Goal: Task Accomplishment & Management: Manage account settings

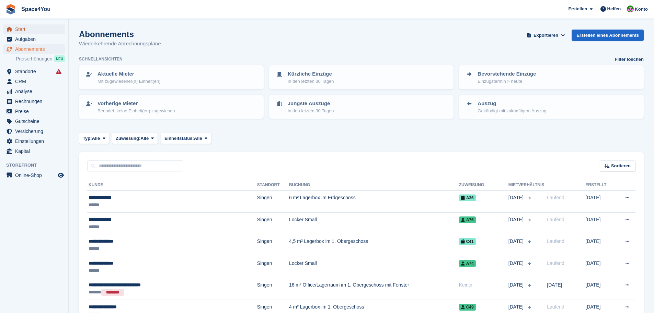
click at [39, 27] on span "Start" at bounding box center [35, 29] width 41 height 10
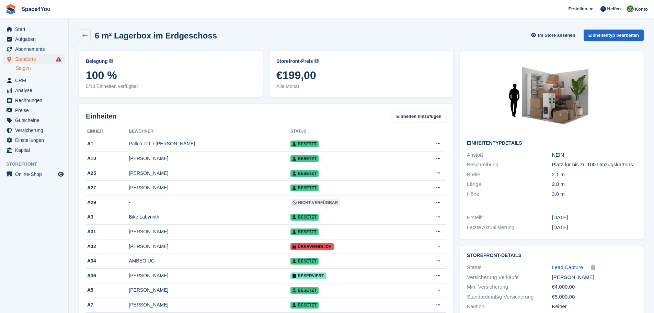
click at [82, 36] on link at bounding box center [85, 36] width 12 height 12
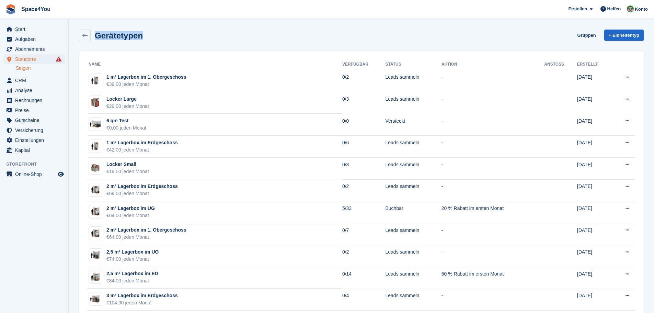
drag, startPoint x: 152, startPoint y: 38, endPoint x: 96, endPoint y: 27, distance: 56.3
click at [96, 27] on div "Gerätetypen Gruppen + Einheitentyp" at bounding box center [361, 36] width 571 height 21
click at [170, 30] on div "Gerätetypen Gruppen + Einheitentyp" at bounding box center [361, 36] width 565 height 12
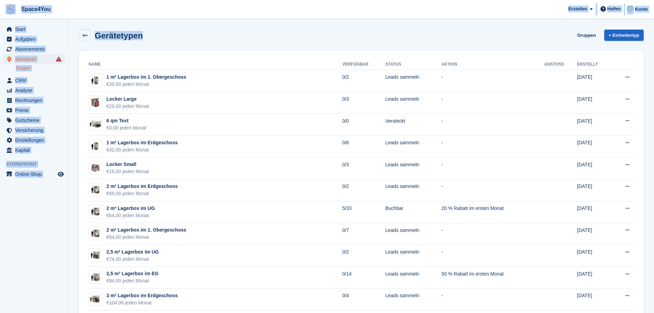
drag, startPoint x: 150, startPoint y: 34, endPoint x: 3, endPoint y: 8, distance: 149.5
click at [113, 12] on span "Space4You Erstellen Abonnement Rechnung Kontakt Deal Rabatt Seite Helfen Chat-S…" at bounding box center [327, 9] width 654 height 19
drag, startPoint x: 147, startPoint y: 37, endPoint x: 3, endPoint y: 10, distance: 146.6
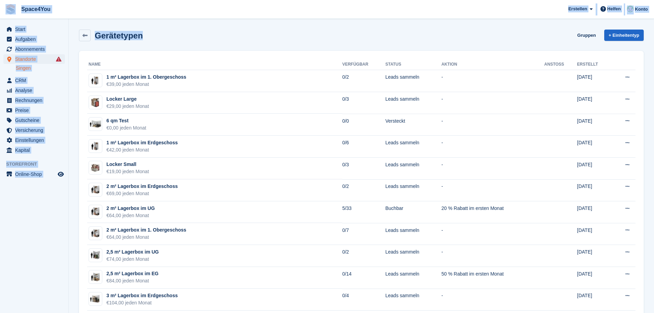
click at [157, 39] on div "Gerätetypen Gruppen + Einheitentyp" at bounding box center [361, 36] width 565 height 12
drag, startPoint x: 157, startPoint y: 39, endPoint x: 0, endPoint y: 9, distance: 159.7
click at [220, 34] on div "Gerätetypen Gruppen + Einheitentyp" at bounding box center [361, 36] width 565 height 12
click at [220, 35] on div "Gerätetypen Gruppen + Einheitentyp" at bounding box center [361, 36] width 565 height 12
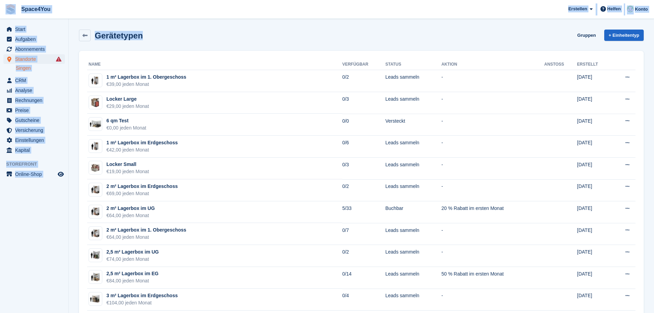
drag, startPoint x: 185, startPoint y: 38, endPoint x: 14, endPoint y: 8, distance: 173.5
click at [200, 37] on div "Gerätetypen Gruppen + Einheitentyp" at bounding box center [361, 36] width 565 height 12
drag, startPoint x: 169, startPoint y: 38, endPoint x: 1, endPoint y: 11, distance: 170.4
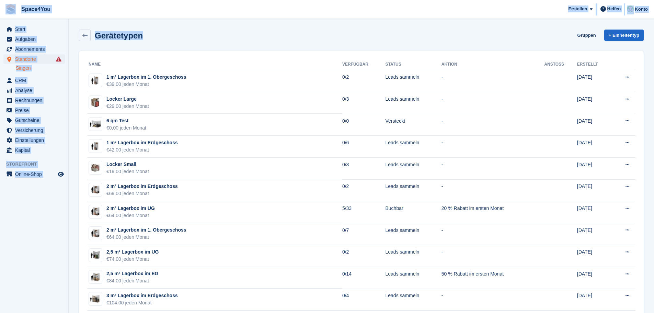
click at [153, 32] on div "Gerätetypen Gruppen + Einheitentyp" at bounding box center [361, 36] width 565 height 12
drag, startPoint x: 148, startPoint y: 40, endPoint x: 0, endPoint y: 5, distance: 152.3
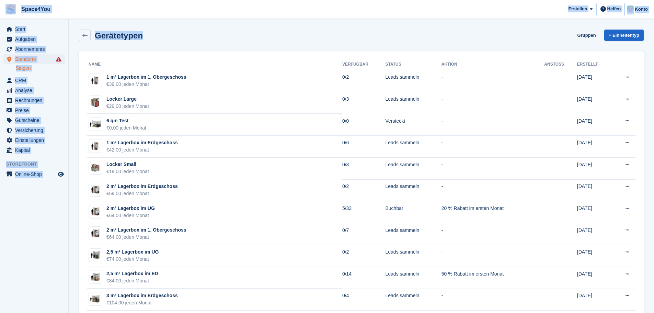
drag, startPoint x: 150, startPoint y: 41, endPoint x: 7, endPoint y: 10, distance: 146.4
click at [154, 32] on div "Gerätetypen Gruppen + Einheitentyp" at bounding box center [361, 36] width 565 height 12
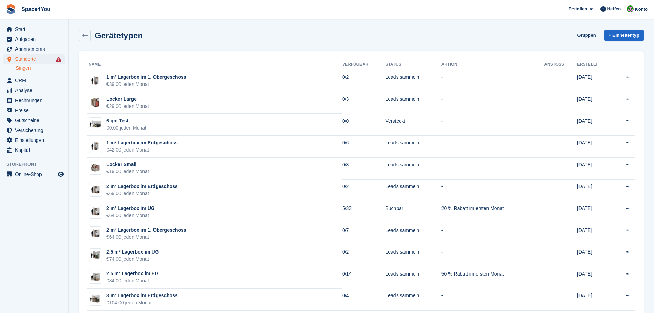
click at [144, 35] on div "Gerätetypen Gruppen + Einheitentyp" at bounding box center [361, 36] width 565 height 12
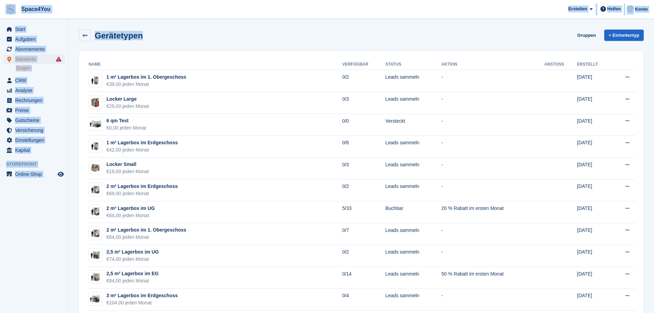
drag, startPoint x: 144, startPoint y: 35, endPoint x: 8, endPoint y: 10, distance: 138.3
click at [116, 12] on span "Space4You Erstellen Abonnement Rechnung Kontakt Deal Rabatt Seite Helfen Chat-S…" at bounding box center [327, 9] width 654 height 19
drag, startPoint x: 147, startPoint y: 33, endPoint x: 0, endPoint y: 5, distance: 149.2
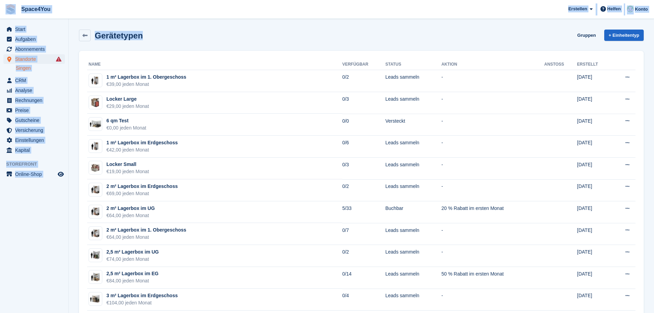
click at [106, 12] on span "Space4You Erstellen Abonnement Rechnung Kontakt Deal Rabatt Seite Helfen Chat-S…" at bounding box center [327, 9] width 654 height 19
drag, startPoint x: 140, startPoint y: 39, endPoint x: 6, endPoint y: 14, distance: 135.9
click at [174, 33] on div "Gerätetypen Gruppen + Einheitentyp" at bounding box center [361, 36] width 565 height 12
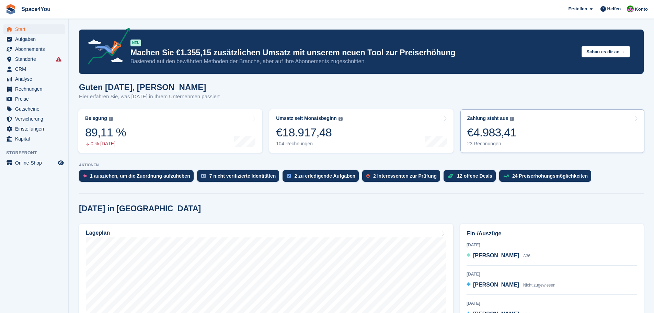
click at [546, 127] on link "Zahlung steht aus Der gesamte ausstehende Saldo aller offenen Rechnungen. €4.98…" at bounding box center [552, 131] width 184 height 44
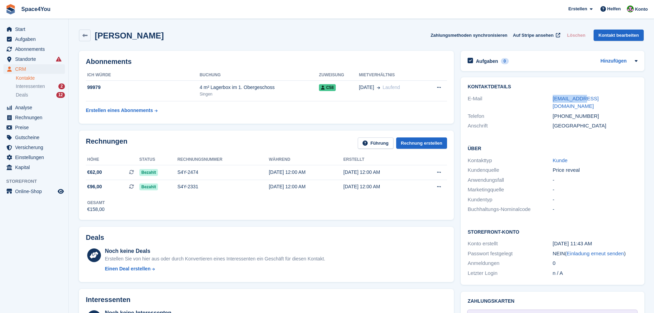
drag, startPoint x: 546, startPoint y: 99, endPoint x: 592, endPoint y: 99, distance: 45.3
click at [592, 99] on div "E-Mail bm@leuze.at" at bounding box center [552, 103] width 170 height 18
copy div "bm@leuze.at"
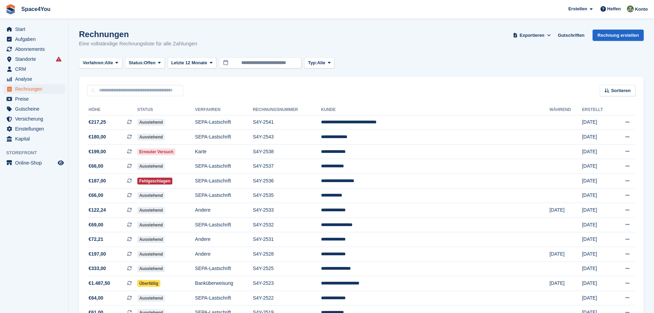
click at [228, 53] on div "Rechnungen Eine vollständige Rechnungsliste für alle Zahlungen Exportieren Expo…" at bounding box center [361, 43] width 565 height 26
click at [422, 55] on div "Rechnungen Eine vollständige Rechnungsliste für alle Zahlungen Exportieren Expo…" at bounding box center [361, 43] width 565 height 26
drag, startPoint x: 80, startPoint y: 32, endPoint x: 217, endPoint y: 48, distance: 138.2
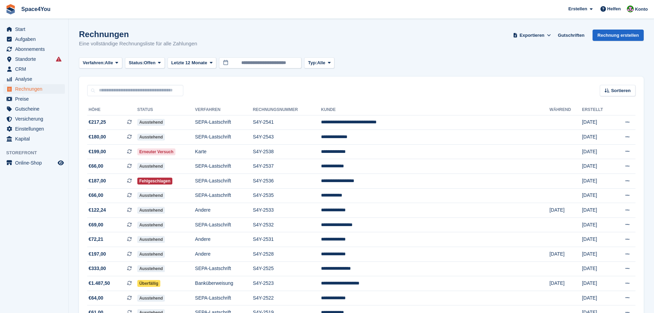
click at [217, 48] on div "Rechnungen Eine vollständige Rechnungsliste für alle Zahlungen Exportieren Expo…" at bounding box center [361, 43] width 565 height 26
drag, startPoint x: 198, startPoint y: 41, endPoint x: 0, endPoint y: 10, distance: 200.8
click at [0, 10] on div "Space4You Erstellen Abonnement Rechnung Kontakt Deal Rabatt Seite Helfen Chat-S…" at bounding box center [327, 242] width 654 height 485
click at [166, 39] on div "Rechnungen Eine vollständige Rechnungsliste für alle Zahlungen" at bounding box center [138, 39] width 118 height 18
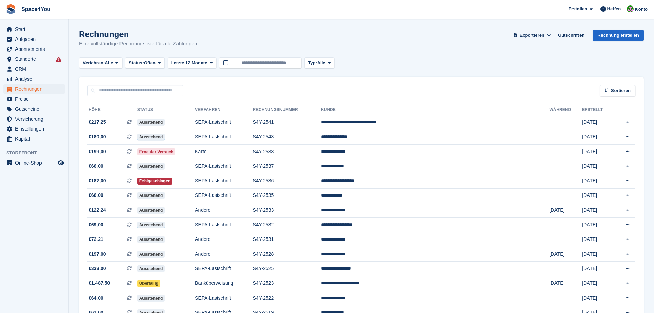
click at [166, 39] on div "Rechnungen Eine vollständige Rechnungsliste für alle Zahlungen" at bounding box center [138, 39] width 118 height 18
drag, startPoint x: 198, startPoint y: 46, endPoint x: 5, endPoint y: 13, distance: 195.7
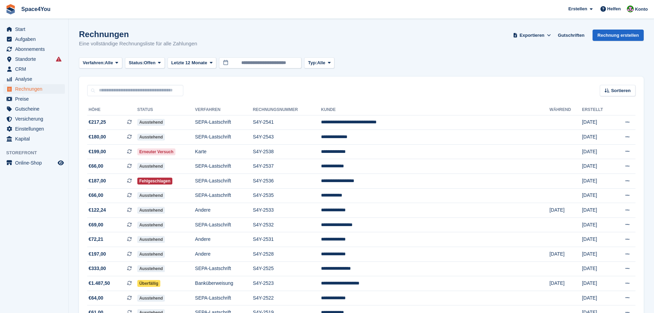
click at [5, 13] on div "Space4You Erstellen Abonnement Rechnung Kontakt Deal Rabatt Seite Helfen Chat-S…" at bounding box center [327, 242] width 654 height 485
click at [107, 31] on h1 "Rechnungen" at bounding box center [138, 34] width 118 height 9
click at [40, 25] on span "Start" at bounding box center [35, 29] width 41 height 10
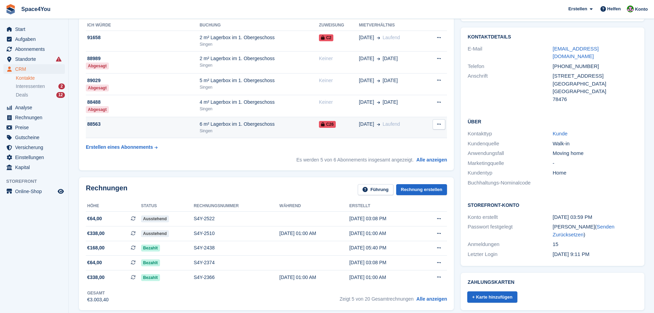
scroll to position [34, 0]
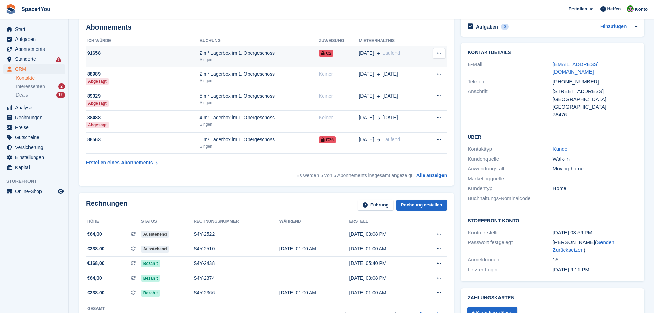
click at [220, 56] on div "2 m² Lagerbox im 1. Obergeschoss" at bounding box center [258, 52] width 119 height 7
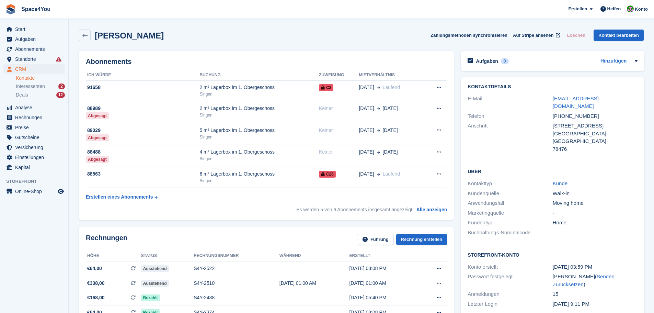
click at [142, 39] on h2 "Maria Eckstein" at bounding box center [129, 35] width 69 height 9
click at [167, 33] on div "Maria Eckstein Zahlungsmethoden synchronisieren Auf Stripe ansehen Löschen Kont…" at bounding box center [361, 36] width 565 height 12
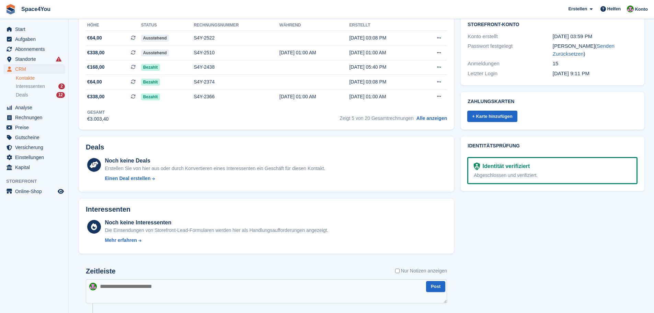
scroll to position [206, 0]
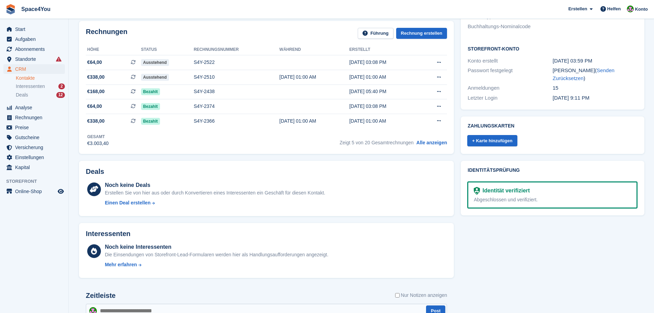
drag, startPoint x: 49, startPoint y: 189, endPoint x: 10, endPoint y: -19, distance: 211.2
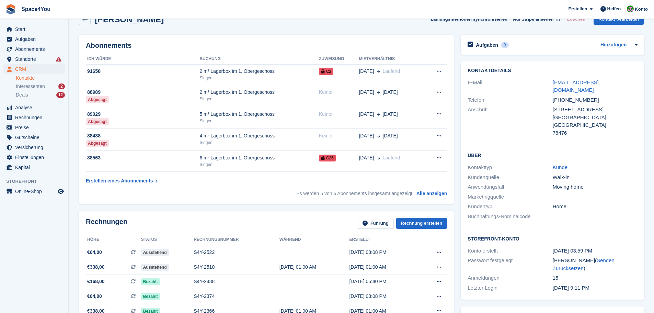
scroll to position [0, 0]
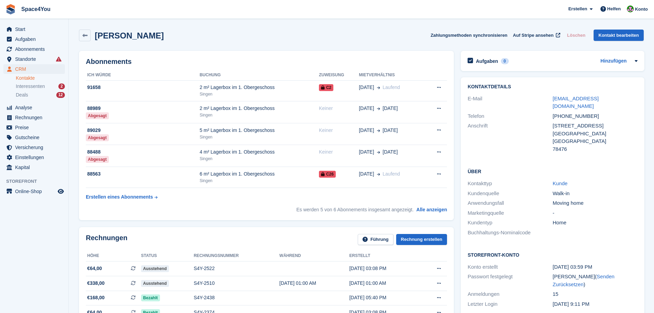
click at [161, 40] on div "Maria Eckstein Zahlungsmethoden synchronisieren Auf Stripe ansehen Löschen Kont…" at bounding box center [361, 36] width 565 height 12
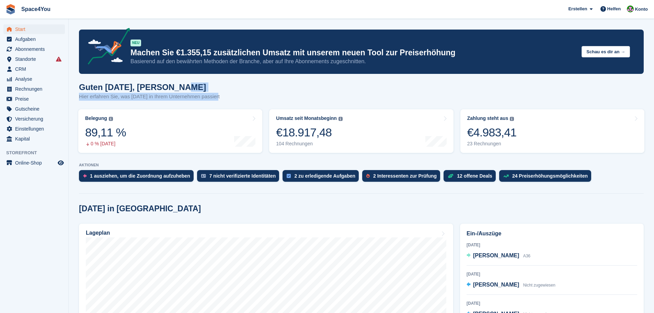
drag, startPoint x: 183, startPoint y: 85, endPoint x: 222, endPoint y: 103, distance: 42.5
click at [222, 103] on div "Guten [DATE], [PERSON_NAME] Hier erfahren Sie, was [DATE] in Ihrem Unternehmen …" at bounding box center [361, 95] width 565 height 26
click at [222, 103] on div "Guten Morgen, Luca-André Hier erfahren Sie, was heute in Ihrem Unternehmen pass…" at bounding box center [361, 95] width 565 height 26
drag, startPoint x: 220, startPoint y: 101, endPoint x: 79, endPoint y: 80, distance: 142.6
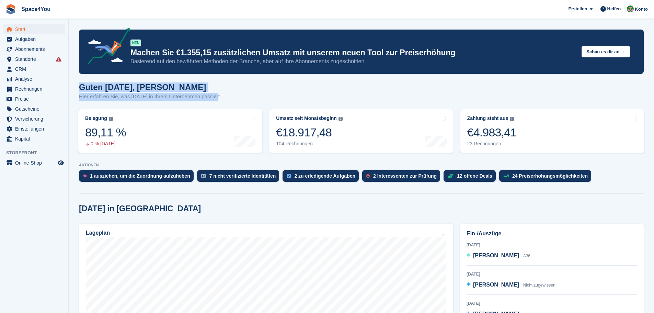
click at [119, 88] on h1 "Guten Morgen, Luca-André" at bounding box center [149, 86] width 141 height 9
click at [231, 102] on div "Guten Morgen, Luca-André Hier erfahren Sie, was heute in Ihrem Unternehmen pass…" at bounding box center [361, 95] width 565 height 26
click at [25, 71] on span "CRM" at bounding box center [35, 69] width 41 height 10
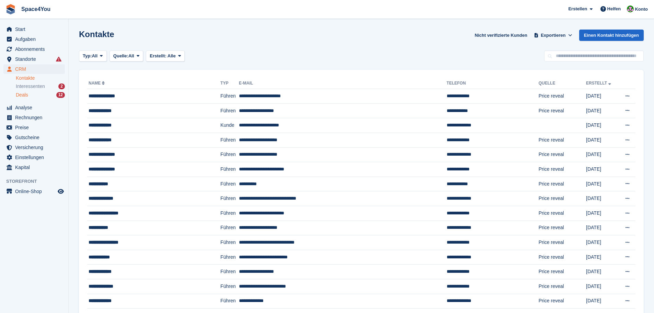
click at [28, 95] on div "Deals 12" at bounding box center [40, 95] width 49 height 7
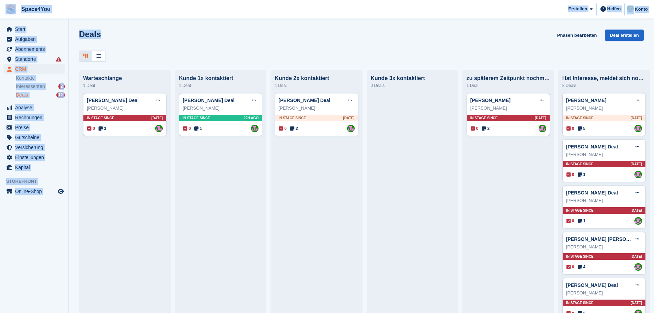
drag, startPoint x: 102, startPoint y: 34, endPoint x: 9, endPoint y: 12, distance: 95.5
click at [9, 12] on div "Space4You [GEOGRAPHIC_DATA] Abonnement Rechnung Kontakt Deal [GEOGRAPHIC_DATA] …" at bounding box center [327, 156] width 654 height 313
click at [125, 34] on div "Deals Phasen bearbeiten Deal erstellen" at bounding box center [361, 40] width 565 height 20
drag, startPoint x: 125, startPoint y: 34, endPoint x: 5, endPoint y: 13, distance: 121.9
click at [5, 13] on div "Space4You [GEOGRAPHIC_DATA] Abonnement Rechnung Kontakt Deal [GEOGRAPHIC_DATA] …" at bounding box center [327, 156] width 654 height 313
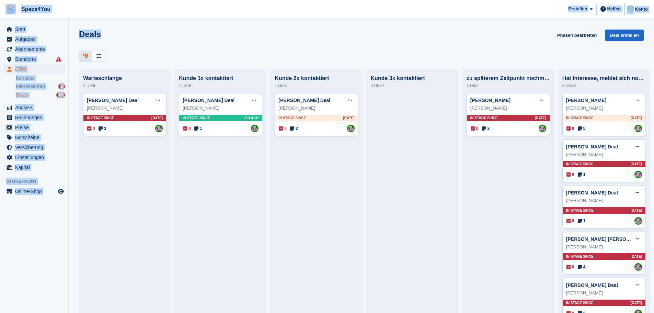
click at [101, 9] on span "Space4You [GEOGRAPHIC_DATA] Abonnement Rechnung Kontakt Deal [GEOGRAPHIC_DATA] …" at bounding box center [327, 9] width 654 height 19
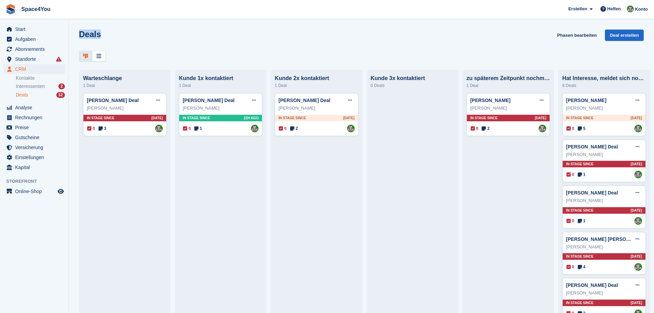
drag, startPoint x: 114, startPoint y: 38, endPoint x: 0, endPoint y: 0, distance: 119.8
click at [0, 0] on html "Space4You [GEOGRAPHIC_DATA] Abonnement Rechnung Kontakt Deal [GEOGRAPHIC_DATA] …" at bounding box center [327, 156] width 654 height 313
click at [123, 41] on div "Deals Phasen bearbeiten Deal erstellen" at bounding box center [361, 40] width 565 height 20
click at [222, 54] on div at bounding box center [361, 55] width 565 height 11
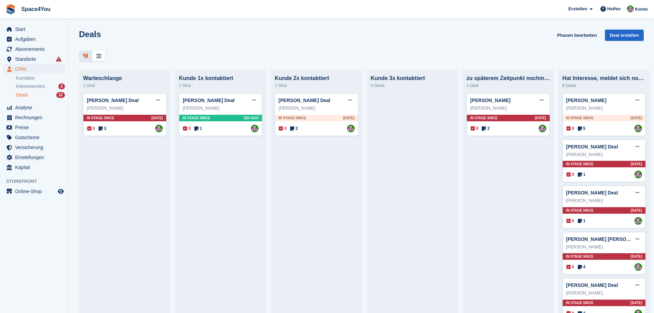
click at [222, 54] on div at bounding box center [361, 55] width 565 height 11
drag, startPoint x: 168, startPoint y: 61, endPoint x: 61, endPoint y: 37, distance: 108.7
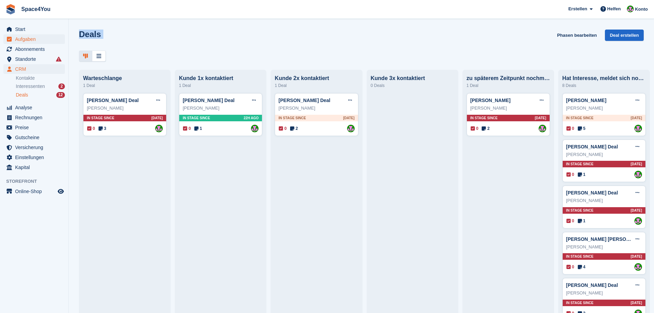
click at [61, 37] on div "Start Aufgaben Abonnements Abonnements Abonnements Preiserhöhungen NEU Preiserh…" at bounding box center [327, 156] width 654 height 313
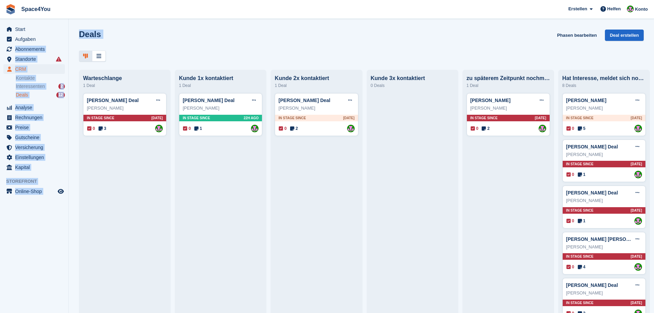
click at [126, 55] on div at bounding box center [361, 55] width 565 height 11
drag, startPoint x: 108, startPoint y: 35, endPoint x: 3, endPoint y: 10, distance: 108.1
click at [3, 10] on div "Space4You [GEOGRAPHIC_DATA] Abonnement Rechnung Kontakt Deal [GEOGRAPHIC_DATA] …" at bounding box center [327, 156] width 654 height 313
click at [133, 31] on div "Deals Phasen bearbeiten Deal erstellen" at bounding box center [361, 40] width 565 height 20
drag, startPoint x: 105, startPoint y: 38, endPoint x: 47, endPoint y: 30, distance: 59.0
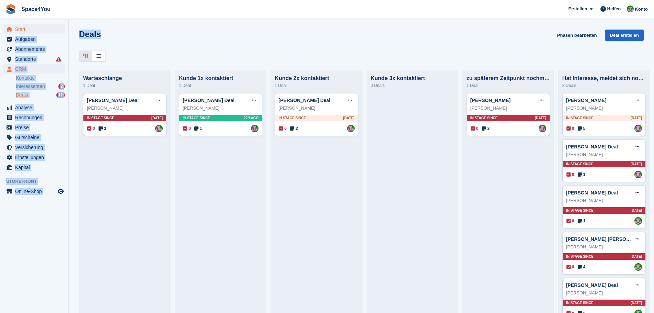
click at [50, 30] on div "Start Aufgaben Abonnements Abonnements Abonnements Preiserhöhungen NEU Preiserh…" at bounding box center [327, 156] width 654 height 313
click at [146, 28] on div "Deals Phasen bearbeiten Deal erstellen Warteschlange 1 Deal Manuela Iwers Deal …" at bounding box center [361, 156] width 585 height 313
drag, startPoint x: 109, startPoint y: 36, endPoint x: 7, endPoint y: 16, distance: 104.2
click at [7, 16] on div "Space4You Erstellen Abonnement Rechnung Kontakt Deal Rabatt Seite Helfen Chat-S…" at bounding box center [327, 156] width 654 height 313
click at [97, 9] on span "Space4You Erstellen Abonnement Rechnung Kontakt Deal Rabatt Seite Helfen Chat-S…" at bounding box center [327, 9] width 654 height 19
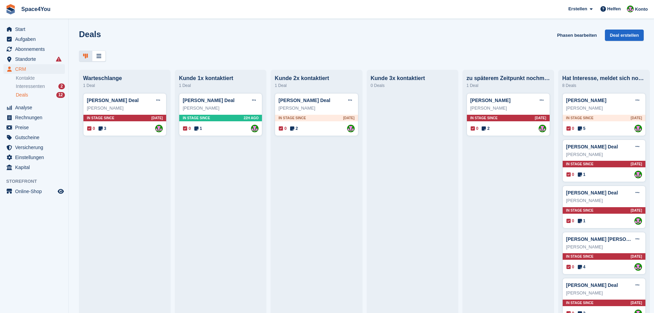
click at [147, 44] on div "Deals Phasen bearbeiten Deal erstellen" at bounding box center [361, 40] width 565 height 20
click at [168, 43] on div "Deals Phasen bearbeiten Deal erstellen" at bounding box center [361, 40] width 565 height 20
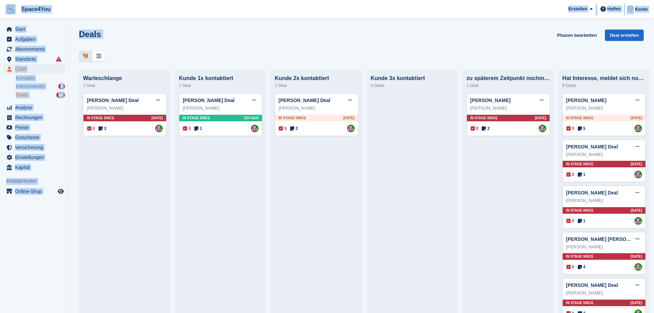
drag, startPoint x: 114, startPoint y: 53, endPoint x: 0, endPoint y: 8, distance: 122.1
click at [0, 8] on div "Space4You Erstellen Abonnement Rechnung Kontakt Deal Rabatt Seite Helfen Chat-S…" at bounding box center [327, 156] width 654 height 313
click at [193, 43] on div "Deals Phasen bearbeiten Deal erstellen" at bounding box center [361, 40] width 565 height 20
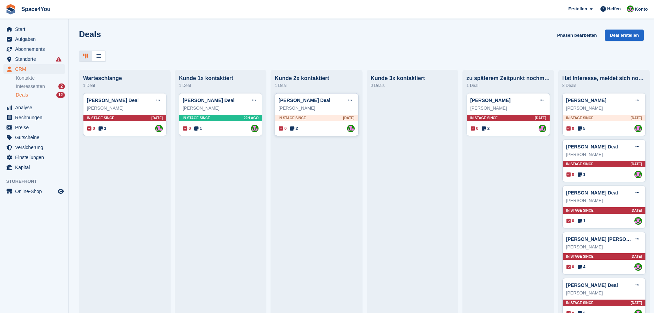
click at [336, 105] on div "Bettina Fechner Deal Deal bearbeiten Als gewonnen markieren Als verloren markie…" at bounding box center [316, 100] width 76 height 10
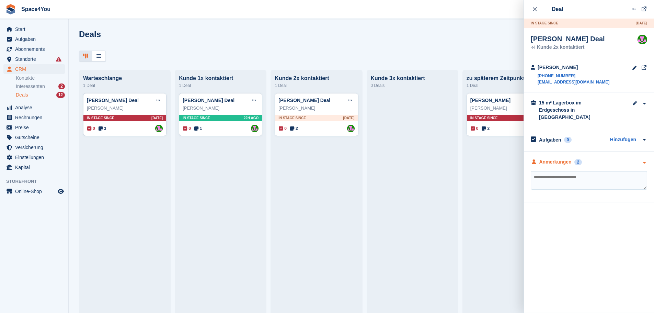
click at [634, 158] on div "Anmerkungen 2" at bounding box center [589, 161] width 116 height 7
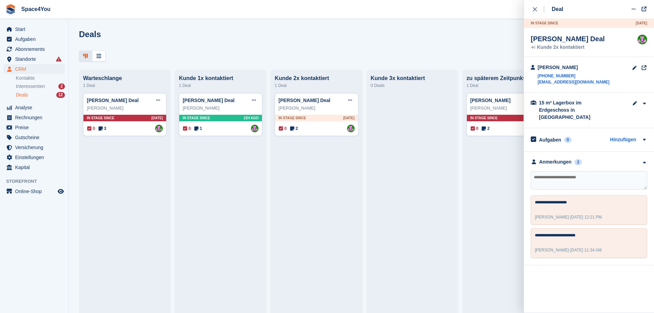
click at [195, 42] on div "Deals Phasen bearbeiten Deal erstellen" at bounding box center [361, 40] width 565 height 20
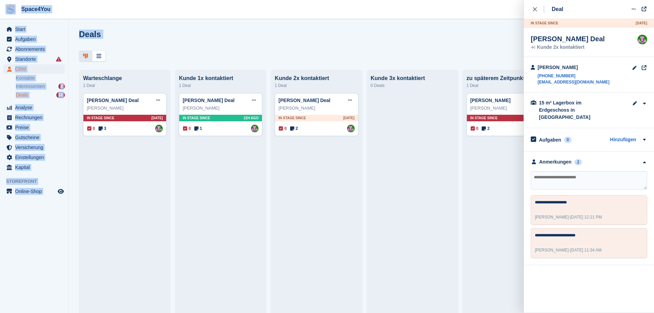
drag, startPoint x: 114, startPoint y: 54, endPoint x: 0, endPoint y: 9, distance: 122.1
click at [0, 9] on div "Space4You Erstellen Abonnement Rechnung Kontakt Deal Rabatt Seite Helfen Chat-S…" at bounding box center [327, 156] width 654 height 313
click at [178, 53] on div at bounding box center [361, 55] width 565 height 11
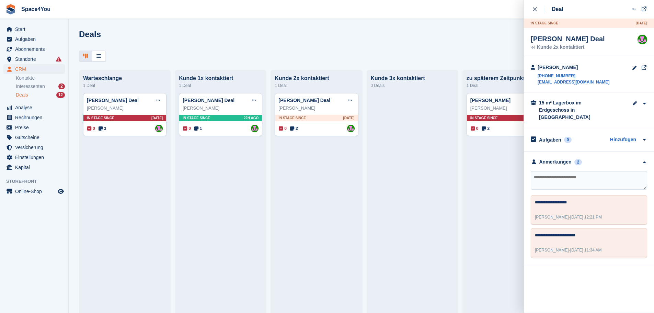
click at [178, 53] on div at bounding box center [361, 55] width 565 height 11
click at [578, 172] on textarea at bounding box center [589, 180] width 116 height 19
type textarea "**********"
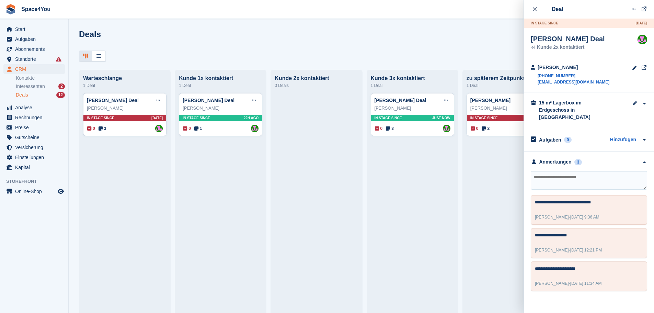
click at [325, 39] on div "Deals Phasen bearbeiten Deal erstellen" at bounding box center [361, 40] width 565 height 20
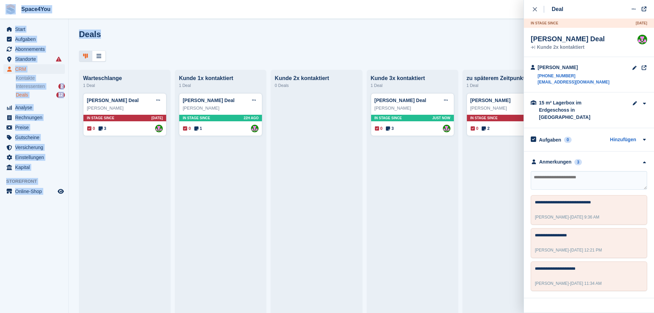
drag, startPoint x: 109, startPoint y: 32, endPoint x: 2, endPoint y: 4, distance: 110.1
click at [2, 4] on div "Space4You Erstellen Abonnement Rechnung Kontakt Deal Rabatt Seite Helfen Chat-S…" at bounding box center [327, 156] width 654 height 313
click at [211, 46] on div "Deals Phasen bearbeiten Deal erstellen" at bounding box center [361, 40] width 565 height 20
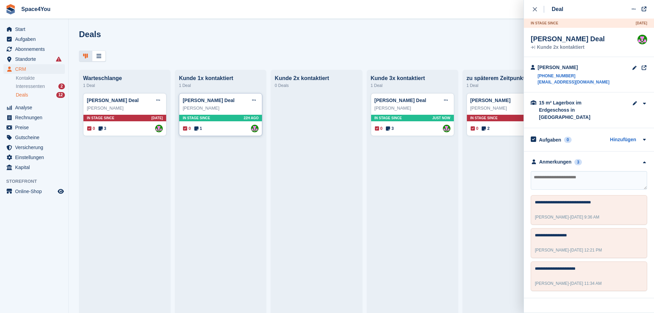
click at [234, 108] on div "Andrew Morgan" at bounding box center [221, 108] width 76 height 7
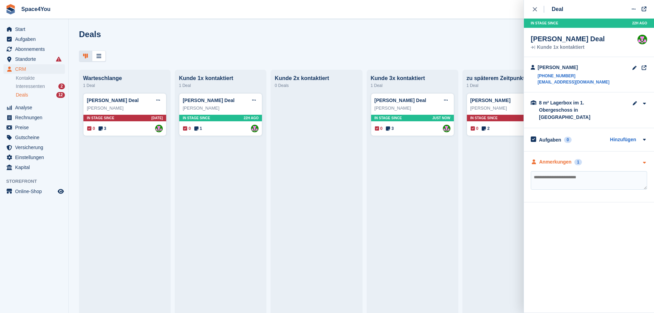
click at [639, 158] on div "Anmerkungen 1" at bounding box center [589, 161] width 116 height 7
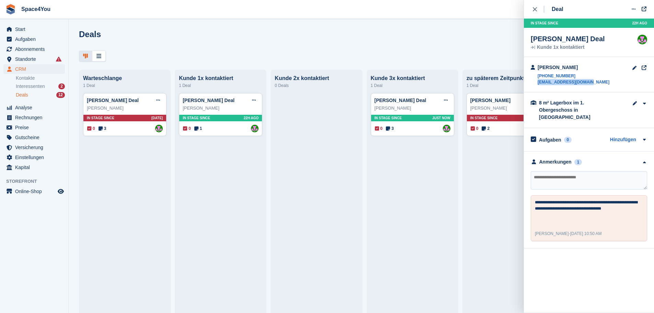
drag, startPoint x: 598, startPoint y: 84, endPoint x: 537, endPoint y: 85, distance: 61.5
click at [537, 85] on div "Andrew Morgan +491731567732 andy.morgs73@gmail.com" at bounding box center [589, 74] width 130 height 35
copy link "andy.morgs73@gmail.com"
click at [562, 171] on textarea at bounding box center [589, 180] width 116 height 19
type textarea "**********"
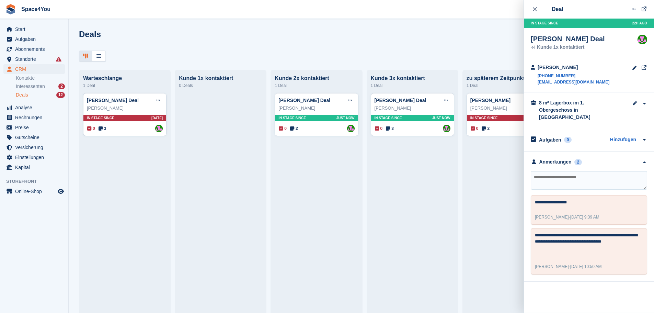
click at [113, 48] on div "Deals Phasen bearbeiten Deal erstellen" at bounding box center [361, 40] width 565 height 20
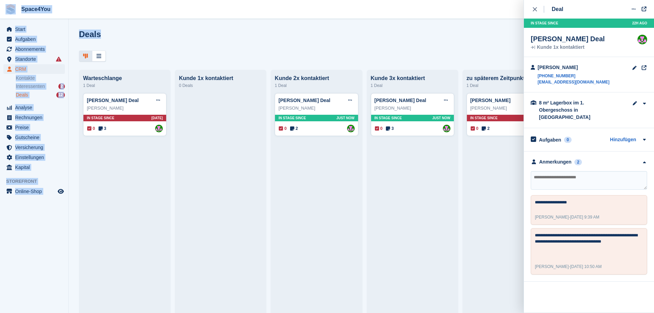
drag, startPoint x: 126, startPoint y: 48, endPoint x: 10, endPoint y: 13, distance: 120.8
click at [10, 13] on div "Space4You Erstellen Abonnement Rechnung Kontakt Deal Rabatt Seite Helfen Chat-S…" at bounding box center [327, 156] width 654 height 313
click at [104, 38] on div "Deals Phasen bearbeiten Deal erstellen" at bounding box center [361, 40] width 565 height 20
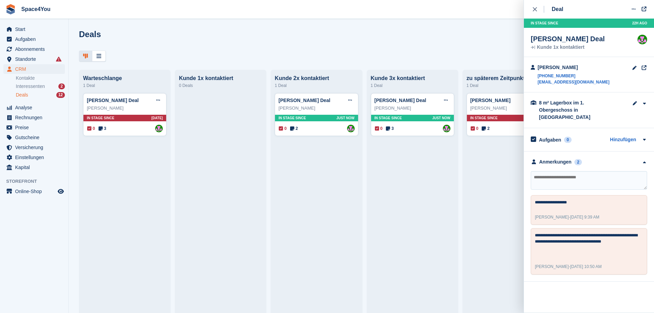
click at [139, 49] on div "Deals Phasen bearbeiten Deal erstellen" at bounding box center [361, 40] width 565 height 20
click at [385, 37] on div "Deals Phasen bearbeiten Deal erstellen" at bounding box center [361, 40] width 565 height 20
click at [538, 8] on div "close" at bounding box center [538, 9] width 11 height 7
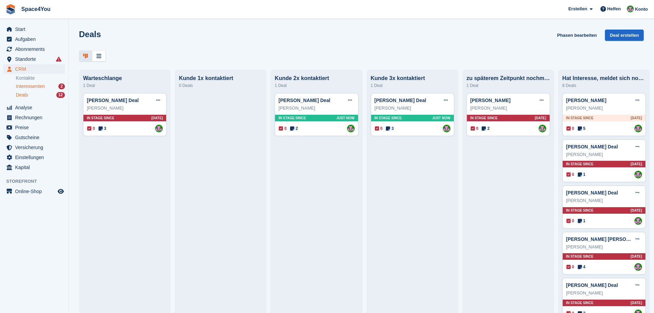
click at [33, 88] on span "Interessenten" at bounding box center [30, 86] width 29 height 7
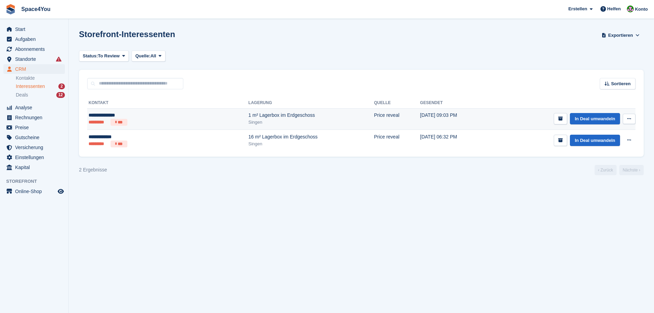
click at [149, 122] on ul "********* ***" at bounding box center [133, 122] width 88 height 7
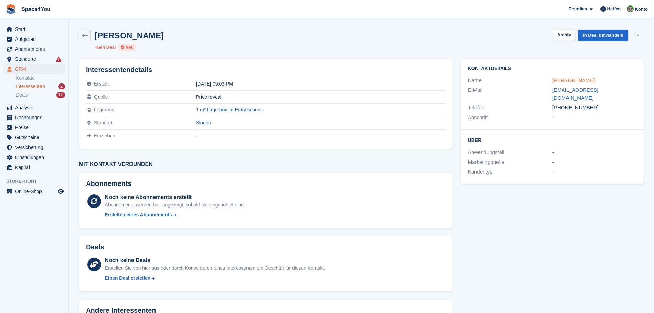
click at [572, 81] on link "[PERSON_NAME]" at bounding box center [573, 80] width 42 height 6
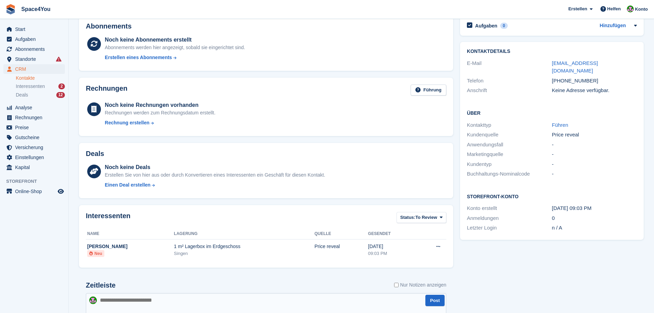
scroll to position [124, 0]
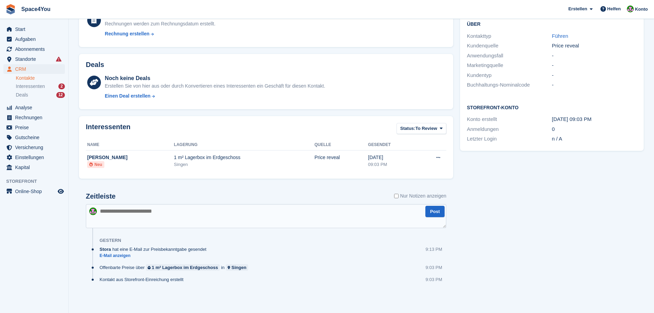
click at [211, 226] on textarea at bounding box center [266, 216] width 360 height 24
type textarea "**********"
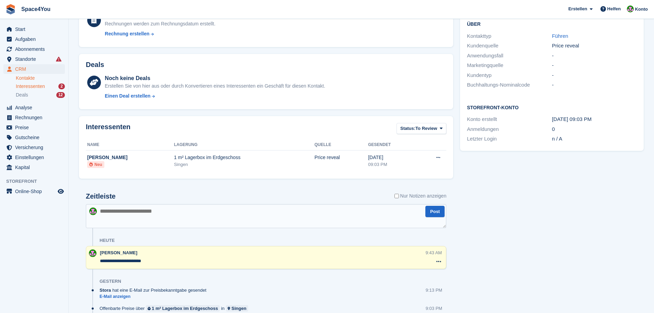
click at [47, 86] on div "Interessenten 2" at bounding box center [40, 86] width 49 height 7
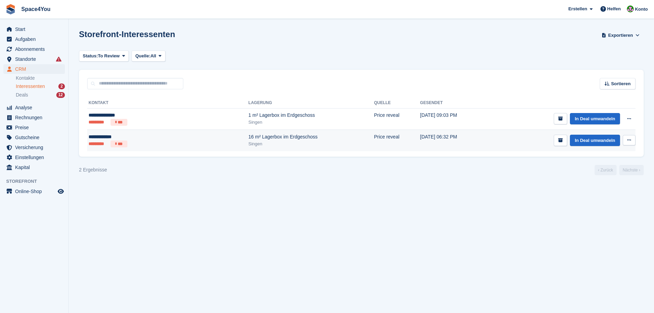
click at [161, 137] on div "**********" at bounding box center [133, 136] width 88 height 7
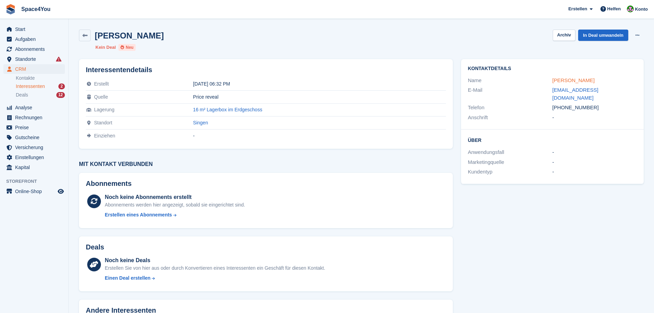
click at [570, 80] on link "Daniel Jutzet" at bounding box center [573, 80] width 42 height 6
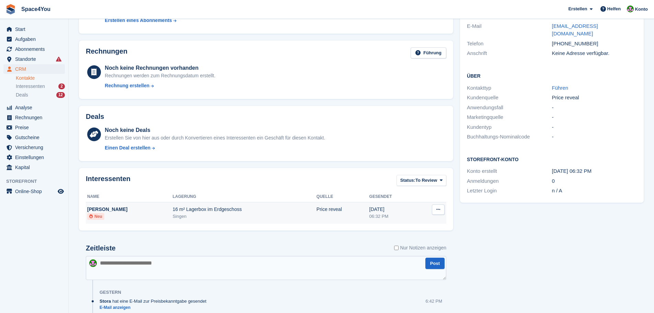
scroll to position [124, 0]
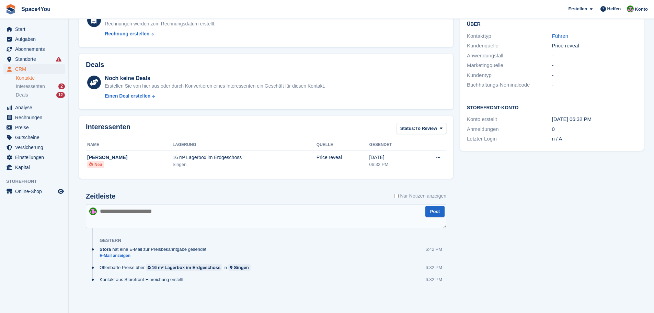
click at [200, 216] on textarea at bounding box center [266, 216] width 360 height 24
type textarea "**********"
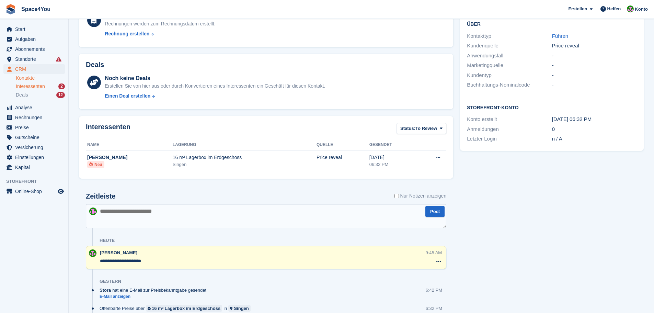
click at [47, 84] on div "Interessenten 2" at bounding box center [40, 86] width 49 height 7
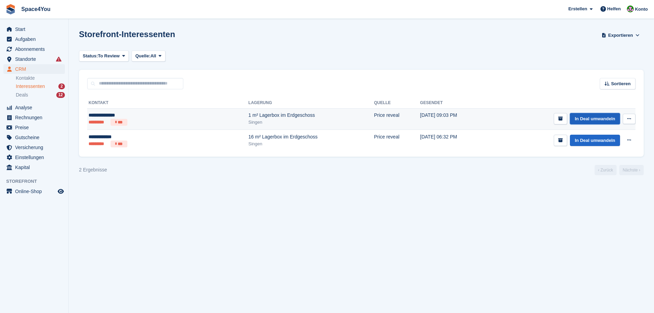
click at [586, 118] on link "In Deal umwandeln" at bounding box center [595, 118] width 50 height 11
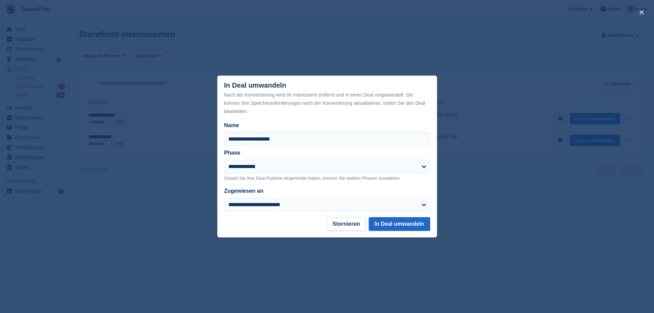
click at [234, 175] on div "**********" at bounding box center [327, 171] width 206 height 22
click at [239, 170] on select "**********" at bounding box center [327, 167] width 206 height 14
select select "****"
click at [224, 160] on select "**********" at bounding box center [327, 167] width 206 height 14
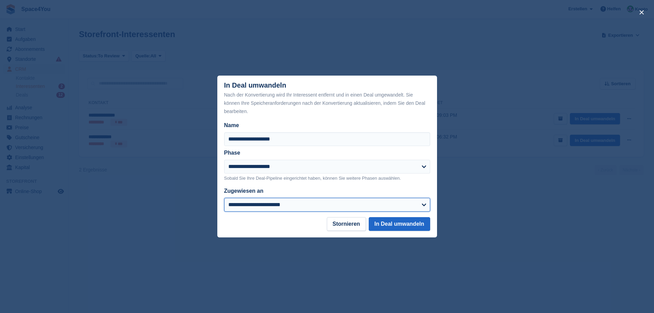
click at [339, 207] on select "**********" at bounding box center [327, 205] width 206 height 14
select select "****"
click at [224, 198] on select "**********" at bounding box center [327, 205] width 206 height 14
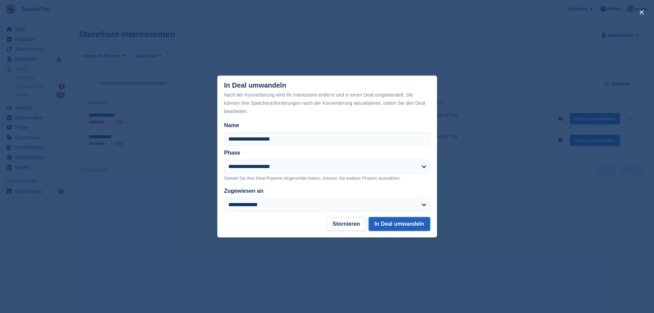
click at [411, 219] on button "In Deal umwandeln" at bounding box center [399, 224] width 61 height 14
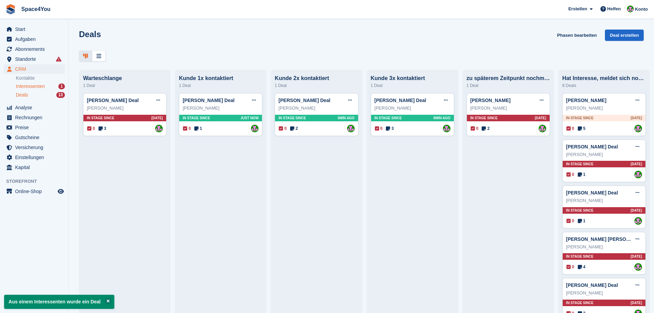
click at [49, 83] on div "Interessenten 1" at bounding box center [40, 86] width 49 height 7
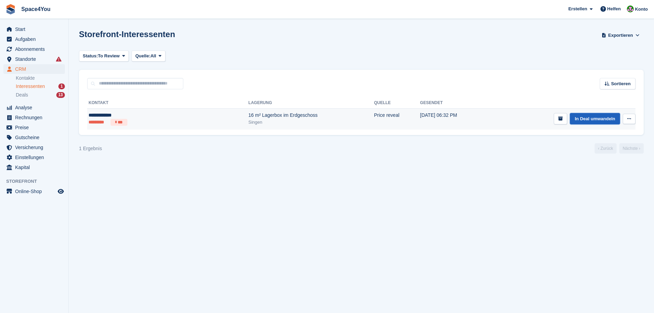
click at [603, 121] on link "In Deal umwandeln" at bounding box center [595, 118] width 50 height 11
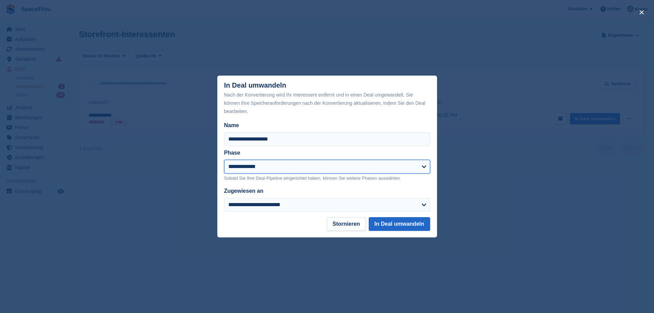
click at [289, 172] on select "**********" at bounding box center [327, 167] width 206 height 14
click at [224, 160] on select "**********" at bounding box center [327, 167] width 206 height 14
click at [260, 169] on select "**********" at bounding box center [327, 167] width 206 height 14
select select "****"
click at [224, 160] on select "**********" at bounding box center [327, 167] width 206 height 14
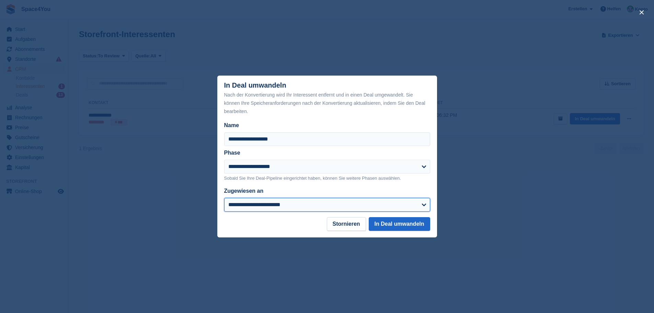
click at [259, 210] on select "**********" at bounding box center [327, 205] width 206 height 14
select select "****"
click at [224, 198] on select "**********" at bounding box center [327, 205] width 206 height 14
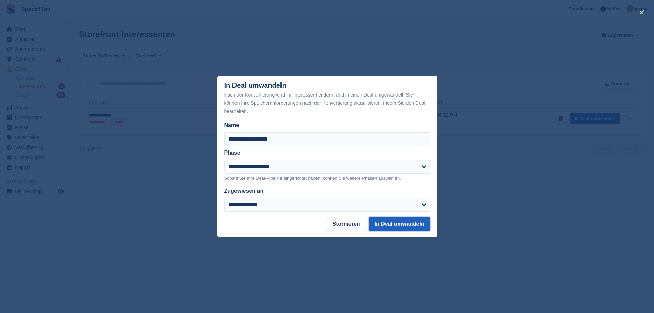
click at [399, 226] on button "In Deal umwandeln" at bounding box center [399, 224] width 61 height 14
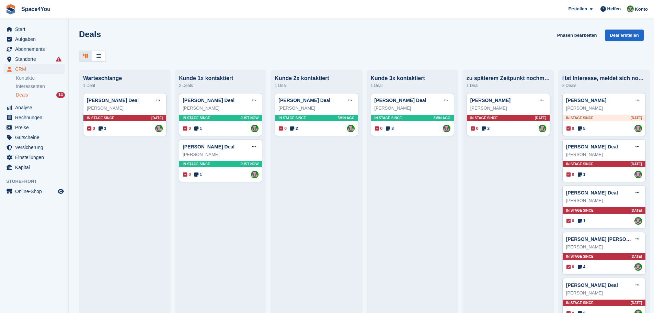
click at [210, 50] on div at bounding box center [361, 55] width 565 height 11
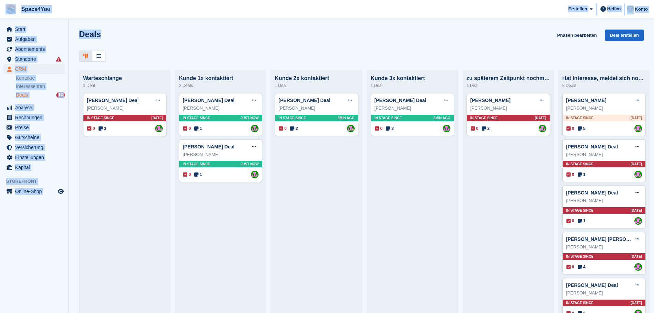
drag, startPoint x: 113, startPoint y: 36, endPoint x: 0, endPoint y: 12, distance: 115.6
click at [0, 12] on div "Space4You Erstellen Abonnement Rechnung Kontakt Deal Rabatt Seite Helfen Chat-S…" at bounding box center [327, 156] width 654 height 313
click at [130, 22] on div "Deals Phasen bearbeiten Deal erstellen Warteschlange 1 Deal Manuela Iwers Deal …" at bounding box center [361, 156] width 585 height 313
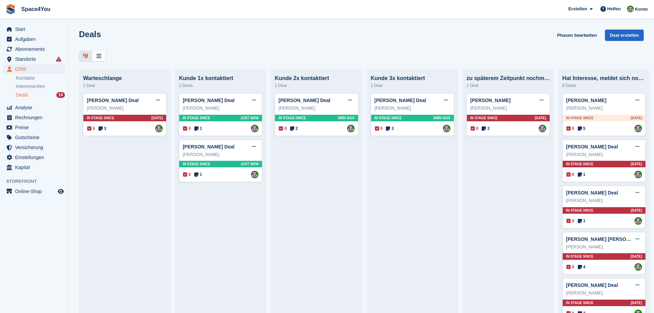
click at [243, 48] on div "Deals Phasen bearbeiten Deal erstellen" at bounding box center [361, 40] width 565 height 20
click at [22, 27] on span "Start" at bounding box center [35, 29] width 41 height 10
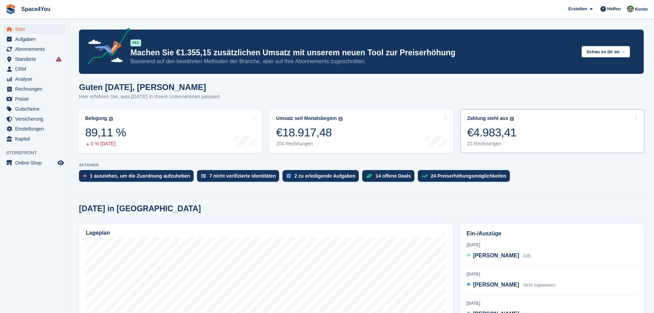
click at [607, 130] on link "Zahlung steht aus Der gesamte ausstehende Saldo aller offenen Rechnungen. €4.98…" at bounding box center [552, 131] width 184 height 44
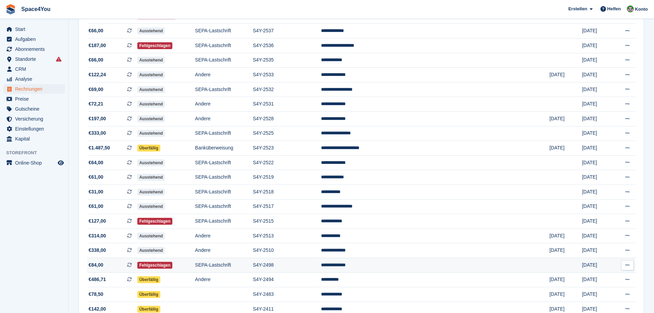
scroll to position [173, 0]
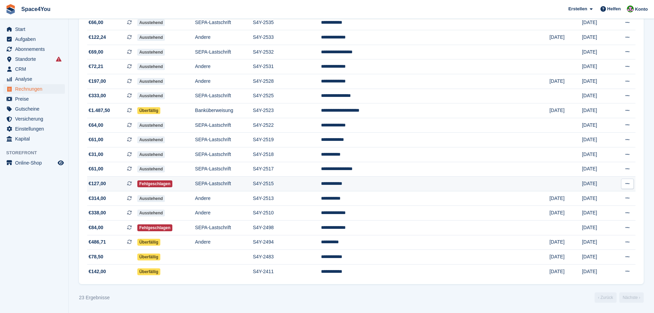
click at [253, 183] on td "SEPA-Lastschrift" at bounding box center [224, 183] width 58 height 15
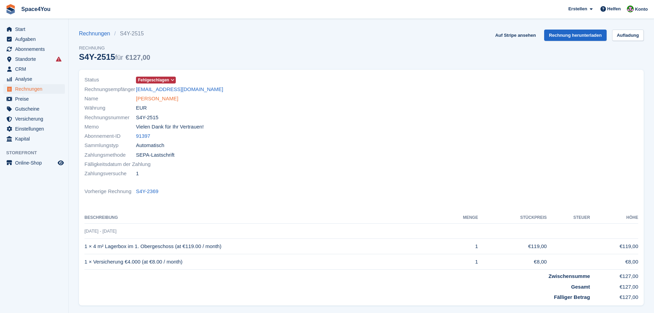
click at [150, 97] on link "Celina Mager" at bounding box center [157, 99] width 42 height 8
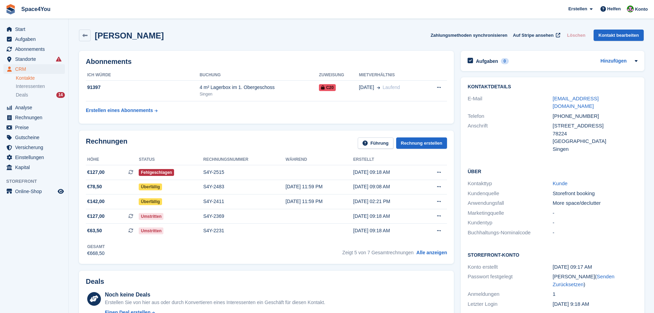
click at [0, 257] on aside "Start Aufgaben Abonnements Abonnements Abonnements Preiserhöhungen NEU Preiserh…" at bounding box center [34, 158] width 68 height 278
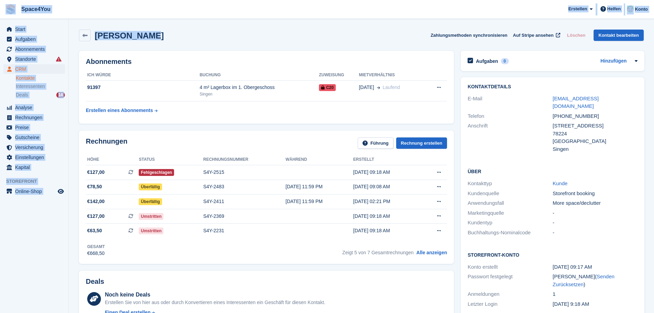
drag, startPoint x: 149, startPoint y: 36, endPoint x: 11, endPoint y: 10, distance: 141.2
click at [100, 10] on span "Space4You [GEOGRAPHIC_DATA] Abonnement Rechnung Kontakt Deal [GEOGRAPHIC_DATA] …" at bounding box center [327, 9] width 654 height 19
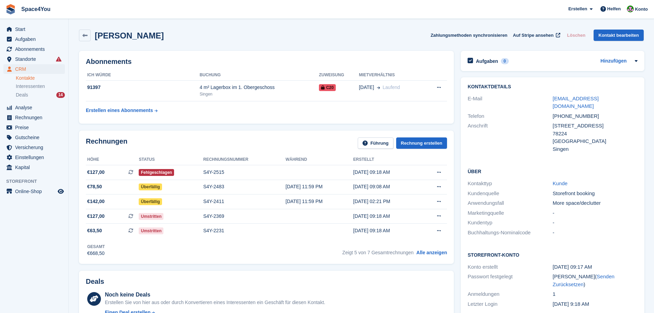
click at [176, 27] on div "Celina Mager Zahlungsmethoden synchronisieren Auf Stripe ansehen Löschen Kontak…" at bounding box center [361, 36] width 571 height 21
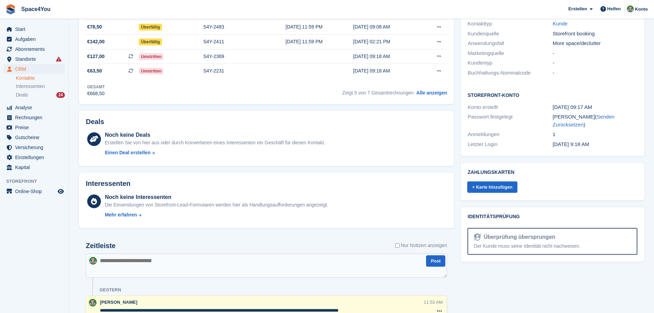
scroll to position [172, 0]
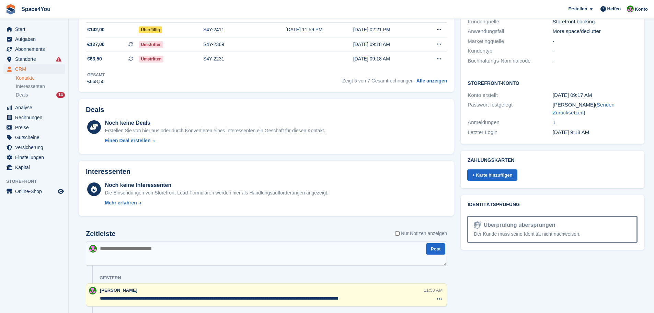
click at [153, 247] on textarea at bounding box center [266, 253] width 361 height 24
type textarea "**********"
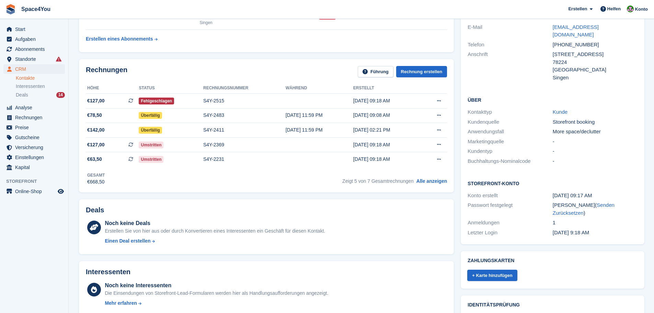
scroll to position [69, 0]
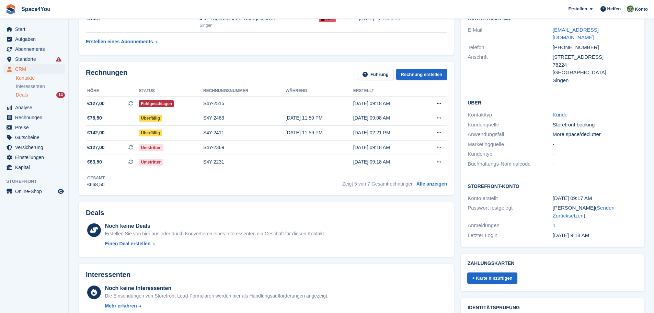
click at [45, 98] on div "Deals 14" at bounding box center [40, 95] width 49 height 7
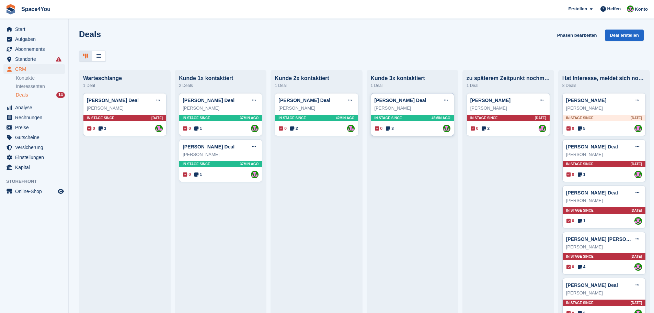
click at [423, 111] on div "Bettina Fechner" at bounding box center [412, 108] width 76 height 7
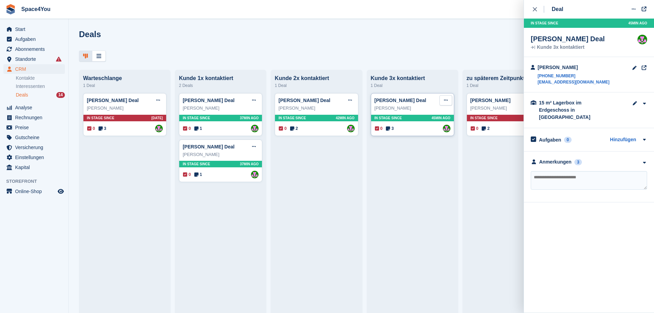
click at [444, 102] on icon at bounding box center [446, 100] width 4 height 4
click at [413, 154] on p "Deal löschen" at bounding box center [419, 158] width 60 height 9
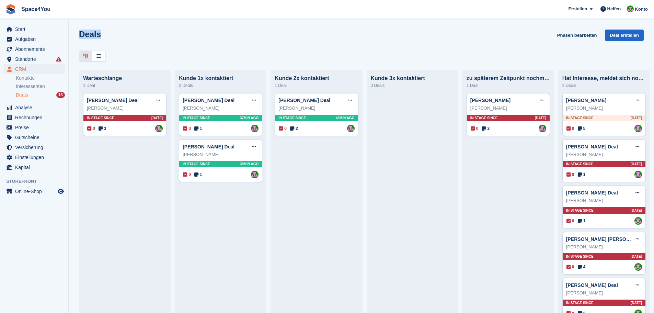
drag, startPoint x: 80, startPoint y: 32, endPoint x: 100, endPoint y: 38, distance: 20.3
click at [100, 38] on div "Deals Phasen bearbeiten Deal erstellen" at bounding box center [361, 40] width 565 height 20
click at [125, 49] on div "Deals Phasen bearbeiten Deal erstellen" at bounding box center [361, 46] width 585 height 32
click at [43, 27] on span "Start" at bounding box center [35, 29] width 41 height 10
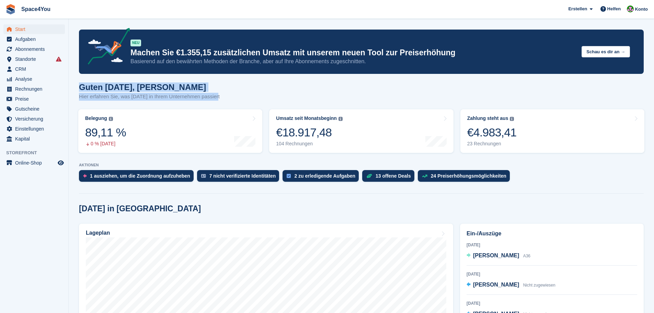
drag, startPoint x: 80, startPoint y: 88, endPoint x: 238, endPoint y: 99, distance: 157.5
click at [238, 99] on div "Guten [DATE], [PERSON_NAME] Hier erfahren Sie, was [DATE] in Ihrem Unternehmen …" at bounding box center [361, 95] width 565 height 26
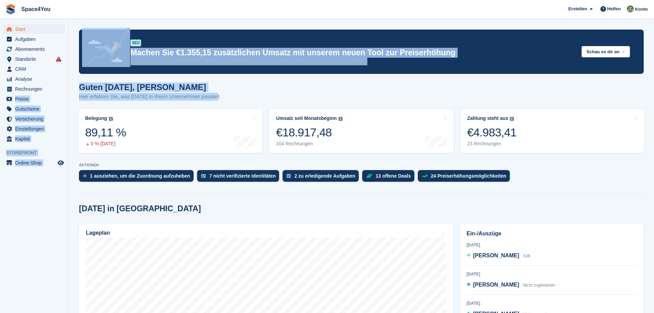
drag, startPoint x: 234, startPoint y: 98, endPoint x: 65, endPoint y: 88, distance: 169.5
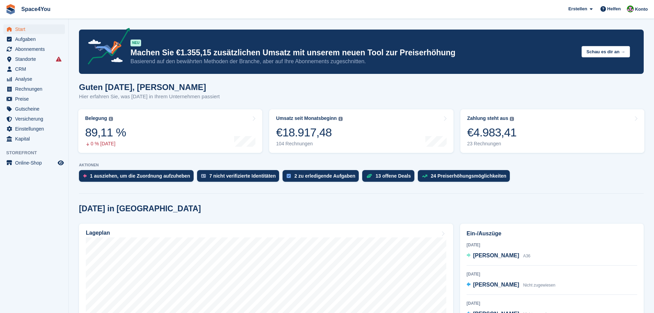
click at [159, 84] on h1 "Guten [DATE], [PERSON_NAME]" at bounding box center [149, 86] width 141 height 9
click at [242, 91] on div "Guten [DATE], [PERSON_NAME] Hier erfahren Sie, was [DATE] in Ihrem Unternehmen …" at bounding box center [361, 95] width 565 height 26
click at [139, 94] on p "Hier erfahren Sie, was [DATE] in Ihrem Unternehmen passiert" at bounding box center [149, 97] width 141 height 8
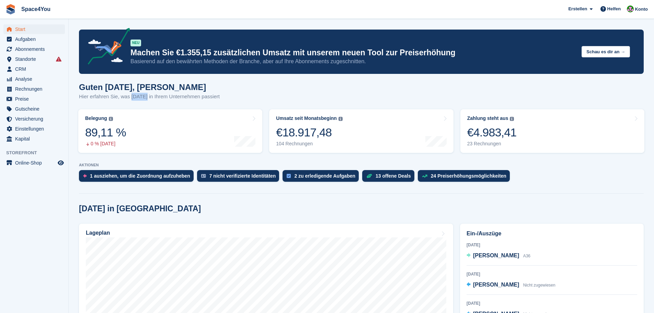
click at [139, 94] on p "Hier erfahren Sie, was [DATE] in Ihrem Unternehmen passiert" at bounding box center [149, 97] width 141 height 8
click at [259, 99] on div "Guten [DATE], [PERSON_NAME] Hier erfahren Sie, was [DATE] in Ihrem Unternehmen …" at bounding box center [361, 95] width 565 height 26
drag, startPoint x: 252, startPoint y: 102, endPoint x: 79, endPoint y: 87, distance: 174.0
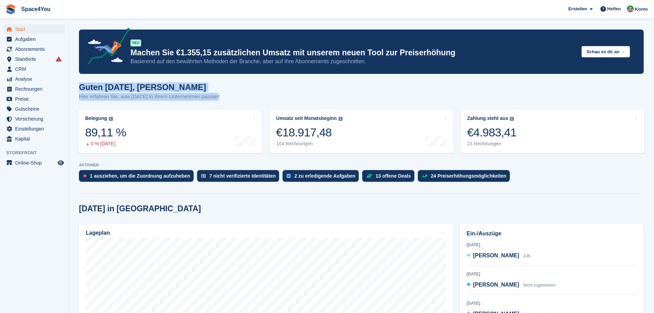
drag, startPoint x: 216, startPoint y: 99, endPoint x: 80, endPoint y: 87, distance: 136.8
click at [80, 87] on div "Guten Morgen, Luca-André Hier erfahren Sie, was heute in Ihrem Unternehmen pass…" at bounding box center [361, 95] width 565 height 26
click at [80, 87] on h1 "Guten Morgen, Luca-André" at bounding box center [149, 86] width 141 height 9
drag, startPoint x: 79, startPoint y: 87, endPoint x: 217, endPoint y: 100, distance: 139.2
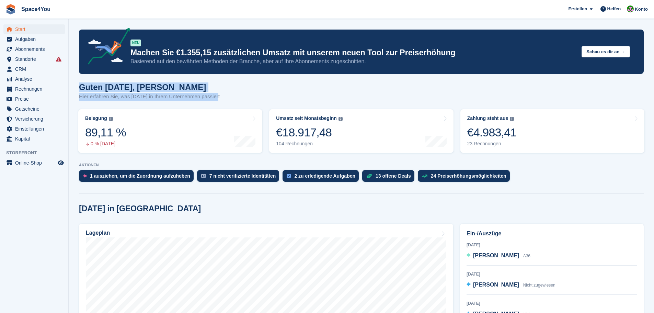
click at [217, 100] on div "Guten Morgen, Luca-André Hier erfahren Sie, was heute in Ihrem Unternehmen pass…" at bounding box center [361, 95] width 565 height 26
drag, startPoint x: 217, startPoint y: 100, endPoint x: 75, endPoint y: 89, distance: 142.5
click at [223, 98] on div "Guten Morgen, Luca-André Hier erfahren Sie, was heute in Ihrem Unternehmen pass…" at bounding box center [361, 95] width 565 height 26
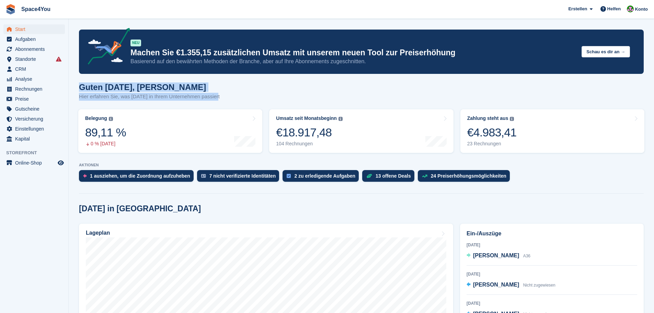
drag, startPoint x: 216, startPoint y: 98, endPoint x: 74, endPoint y: 86, distance: 142.6
click at [124, 98] on p "Hier erfahren Sie, was heute in Ihrem Unternehmen passiert" at bounding box center [149, 97] width 141 height 8
click at [125, 96] on p "Hier erfahren Sie, was heute in Ihrem Unternehmen passiert" at bounding box center [149, 97] width 141 height 8
drag, startPoint x: 80, startPoint y: 86, endPoint x: 227, endPoint y: 97, distance: 146.6
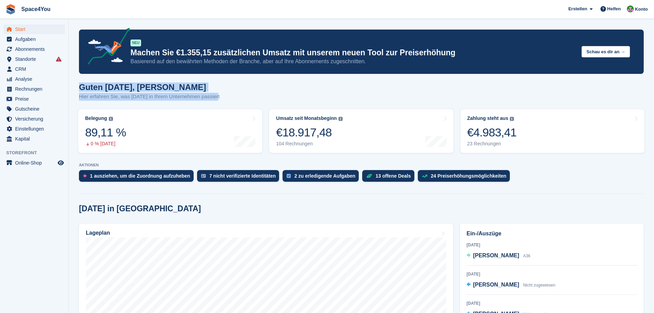
click at [227, 97] on div "Guten Morgen, Luca-André Hier erfahren Sie, was heute in Ihrem Unternehmen pass…" at bounding box center [361, 95] width 565 height 26
drag, startPoint x: 227, startPoint y: 97, endPoint x: 78, endPoint y: 88, distance: 149.3
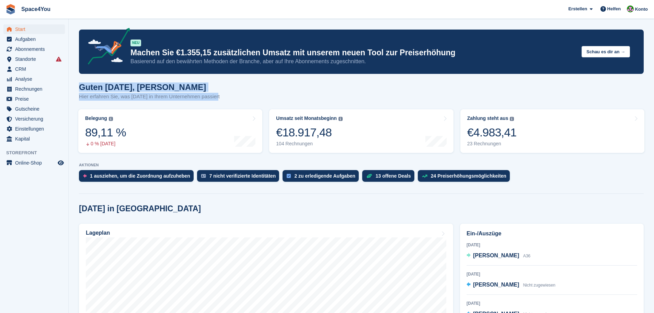
drag, startPoint x: 222, startPoint y: 96, endPoint x: 77, endPoint y: 85, distance: 145.6
drag, startPoint x: 223, startPoint y: 98, endPoint x: 81, endPoint y: 86, distance: 142.6
click at [81, 86] on div "Guten Morgen, Luca-André Hier erfahren Sie, was heute in Ihrem Unternehmen pass…" at bounding box center [361, 95] width 565 height 26
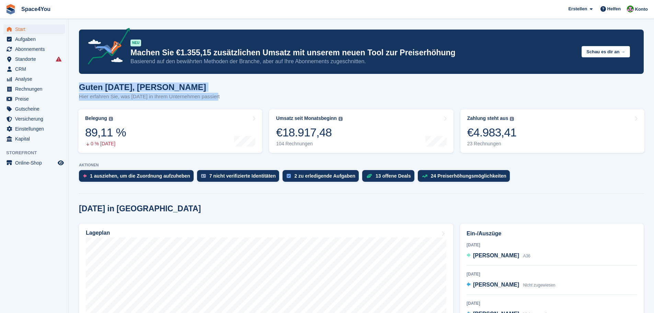
click at [81, 86] on h1 "Guten Morgen, Luca-André" at bounding box center [149, 86] width 141 height 9
drag, startPoint x: 80, startPoint y: 87, endPoint x: 223, endPoint y: 94, distance: 143.3
click at [223, 94] on div "Guten Morgen, Luca-André Hier erfahren Sie, was heute in Ihrem Unternehmen pass…" at bounding box center [361, 95] width 565 height 26
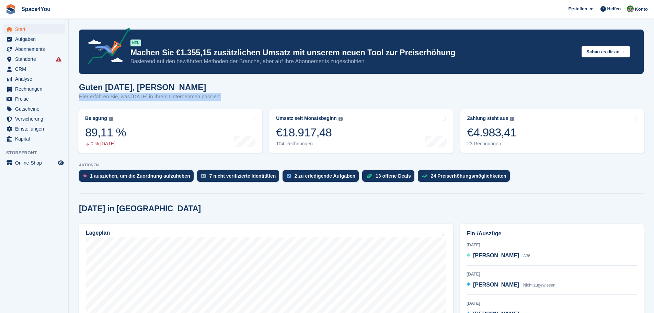
click at [223, 94] on div "Guten Morgen, Luca-André Hier erfahren Sie, was heute in Ihrem Unternehmen pass…" at bounding box center [361, 95] width 565 height 26
click at [233, 93] on div "Guten Morgen, Luca-André Hier erfahren Sie, was heute in Ihrem Unternehmen pass…" at bounding box center [361, 95] width 565 height 26
drag, startPoint x: 217, startPoint y: 99, endPoint x: 78, endPoint y: 89, distance: 139.7
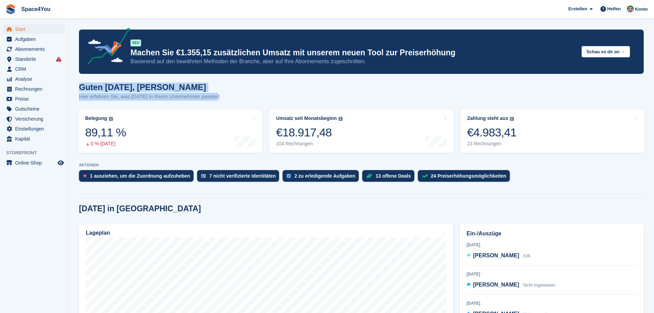
drag, startPoint x: 81, startPoint y: 92, endPoint x: 230, endPoint y: 95, distance: 148.7
click at [230, 95] on div "Guten Morgen, Luca-André Hier erfahren Sie, was heute in Ihrem Unternehmen pass…" at bounding box center [361, 95] width 565 height 26
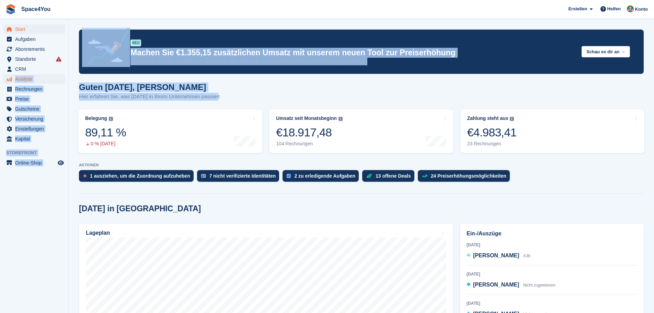
drag, startPoint x: 221, startPoint y: 94, endPoint x: 10, endPoint y: 83, distance: 210.7
click at [257, 92] on div "Guten Morgen, Luca-André Hier erfahren Sie, was heute in Ihrem Unternehmen pass…" at bounding box center [361, 95] width 565 height 26
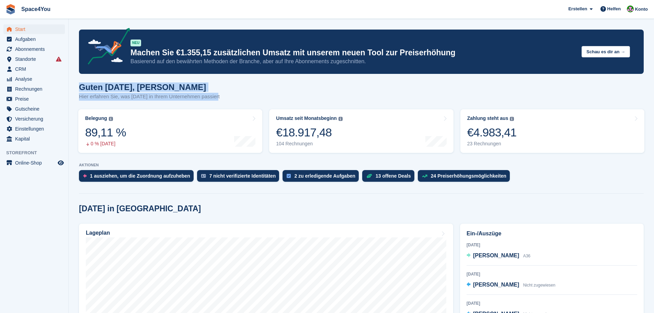
drag, startPoint x: 216, startPoint y: 99, endPoint x: 78, endPoint y: 85, distance: 139.1
click at [168, 98] on p "Hier erfahren Sie, was heute in Ihrem Unternehmen passiert" at bounding box center [149, 97] width 141 height 8
drag, startPoint x: 215, startPoint y: 96, endPoint x: 80, endPoint y: 85, distance: 136.1
click at [80, 85] on div "Guten Morgen, Luca-André Hier erfahren Sie, was heute in Ihrem Unternehmen pass…" at bounding box center [361, 95] width 565 height 26
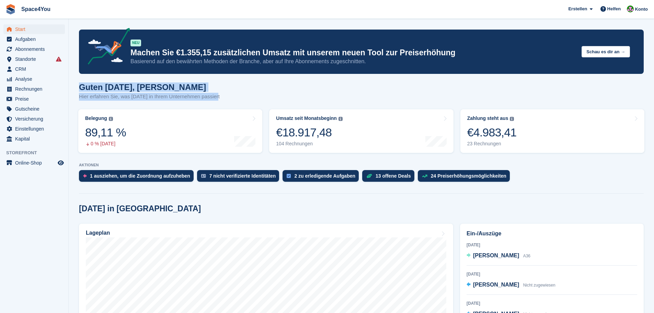
click at [80, 85] on h1 "Guten Morgen, Luca-André" at bounding box center [149, 86] width 141 height 9
drag, startPoint x: 80, startPoint y: 85, endPoint x: 217, endPoint y: 95, distance: 138.0
click at [217, 95] on div "Guten Morgen, Luca-André Hier erfahren Sie, was heute in Ihrem Unternehmen pass…" at bounding box center [361, 95] width 565 height 26
drag, startPoint x: 217, startPoint y: 95, endPoint x: 78, endPoint y: 88, distance: 139.2
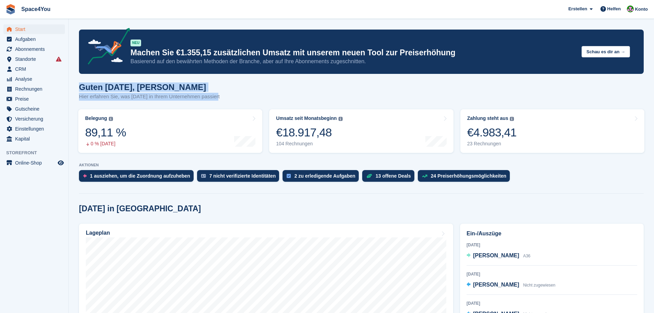
drag, startPoint x: 77, startPoint y: 88, endPoint x: 222, endPoint y: 98, distance: 145.2
click at [222, 98] on div "Guten Morgen, Luca-André Hier erfahren Sie, was heute in Ihrem Unternehmen pass…" at bounding box center [361, 95] width 565 height 26
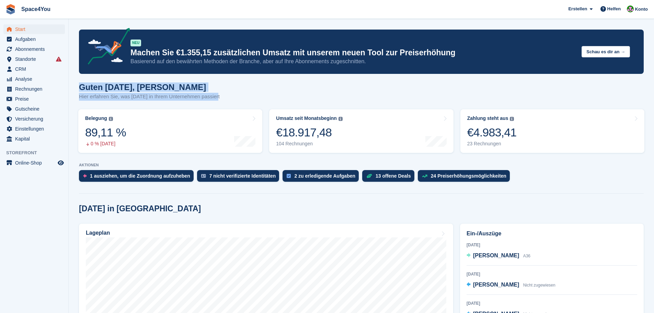
drag, startPoint x: 217, startPoint y: 97, endPoint x: 79, endPoint y: 89, distance: 138.6
click at [79, 89] on div "Guten Morgen, Luca-André Hier erfahren Sie, was heute in Ihrem Unternehmen pass…" at bounding box center [361, 95] width 565 height 26
click at [79, 89] on h1 "Guten Morgen, Luca-André" at bounding box center [149, 86] width 141 height 9
drag, startPoint x: 219, startPoint y: 98, endPoint x: 77, endPoint y: 91, distance: 142.9
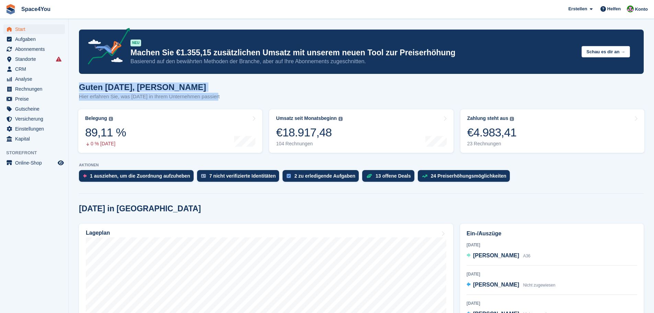
click at [136, 87] on h1 "Guten Morgen, Luca-André" at bounding box center [149, 86] width 141 height 9
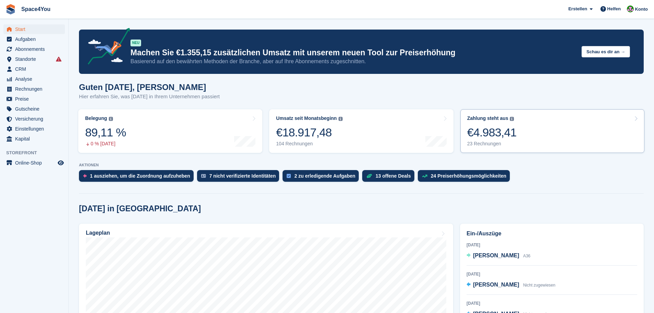
click at [523, 125] on link "Zahlung steht aus Der gesamte ausstehende Saldo aller offenen Rechnungen. €4.98…" at bounding box center [552, 131] width 184 height 44
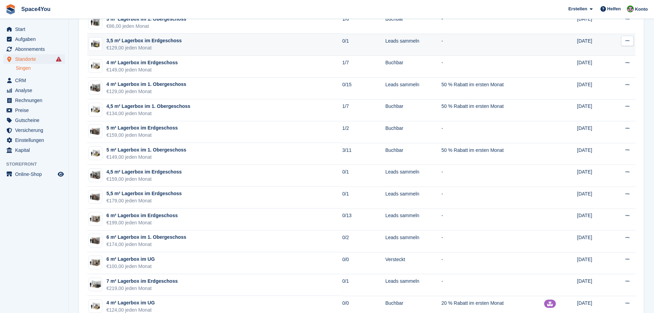
scroll to position [309, 0]
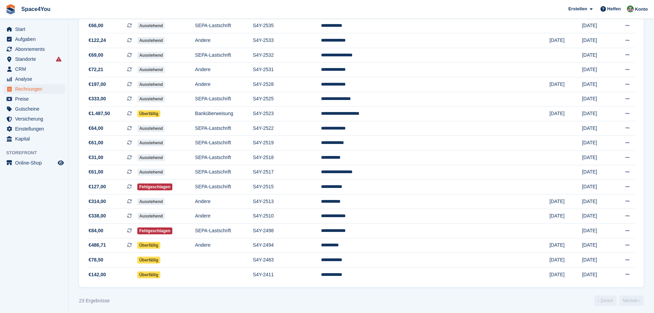
scroll to position [172, 0]
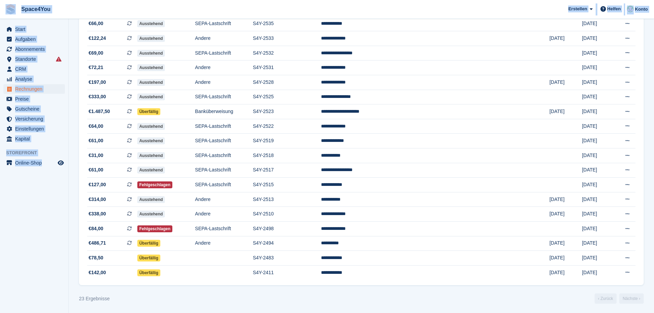
drag, startPoint x: 65, startPoint y: 172, endPoint x: 7, endPoint y: 18, distance: 164.7
click at [7, 18] on div "Space4You [GEOGRAPHIC_DATA] Abonnement Rechnung Kontakt Deal [GEOGRAPHIC_DATA] …" at bounding box center [327, 70] width 654 height 485
click at [23, 237] on aside "Start Aufgaben Abonnements Abonnements Abonnements Preiserhöhungen NEU Preiserh…" at bounding box center [34, 158] width 68 height 278
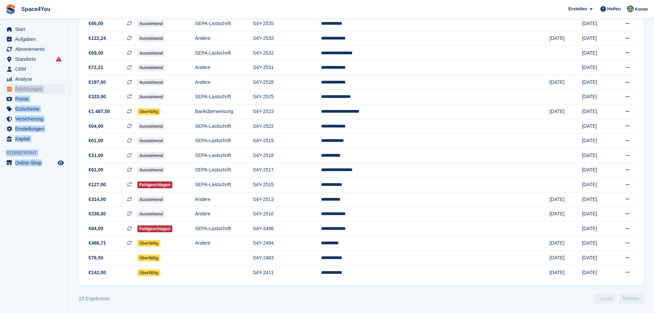
drag, startPoint x: 64, startPoint y: 184, endPoint x: 6, endPoint y: 85, distance: 114.7
click at [6, 85] on aside "Start Aufgaben Abonnements Abonnements Abonnements Preiserhöhungen NEU Preiserh…" at bounding box center [34, 158] width 68 height 278
click at [37, 202] on aside "Start Aufgaben Abonnements Abonnements Abonnements Preiserhöhungen NEU Preiserh…" at bounding box center [34, 158] width 68 height 278
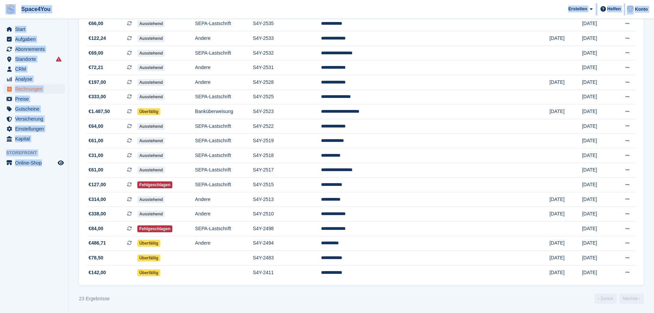
drag, startPoint x: 66, startPoint y: 177, endPoint x: 7, endPoint y: 11, distance: 176.4
click at [7, 11] on div "Space4You [GEOGRAPHIC_DATA] Abonnement Rechnung Kontakt Deal [GEOGRAPHIC_DATA] …" at bounding box center [327, 70] width 654 height 485
click at [82, 7] on span "Space4You [GEOGRAPHIC_DATA] Abonnement Rechnung Kontakt Deal [GEOGRAPHIC_DATA] …" at bounding box center [327, 9] width 654 height 19
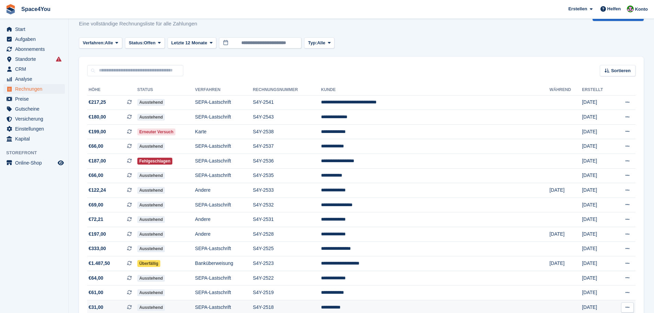
scroll to position [0, 0]
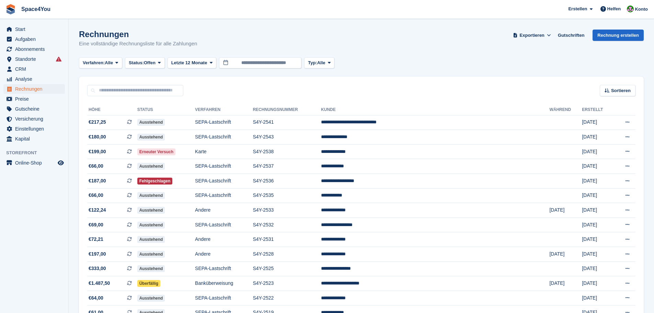
drag, startPoint x: 203, startPoint y: 46, endPoint x: 8, endPoint y: 19, distance: 197.1
click at [8, 19] on div "Start Aufgaben Abonnements Abonnements Abonnements Preiserhöhungen NEU Preiserh…" at bounding box center [327, 242] width 654 height 485
click at [171, 24] on section "Rechnungen Eine vollständige Rechnungsliste für alle Zahlungen Exportieren Expo…" at bounding box center [361, 242] width 585 height 485
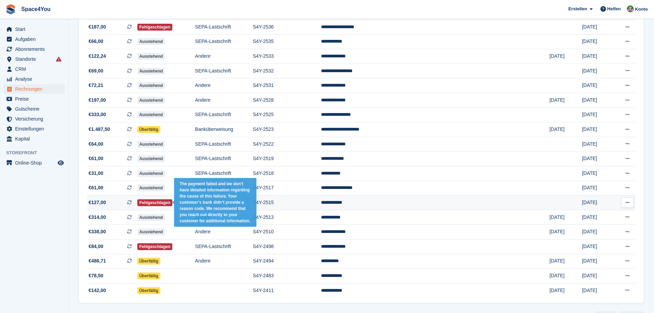
scroll to position [138, 0]
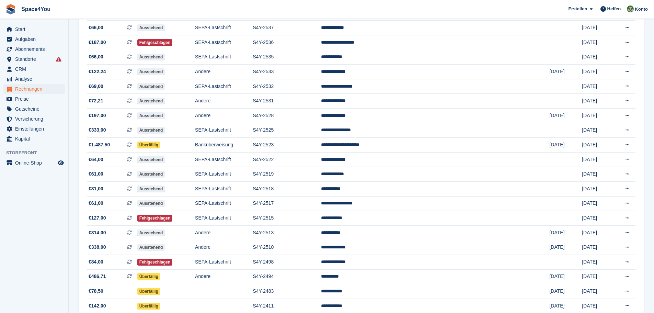
click at [49, 222] on aside "Start Aufgaben Abonnements Abonnements Abonnements Preiserhöhungen NEU Preiserh…" at bounding box center [34, 158] width 68 height 278
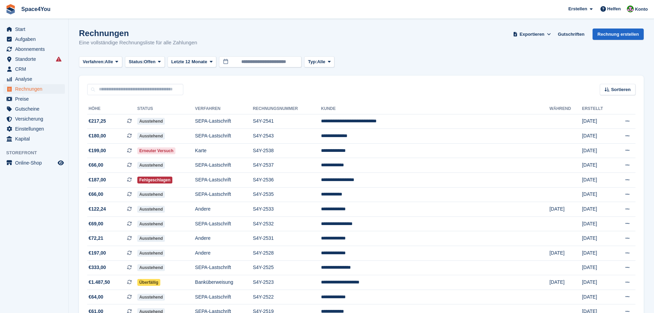
scroll to position [0, 0]
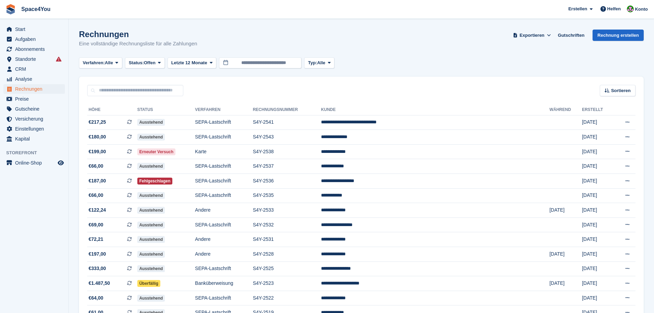
drag, startPoint x: 212, startPoint y: 42, endPoint x: 9, endPoint y: 23, distance: 203.4
click at [9, 23] on div "Start Aufgaben Abonnements Abonnements Abonnements Preiserhöhungen NEU Preiserh…" at bounding box center [327, 242] width 654 height 485
click at [222, 39] on div "Rechnungen Eine vollständige Rechnungsliste für alle Zahlungen Exportieren Expo…" at bounding box center [361, 43] width 565 height 26
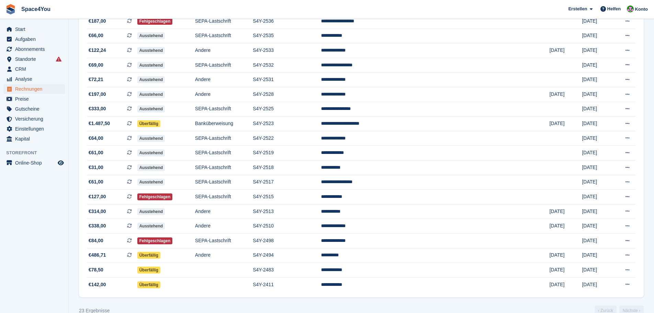
scroll to position [172, 0]
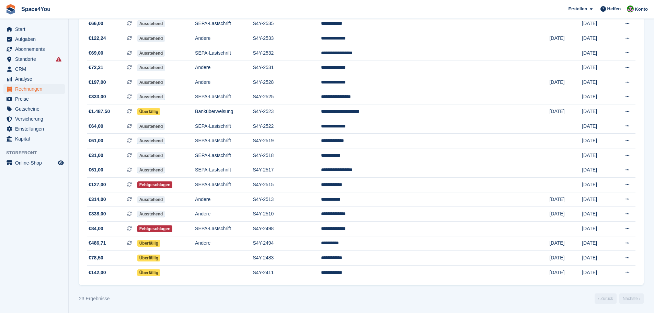
click at [31, 178] on aside "Start Aufgaben Abonnements Abonnements Abonnements Preiserhöhungen NEU Preiserh…" at bounding box center [34, 158] width 68 height 278
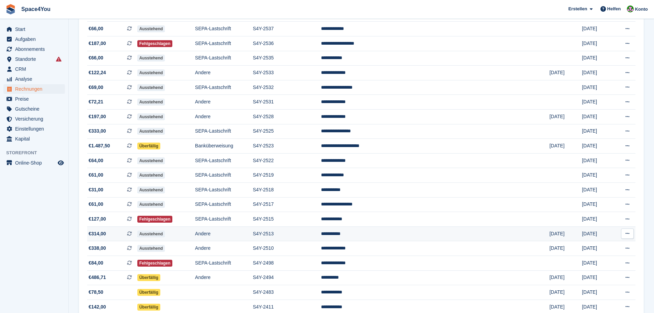
scroll to position [103, 0]
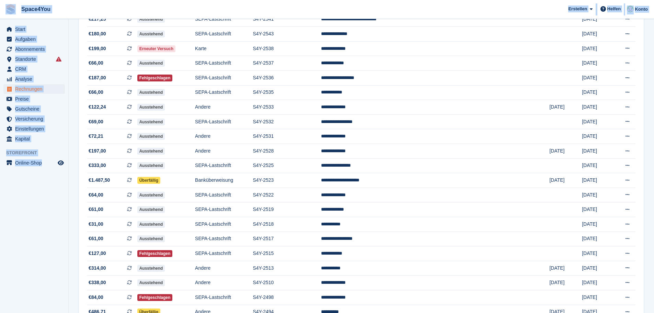
drag, startPoint x: 65, startPoint y: 170, endPoint x: 5, endPoint y: 12, distance: 168.8
click at [5, 12] on div "Space4You Erstellen Abonnement Rechnung Kontakt Deal Rabatt Seite Helfen Chat-S…" at bounding box center [327, 139] width 654 height 485
click at [41, 222] on aside "Start Aufgaben Abonnements Abonnements Abonnements Preiserhöhungen NEU Preiserh…" at bounding box center [34, 158] width 68 height 278
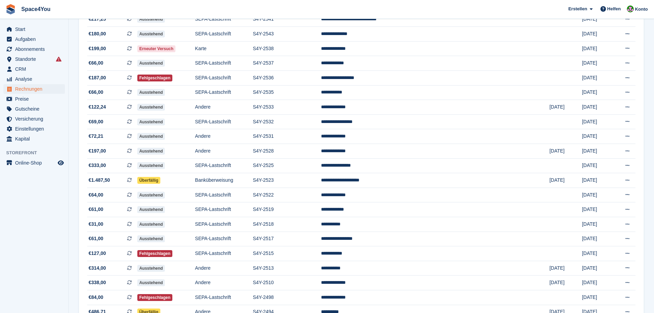
click at [46, 236] on aside "Start Aufgaben Abonnements Abonnements Abonnements Preiserhöhungen NEU Preiserh…" at bounding box center [34, 158] width 68 height 278
drag, startPoint x: 66, startPoint y: 172, endPoint x: 7, endPoint y: 129, distance: 72.0
click at [7, 129] on aside "Start Aufgaben Abonnements Abonnements Abonnements Preiserhöhungen NEU Preiserh…" at bounding box center [34, 158] width 68 height 278
click at [37, 234] on aside "Start Aufgaben Abonnements Abonnements Abonnements Preiserhöhungen NEU Preiserh…" at bounding box center [34, 158] width 68 height 278
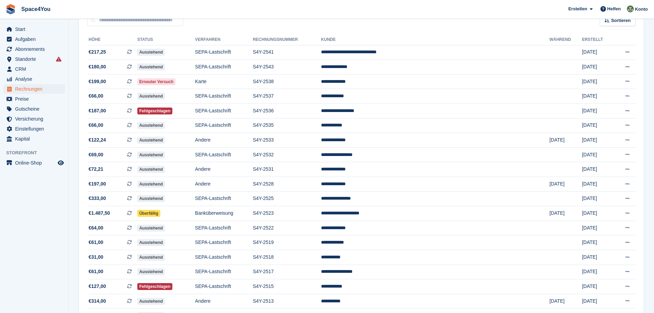
scroll to position [69, 0]
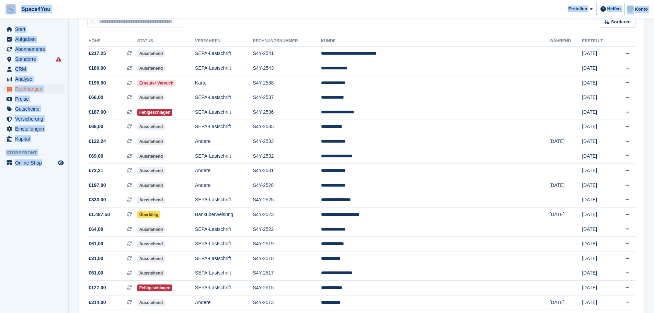
drag, startPoint x: 62, startPoint y: 171, endPoint x: 4, endPoint y: 16, distance: 165.4
click at [4, 16] on div "Space4You Erstellen Abonnement Rechnung Kontakt Deal Rabatt Seite Helfen Chat-S…" at bounding box center [327, 173] width 654 height 485
click at [37, 244] on aside "Start Aufgaben Abonnements Abonnements Abonnements Preiserhöhungen NEU Preiserh…" at bounding box center [34, 158] width 68 height 278
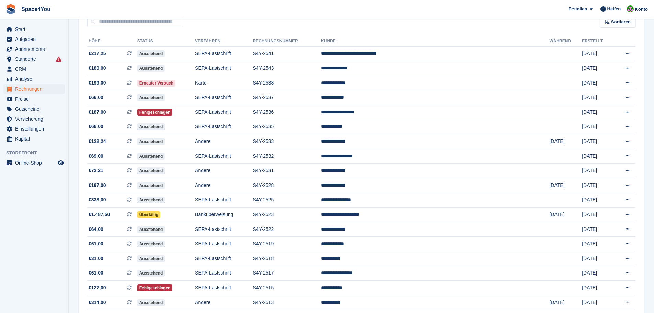
click at [51, 242] on aside "Start Aufgaben Abonnements Abonnements Abonnements Preiserhöhungen NEU Preiserh…" at bounding box center [34, 158] width 68 height 278
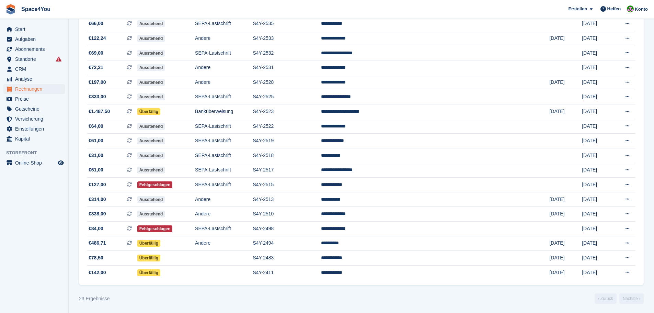
scroll to position [173, 0]
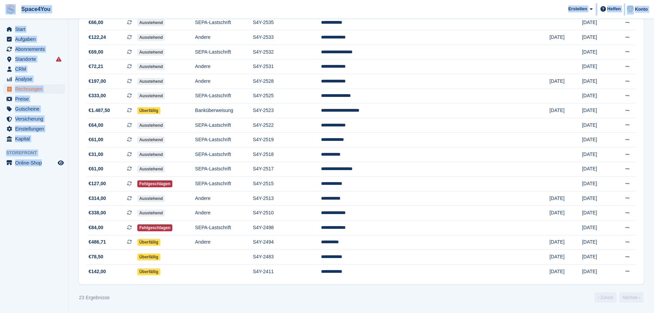
drag, startPoint x: 63, startPoint y: 175, endPoint x: 2, endPoint y: 9, distance: 177.1
click at [2, 9] on div "Space4You Erstellen Abonnement Rechnung Kontakt Deal Rabatt Seite Helfen Chat-S…" at bounding box center [327, 69] width 654 height 485
click at [33, 192] on aside "Start Aufgaben Abonnements Abonnements Abonnements Preiserhöhungen NEU Preiserh…" at bounding box center [34, 158] width 68 height 278
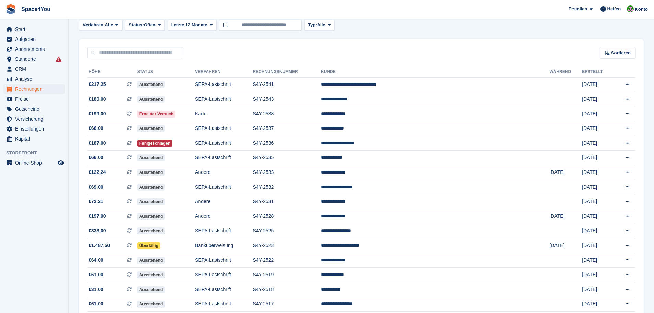
scroll to position [35, 0]
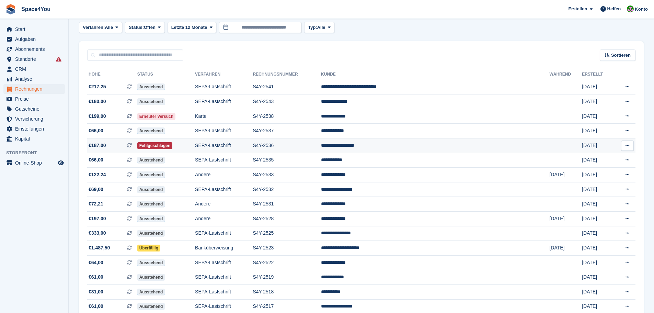
click at [110, 145] on span "€187,00 Dies ist eine wiederkehrende Abonnementrechnung." at bounding box center [112, 145] width 50 height 7
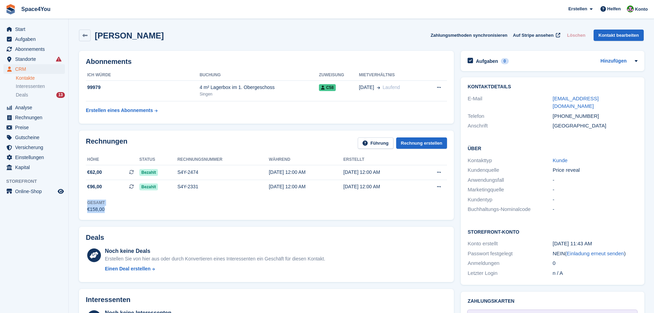
drag, startPoint x: 83, startPoint y: 206, endPoint x: 115, endPoint y: 212, distance: 32.2
click at [118, 210] on div "Rechnungen Führung Rechnung erstellen Höhe Status Rechnungsnummer Während Erste…" at bounding box center [266, 174] width 375 height 89
click at [23, 223] on aside "Start Aufgaben Abonnements Abonnements Abonnements Preiserhöhungen NEU Preiserh…" at bounding box center [34, 158] width 68 height 278
click at [190, 193] on td "S4Y-2331" at bounding box center [222, 187] width 91 height 14
click at [243, 178] on td "S4Y-2474" at bounding box center [222, 172] width 91 height 15
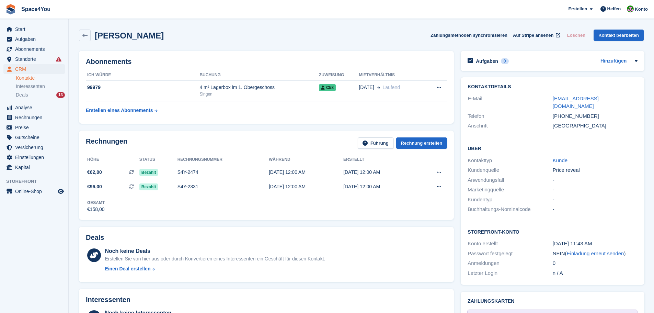
drag, startPoint x: 187, startPoint y: 38, endPoint x: 2, endPoint y: 15, distance: 186.0
click at [207, 30] on div "[PERSON_NAME] Zahlungsmethoden synchronisieren Auf Stripe ansehen Löschen Konta…" at bounding box center [361, 36] width 565 height 12
drag, startPoint x: 196, startPoint y: 35, endPoint x: 1, endPoint y: 14, distance: 195.8
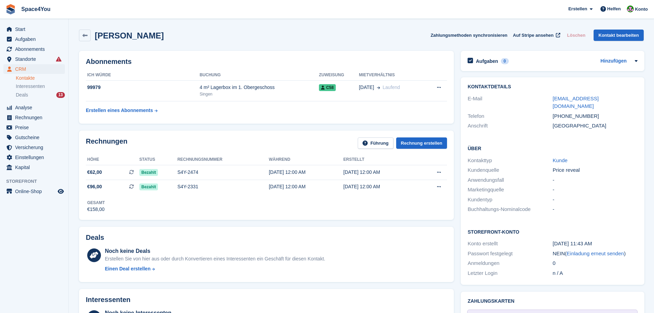
click at [199, 39] on div "Brenda Maureen Leuze Zahlungsmethoden synchronisieren Auf Stripe ansehen Lösche…" at bounding box center [361, 36] width 565 height 12
drag, startPoint x: 195, startPoint y: 39, endPoint x: 6, endPoint y: 11, distance: 191.6
click at [159, 7] on span "Space4You Erstellen Abonnement Rechnung Kontakt Deal Rabatt Seite Helfen Chat-S…" at bounding box center [327, 9] width 654 height 19
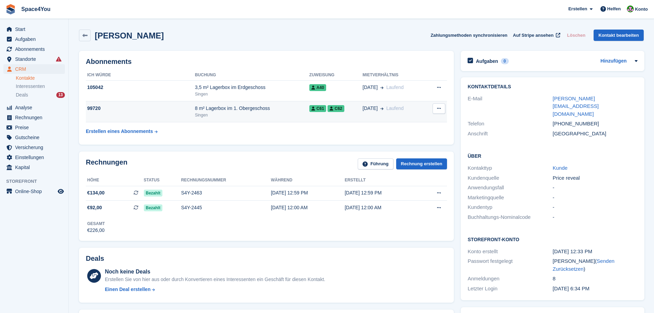
click at [415, 114] on td "[DATE] [GEOGRAPHIC_DATA]" at bounding box center [393, 111] width 62 height 21
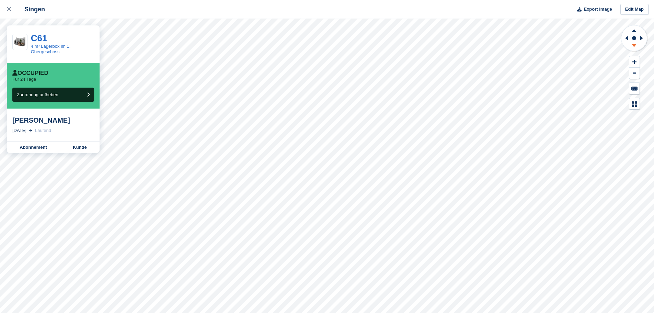
click at [634, 46] on icon at bounding box center [634, 45] width 5 height 3
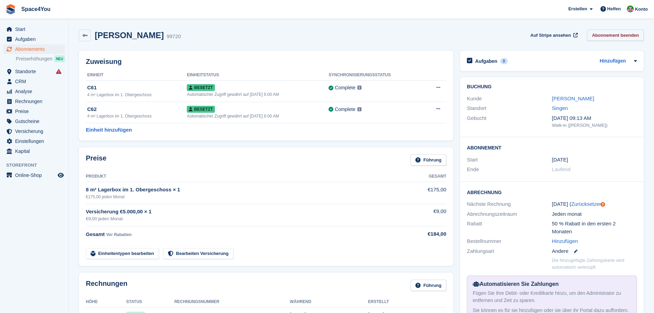
click at [623, 36] on link "Abonnement beenden" at bounding box center [615, 35] width 57 height 11
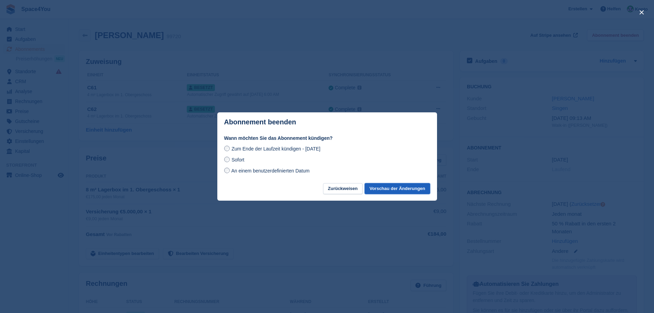
click at [402, 192] on button "Vorschau der Änderungen" at bounding box center [397, 188] width 65 height 11
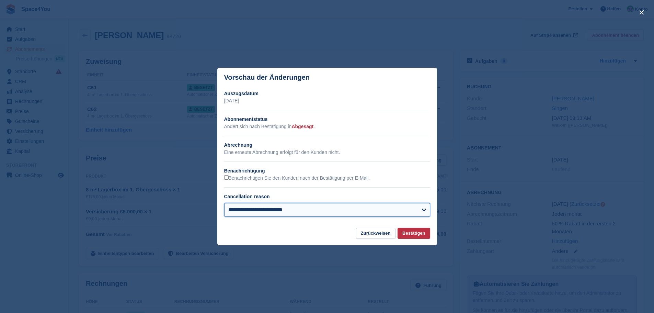
click at [348, 206] on select "**********" at bounding box center [327, 210] width 206 height 14
select select "**********"
click at [224, 203] on select "**********" at bounding box center [327, 210] width 206 height 14
click at [406, 235] on button "Bestätigen" at bounding box center [413, 233] width 32 height 11
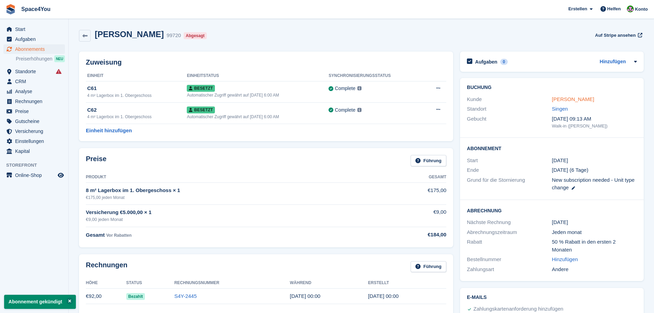
click at [561, 100] on link "Luca Battaglia" at bounding box center [573, 99] width 42 height 6
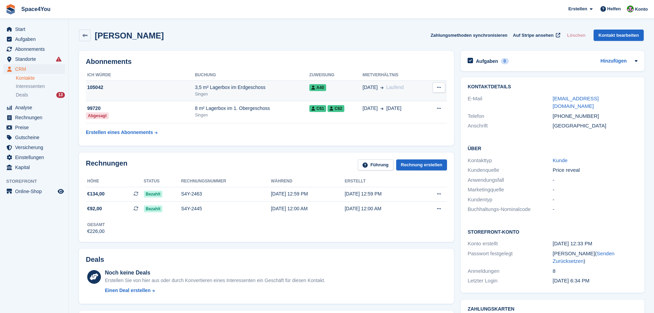
click at [401, 94] on td "01 Sep Laufend" at bounding box center [393, 90] width 62 height 21
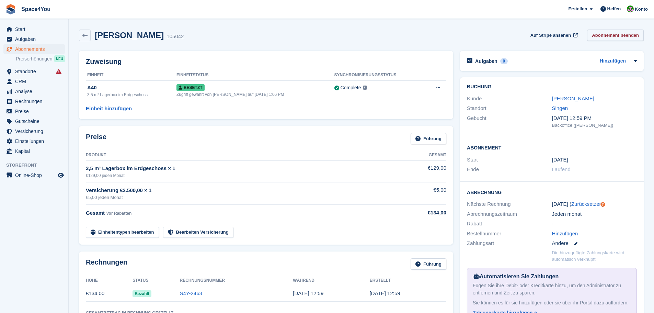
click at [602, 37] on link "Abonnement beenden" at bounding box center [615, 35] width 57 height 11
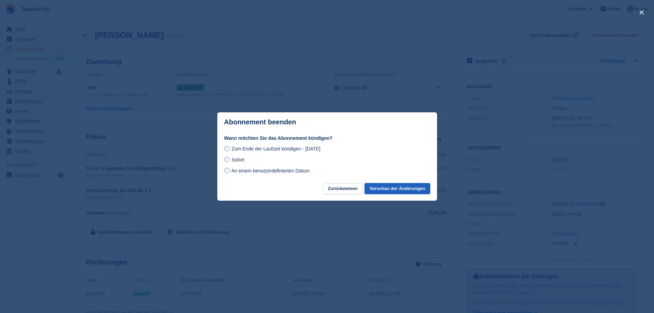
click at [393, 190] on button "Vorschau der Änderungen" at bounding box center [397, 188] width 65 height 11
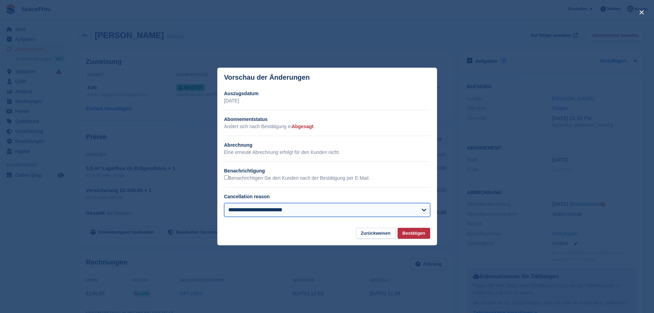
click at [331, 206] on select "**********" at bounding box center [327, 210] width 206 height 14
select select "**********"
click at [224, 203] on select "**********" at bounding box center [327, 210] width 206 height 14
click at [415, 236] on button "Bestätigen" at bounding box center [413, 233] width 32 height 11
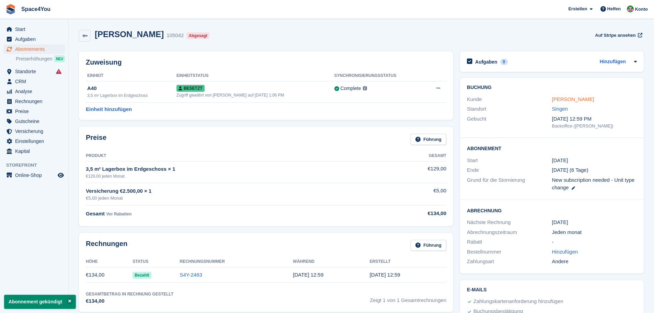
click at [566, 97] on link "[PERSON_NAME]" at bounding box center [573, 99] width 42 height 6
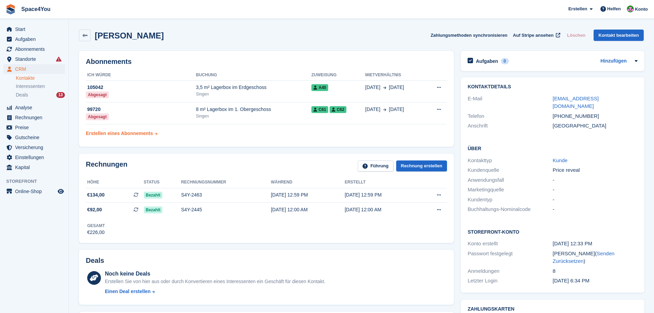
click at [145, 132] on div "Erstellen eines Abonnements" at bounding box center [119, 133] width 67 height 7
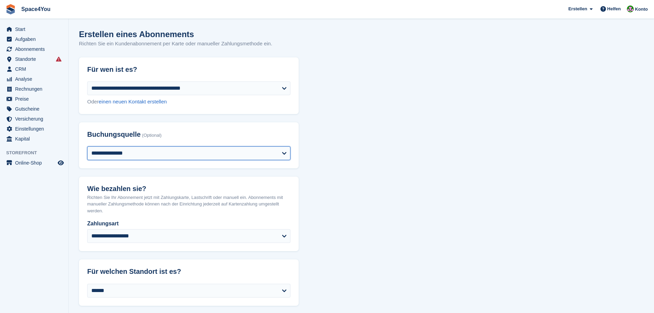
click at [128, 156] on select "**********" at bounding box center [188, 153] width 203 height 14
select select "*******"
click at [87, 146] on select "**********" at bounding box center [188, 153] width 203 height 14
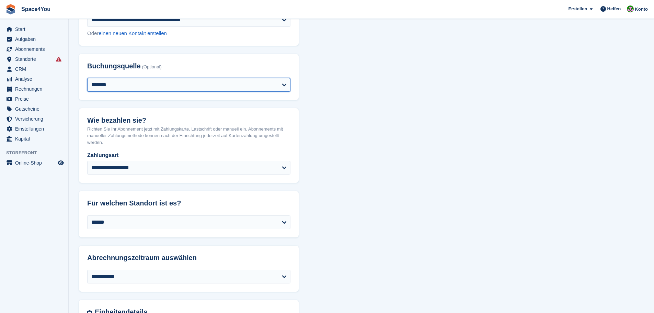
scroll to position [103, 0]
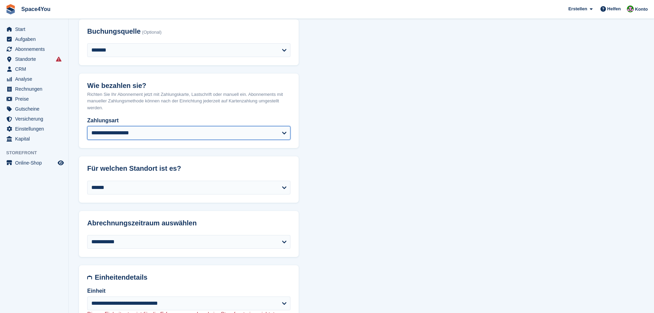
click at [120, 134] on select "**********" at bounding box center [188, 133] width 203 height 14
select select "*****"
click at [87, 126] on select "**********" at bounding box center [188, 133] width 203 height 14
select select "******"
select select "***"
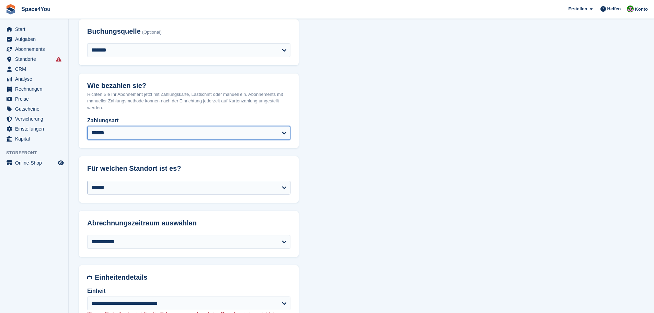
select select "*"
select select "*****"
select select
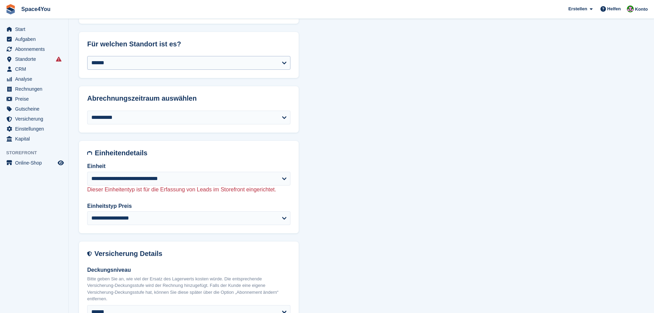
scroll to position [378, 0]
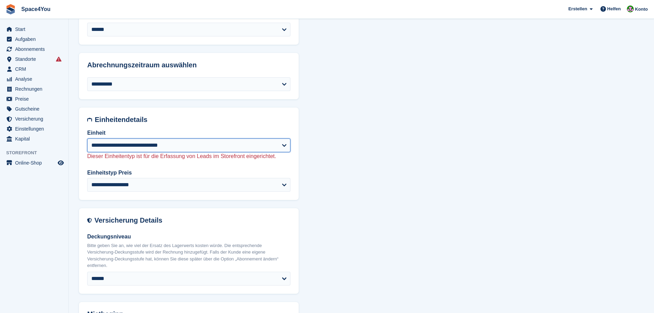
click at [128, 147] on select "**********" at bounding box center [188, 145] width 203 height 14
select select "****"
click at [87, 138] on select "**********" at bounding box center [188, 145] width 203 height 14
select select "******"
select select "*****"
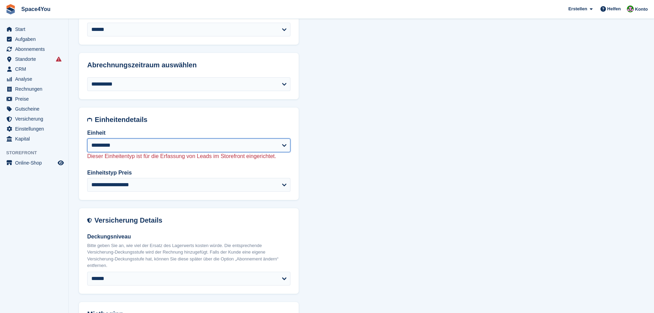
select select "***"
select select "*"
select select
select select "*****"
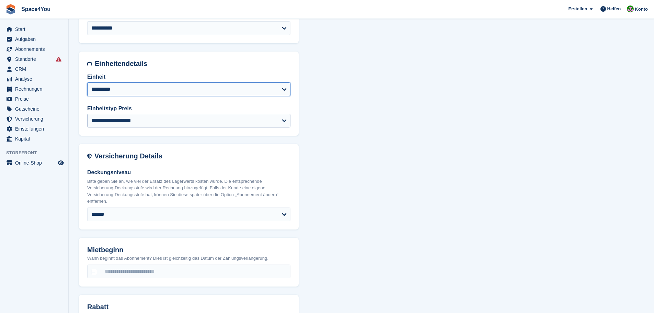
scroll to position [481, 0]
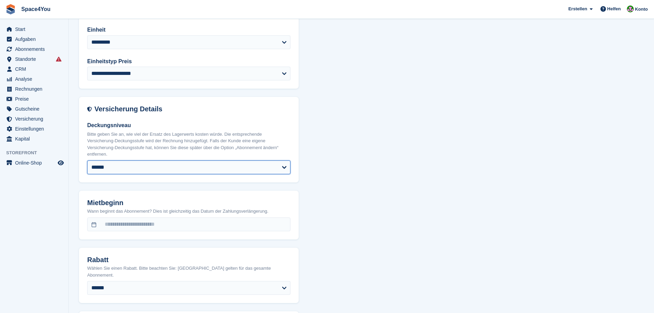
click at [146, 160] on select "****** ****** ****** ****** ****** ****** ******* ******* ******* ******* *****…" at bounding box center [188, 167] width 203 height 14
select select "****"
click at [87, 160] on select "****** ****** ****** ****** ****** ****** ******* ******* ******* ******* *****…" at bounding box center [188, 167] width 203 height 14
select select "******"
select select "*****"
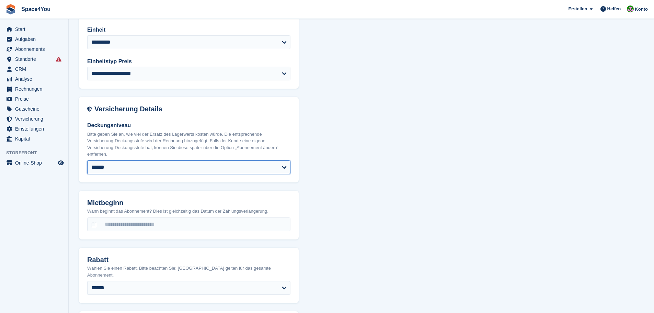
select select "***"
select select "*"
select select "****"
select select "*****"
select select
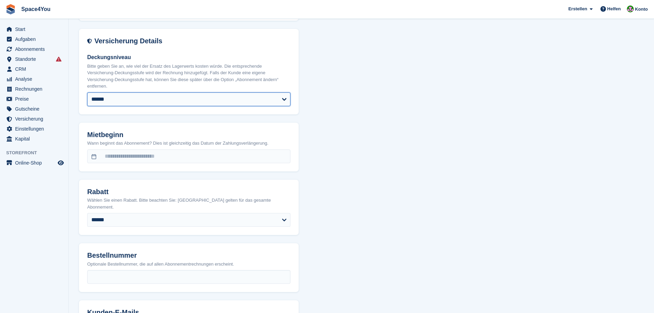
scroll to position [549, 0]
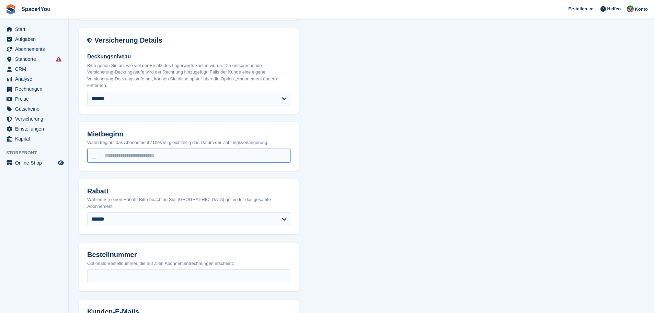
click at [120, 153] on input "text" at bounding box center [188, 156] width 203 height 14
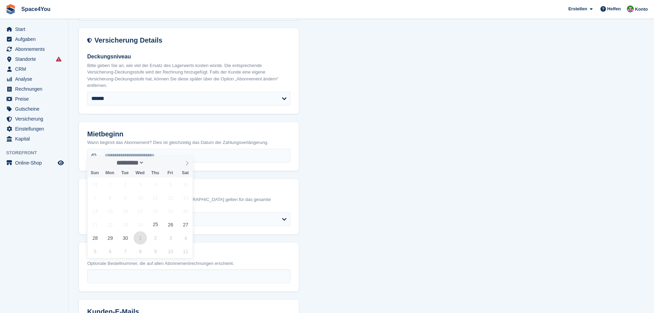
click at [140, 242] on span "1" at bounding box center [140, 237] width 13 height 13
type input "**********"
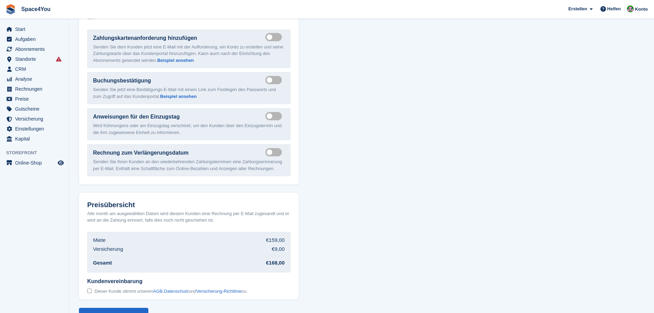
scroll to position [867, 0]
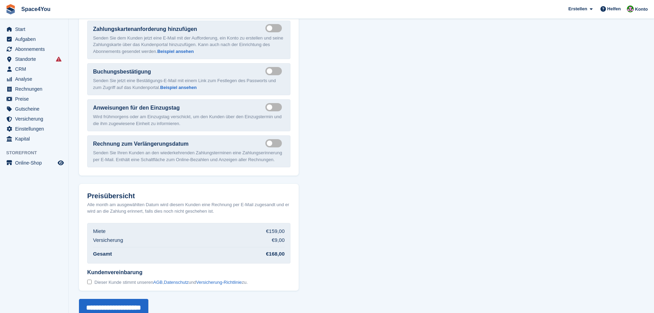
click at [87, 279] on div at bounding box center [89, 282] width 4 height 7
click at [104, 299] on input "**********" at bounding box center [113, 307] width 69 height 17
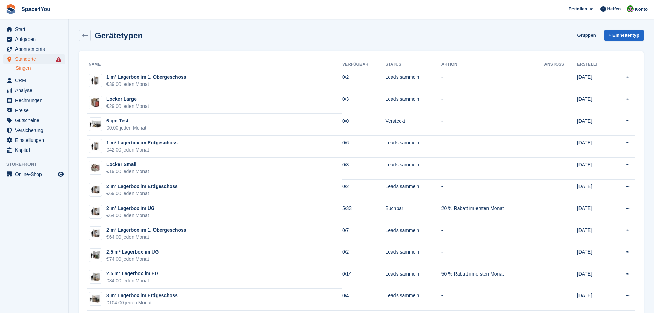
scroll to position [309, 0]
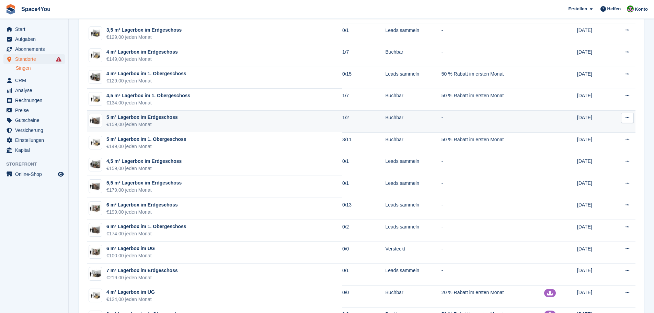
click at [131, 121] on div "€159,00 jeden Monat" at bounding box center [141, 124] width 71 height 7
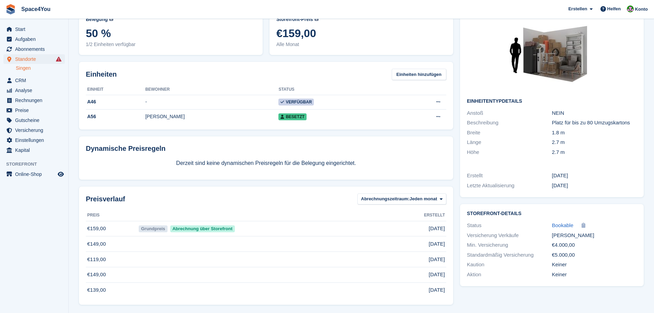
scroll to position [44, 0]
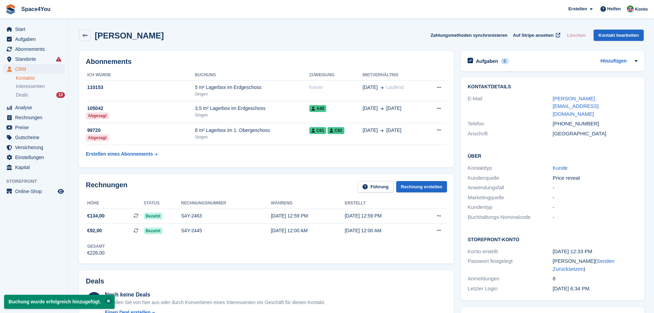
click at [107, 300] on button at bounding box center [108, 300] width 7 height 7
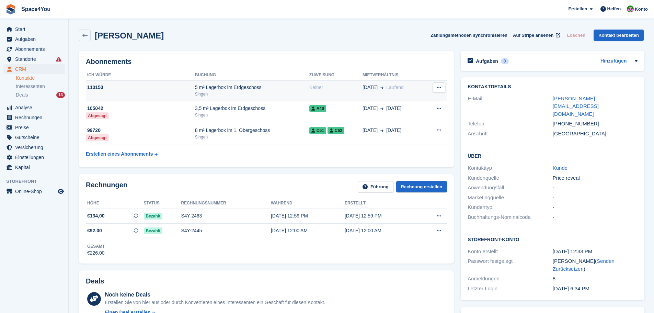
click at [371, 99] on td "[DATE] [GEOGRAPHIC_DATA]" at bounding box center [393, 90] width 62 height 21
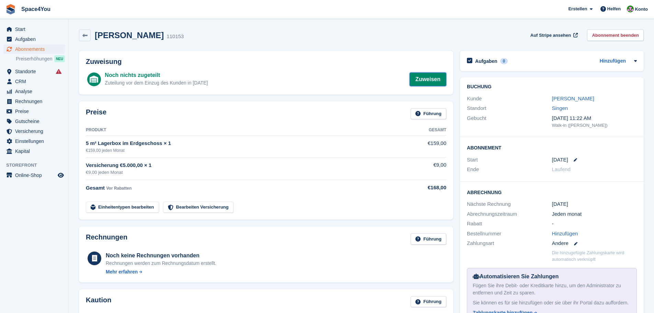
click at [431, 86] on link "Zuweisen" at bounding box center [427, 79] width 37 height 14
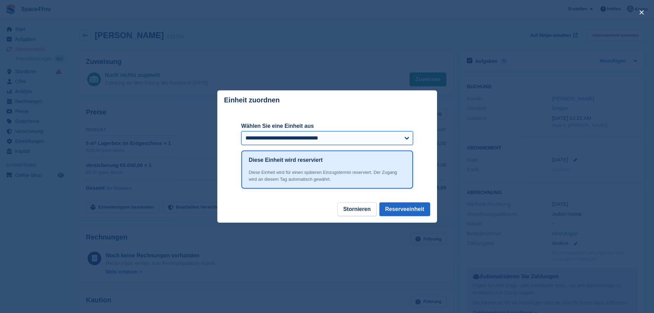
click at [299, 140] on select "**********" at bounding box center [327, 138] width 172 height 14
select select "*****"
click at [241, 132] on select "**********" at bounding box center [327, 138] width 172 height 14
click at [396, 212] on button "Reserveeinheit" at bounding box center [404, 209] width 51 height 14
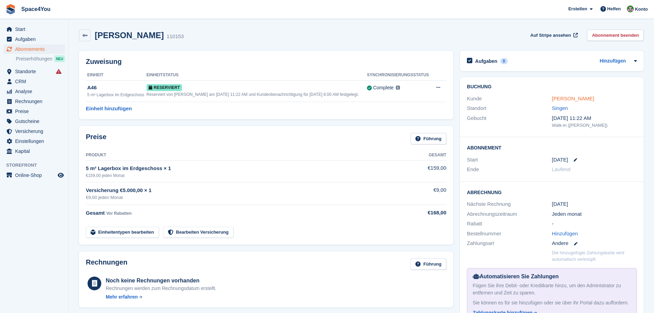
click at [575, 101] on link "[PERSON_NAME]" at bounding box center [573, 98] width 42 height 6
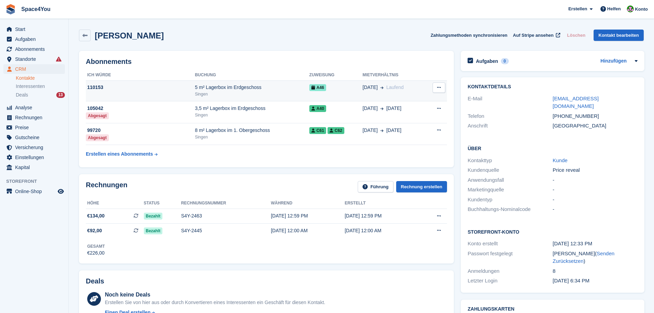
click at [409, 95] on td "[DATE] [GEOGRAPHIC_DATA]" at bounding box center [393, 90] width 62 height 21
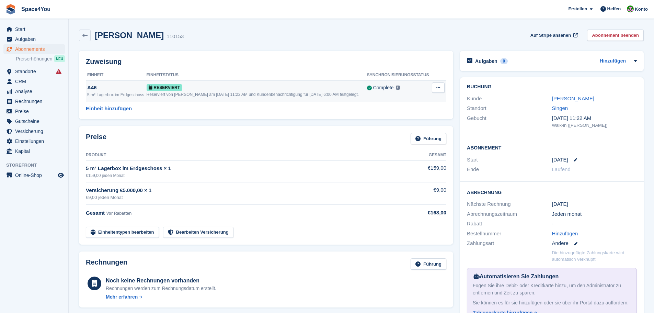
click at [444, 88] on button at bounding box center [438, 87] width 13 height 10
click at [431, 98] on p "Frühzeitigen Zugriff gewähren" at bounding box center [412, 103] width 60 height 15
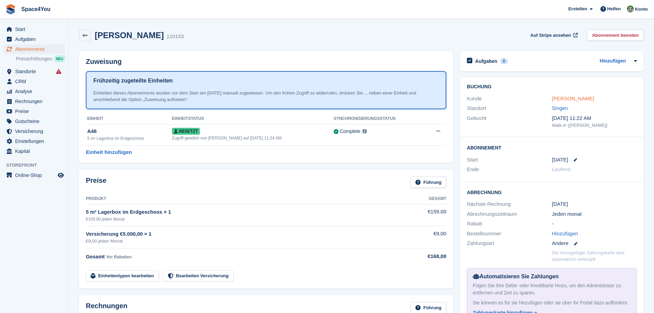
click at [567, 96] on link "[PERSON_NAME]" at bounding box center [573, 98] width 42 height 6
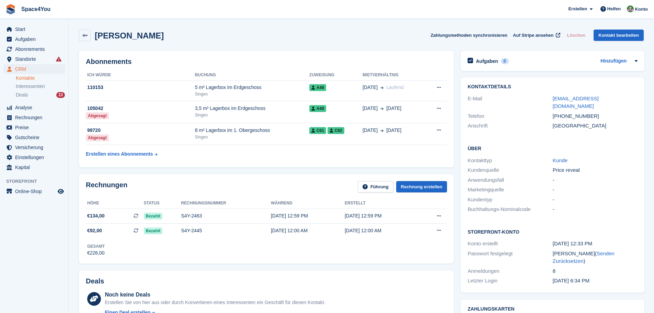
click at [266, 15] on span "Space4You [GEOGRAPHIC_DATA] Abonnement Rechnung Kontakt Deal [GEOGRAPHIC_DATA] …" at bounding box center [327, 9] width 654 height 19
drag, startPoint x: 148, startPoint y: 36, endPoint x: 10, endPoint y: 6, distance: 141.6
click at [86, 11] on span "Space4You [GEOGRAPHIC_DATA] Abonnement Rechnung Kontakt Deal [GEOGRAPHIC_DATA] …" at bounding box center [327, 9] width 654 height 19
click at [233, 28] on div "[PERSON_NAME] Zahlungsmethoden synchronisieren Auf Stripe ansehen Löschen Konta…" at bounding box center [361, 36] width 571 height 21
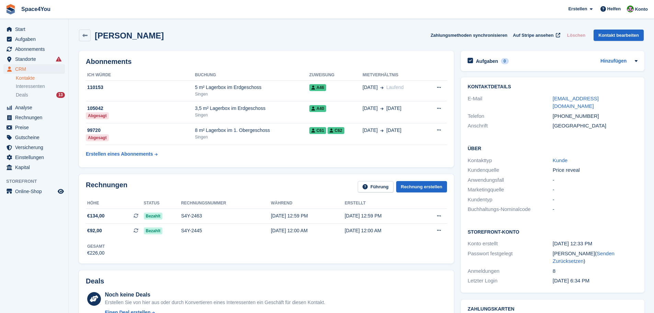
click at [432, 28] on div "[PERSON_NAME] Zahlungsmethoden synchronisieren Auf Stripe ansehen Löschen Konta…" at bounding box center [361, 36] width 571 height 21
click at [148, 43] on div "[PERSON_NAME] Zahlungsmethoden synchronisieren Auf Stripe ansehen Löschen Konta…" at bounding box center [361, 36] width 571 height 21
click at [148, 42] on div "[PERSON_NAME] Zahlungsmethoden synchronisieren Auf Stripe ansehen Löschen Konta…" at bounding box center [361, 36] width 571 height 21
click at [248, 32] on div "[PERSON_NAME] Zahlungsmethoden synchronisieren Auf Stripe ansehen Löschen Konta…" at bounding box center [361, 36] width 565 height 12
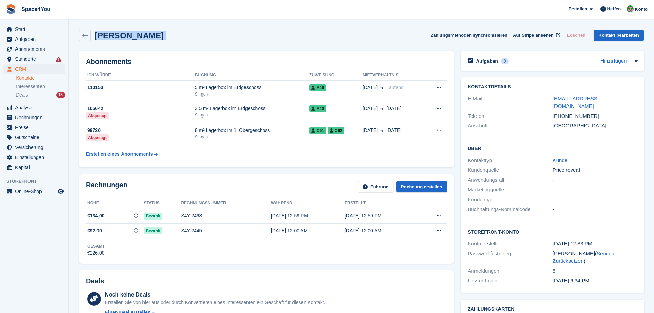
click at [196, 35] on div "[PERSON_NAME] Zahlungsmethoden synchronisieren Auf Stripe ansehen Löschen Konta…" at bounding box center [361, 36] width 565 height 12
drag, startPoint x: 196, startPoint y: 35, endPoint x: 9, endPoint y: 4, distance: 188.9
click at [95, 16] on span "Space4You [GEOGRAPHIC_DATA] Abonnement Rechnung Kontakt Deal [GEOGRAPHIC_DATA] …" at bounding box center [327, 9] width 654 height 19
click at [152, 32] on div "[PERSON_NAME] Zahlungsmethoden synchronisieren Auf Stripe ansehen Löschen Konta…" at bounding box center [361, 36] width 565 height 12
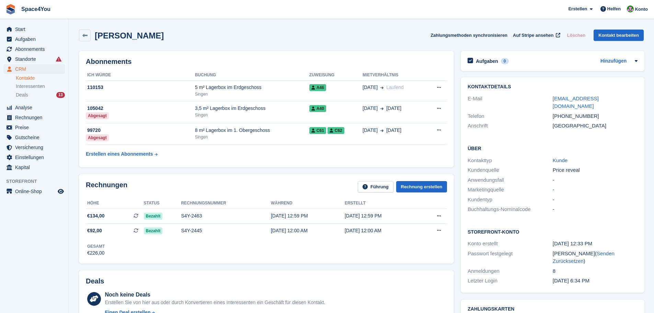
click at [152, 32] on div "[PERSON_NAME] Zahlungsmethoden synchronisieren Auf Stripe ansehen Löschen Konta…" at bounding box center [361, 36] width 565 height 12
click at [236, 39] on div "[PERSON_NAME] Zahlungsmethoden synchronisieren Auf Stripe ansehen Löschen Konta…" at bounding box center [361, 36] width 565 height 12
click at [471, 35] on button "Zahlungsmethoden synchronisieren" at bounding box center [468, 35] width 77 height 11
click at [236, 27] on div "[PERSON_NAME] Zahlungsmethoden synchronisieren Auf Stripe ansehen Löschen Konta…" at bounding box center [361, 36] width 571 height 21
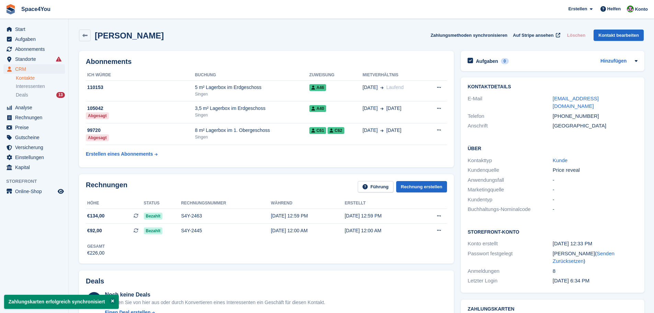
drag, startPoint x: 168, startPoint y: 31, endPoint x: 7, endPoint y: 6, distance: 162.1
click at [100, 15] on span "Space4You [GEOGRAPHIC_DATA] Abonnement Rechnung Kontakt Deal [GEOGRAPHIC_DATA] …" at bounding box center [327, 9] width 654 height 19
drag, startPoint x: 149, startPoint y: 35, endPoint x: 4, endPoint y: 5, distance: 147.6
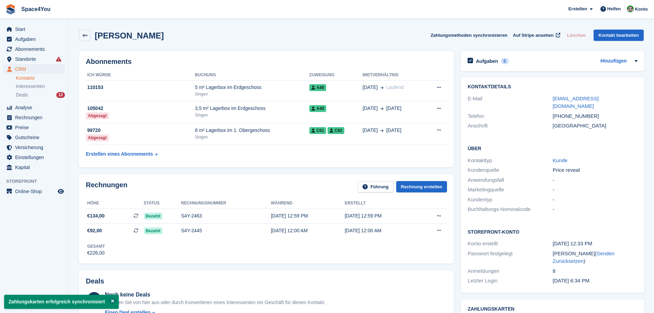
click at [86, 17] on span "Space4You [GEOGRAPHIC_DATA] Abonnement Rechnung Kontakt Deal [GEOGRAPHIC_DATA] …" at bounding box center [327, 9] width 654 height 19
drag, startPoint x: 155, startPoint y: 35, endPoint x: 10, endPoint y: 8, distance: 147.0
click at [196, 37] on div "[PERSON_NAME] Zahlungsmethoden synchronisieren Auf Stripe ansehen Löschen Konta…" at bounding box center [361, 36] width 565 height 12
drag, startPoint x: 188, startPoint y: 43, endPoint x: 4, endPoint y: 10, distance: 187.2
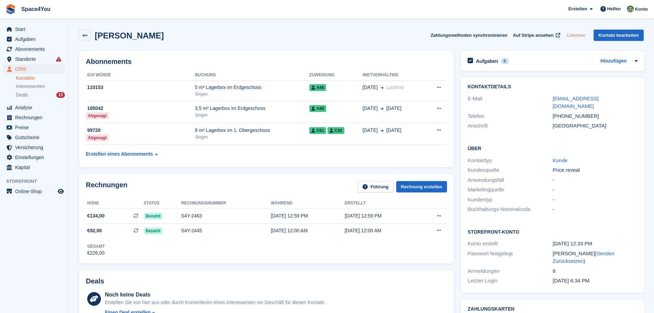
click at [204, 41] on div "[PERSON_NAME] Zahlungsmethoden synchronisieren Auf Stripe ansehen Löschen Konta…" at bounding box center [361, 36] width 571 height 21
drag, startPoint x: 204, startPoint y: 41, endPoint x: 16, endPoint y: 2, distance: 191.7
click at [193, 38] on div "[PERSON_NAME] Zahlungsmethoden synchronisieren Auf Stripe ansehen Löschen Konta…" at bounding box center [361, 36] width 565 height 12
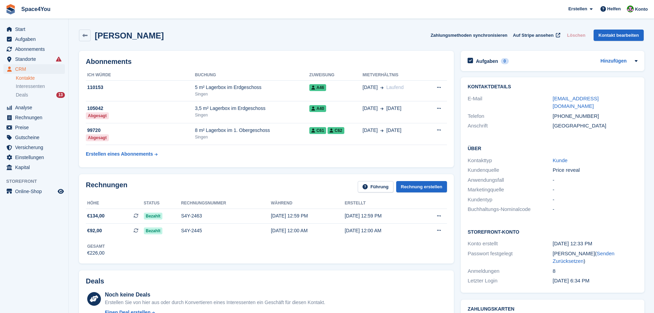
drag, startPoint x: 164, startPoint y: 41, endPoint x: 5, endPoint y: 11, distance: 161.8
click at [181, 40] on div "[PERSON_NAME] Zahlungsmethoden synchronisieren Auf Stripe ansehen Löschen Konta…" at bounding box center [361, 36] width 565 height 12
drag, startPoint x: 159, startPoint y: 36, endPoint x: 8, endPoint y: 8, distance: 153.6
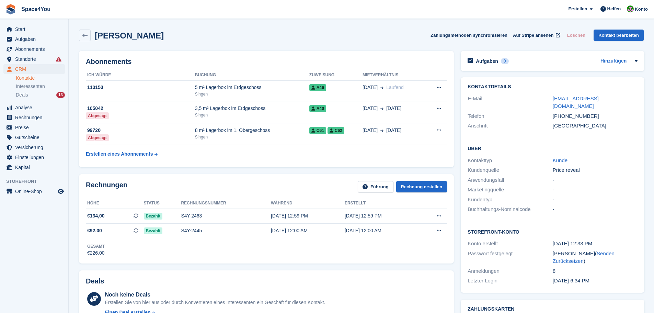
click at [117, 14] on span "Space4You [GEOGRAPHIC_DATA] Abonnement Rechnung Kontakt Deal [GEOGRAPHIC_DATA] …" at bounding box center [327, 9] width 654 height 19
click at [162, 37] on div "[PERSON_NAME] Zahlungsmethoden synchronisieren Auf Stripe ansehen Löschen Konta…" at bounding box center [361, 36] width 565 height 12
drag, startPoint x: 148, startPoint y: 38, endPoint x: 15, endPoint y: 13, distance: 135.6
click at [224, 48] on div "Abonnements ICH WÜRDE Buchung Zuweisung Mietverhältnis 110153 5 m² Lagerbox im …" at bounding box center [267, 108] width 382 height 123
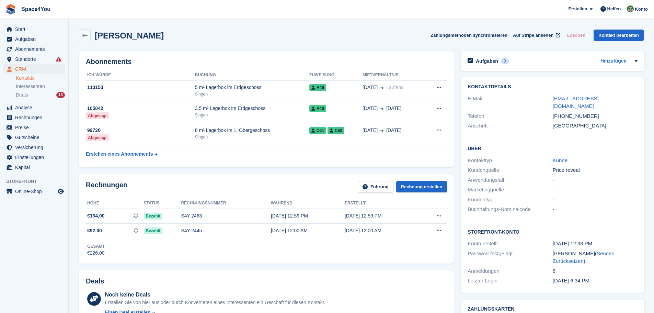
click at [186, 39] on div "[PERSON_NAME] Zahlungsmethoden synchronisieren Auf Stripe ansehen Löschen Konta…" at bounding box center [361, 36] width 565 height 12
click at [187, 30] on div "[PERSON_NAME] Zahlungsmethoden synchronisieren Auf Stripe ansehen Löschen Konta…" at bounding box center [361, 36] width 565 height 12
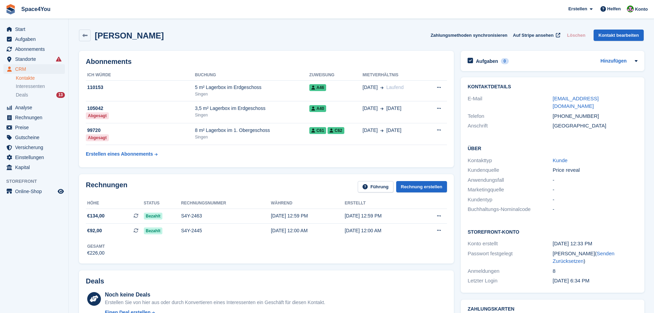
drag, startPoint x: 157, startPoint y: 36, endPoint x: 4, endPoint y: 4, distance: 156.6
click at [189, 31] on div "[PERSON_NAME] Zahlungsmethoden synchronisieren Auf Stripe ansehen Löschen Konta…" at bounding box center [361, 36] width 565 height 12
click at [182, 41] on div "[PERSON_NAME] Zahlungsmethoden synchronisieren Auf Stripe ansehen Löschen Konta…" at bounding box center [361, 36] width 571 height 21
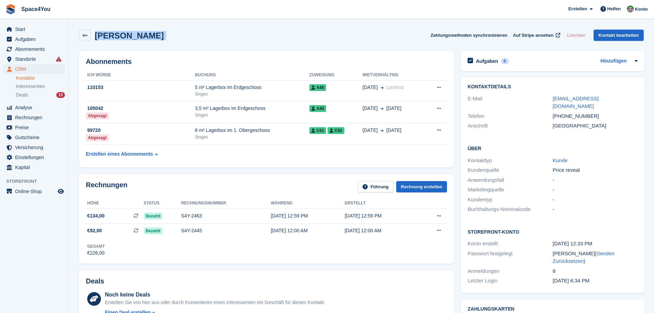
click at [182, 41] on div "[PERSON_NAME] Zahlungsmethoden synchronisieren Auf Stripe ansehen Löschen Konta…" at bounding box center [361, 36] width 571 height 21
click at [177, 50] on div "Abonnements ICH WÜRDE Buchung Zuweisung Mietverhältnis 110153 5 m² Lagerbox im …" at bounding box center [267, 108] width 382 height 123
drag, startPoint x: 155, startPoint y: 38, endPoint x: 9, endPoint y: 8, distance: 149.3
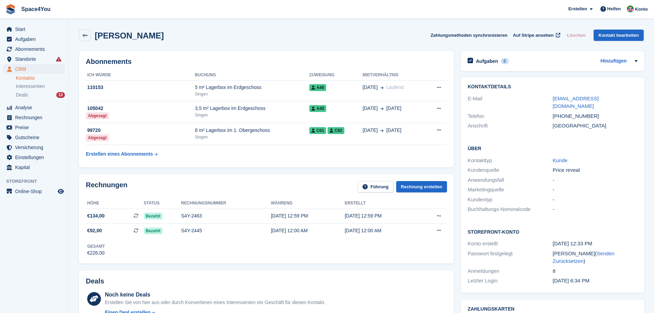
click at [152, 38] on div "[PERSON_NAME] Zahlungsmethoden synchronisieren Auf Stripe ansehen Löschen Konta…" at bounding box center [361, 36] width 565 height 12
click at [206, 53] on div "Abonnements ICH WÜRDE Buchung Zuweisung Mietverhältnis 110153 5 m² Lagerbox im …" at bounding box center [266, 109] width 375 height 116
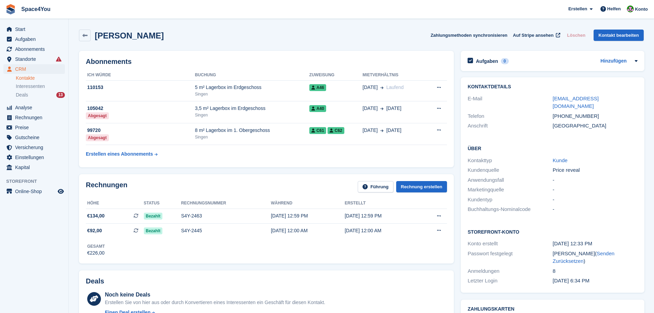
drag, startPoint x: 165, startPoint y: 33, endPoint x: 8, endPoint y: 8, distance: 158.8
click at [179, 36] on div "[PERSON_NAME] Zahlungsmethoden synchronisieren Auf Stripe ansehen Löschen Konta…" at bounding box center [361, 36] width 565 height 12
drag, startPoint x: 174, startPoint y: 39, endPoint x: 7, endPoint y: 16, distance: 168.7
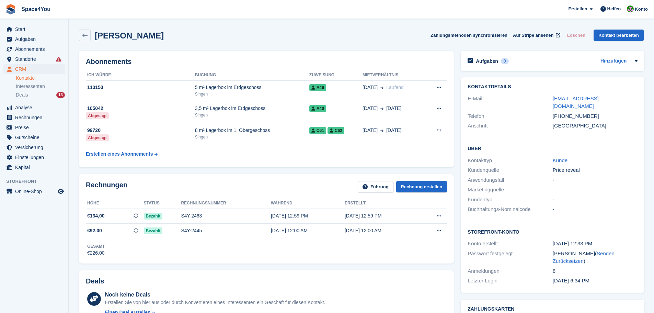
click at [100, 9] on span "Space4You [GEOGRAPHIC_DATA] Abonnement Rechnung Kontakt Deal [GEOGRAPHIC_DATA] …" at bounding box center [327, 9] width 654 height 19
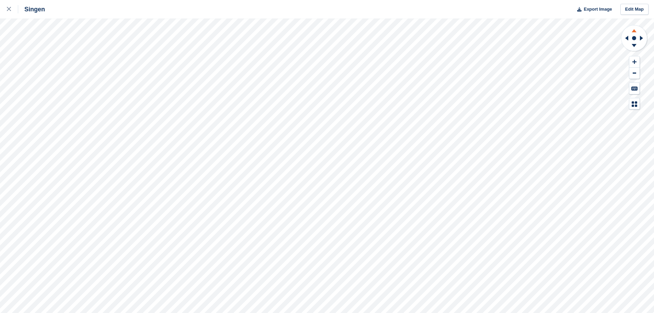
click at [634, 32] on icon at bounding box center [634, 30] width 5 height 3
click at [636, 45] on icon at bounding box center [634, 46] width 18 height 9
click at [642, 36] on icon at bounding box center [642, 38] width 9 height 18
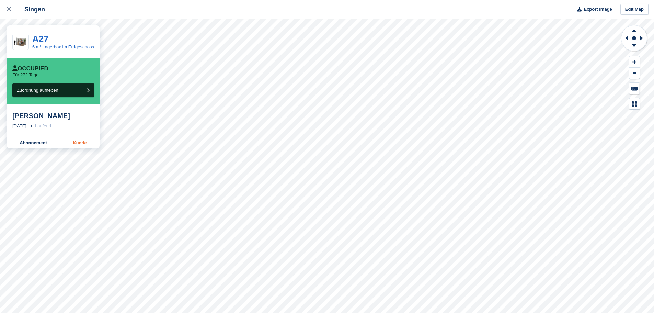
click at [76, 145] on link "Kunde" at bounding box center [79, 142] width 39 height 11
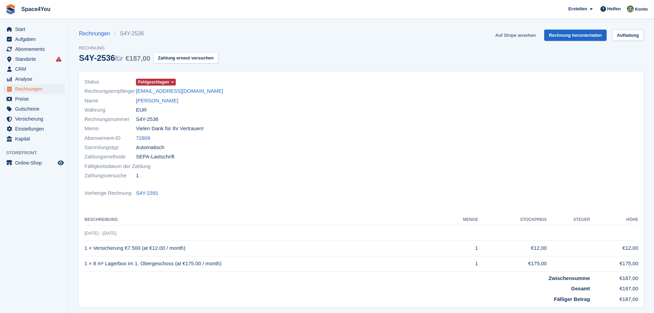
click at [519, 35] on link "Auf Stripe ansehen" at bounding box center [515, 35] width 46 height 11
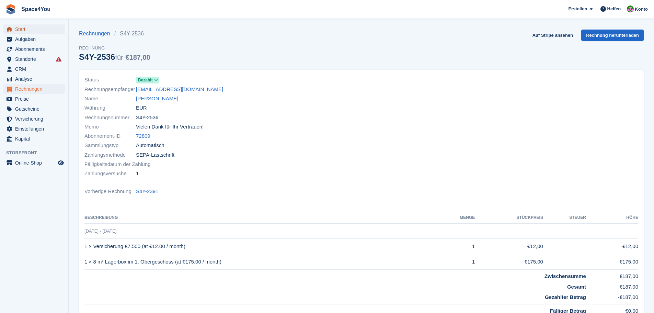
click at [24, 27] on span "Start" at bounding box center [35, 29] width 41 height 10
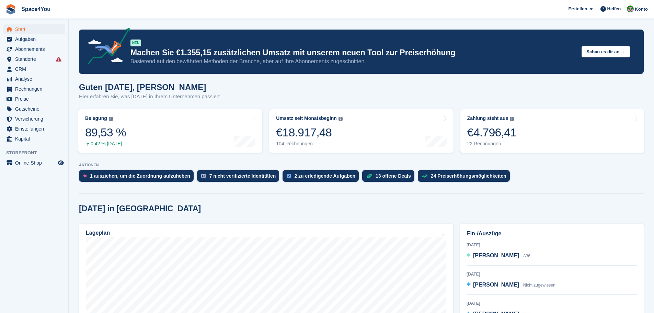
click at [551, 137] on link "Zahlung steht aus Der gesamte ausstehende Saldo aller offenen Rechnungen. €4.79…" at bounding box center [552, 131] width 184 height 44
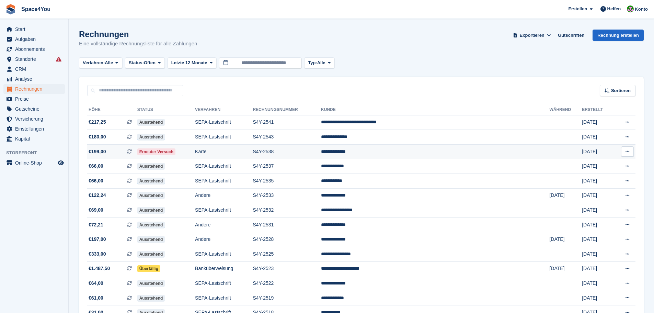
click at [109, 151] on span "€199,00 Dies ist eine wiederkehrende Abonnementrechnung." at bounding box center [112, 151] width 50 height 7
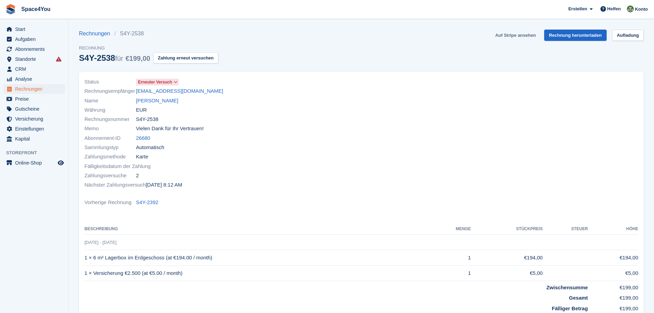
click at [509, 32] on link "Auf Stripe ansehen" at bounding box center [515, 35] width 46 height 11
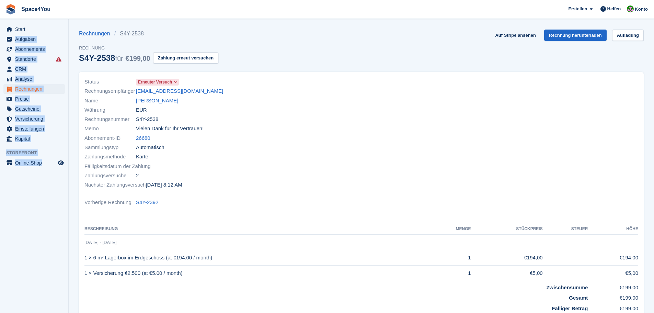
drag, startPoint x: 55, startPoint y: 165, endPoint x: 0, endPoint y: 35, distance: 141.2
click at [0, 35] on aside "Start Aufgaben Abonnements Abonnements Abonnements Preiserhöhungen NEU Preiserh…" at bounding box center [34, 158] width 68 height 278
click at [26, 192] on aside "Start Aufgaben Abonnements Abonnements Abonnements Preiserhöhungen NEU Preiserh…" at bounding box center [34, 158] width 68 height 278
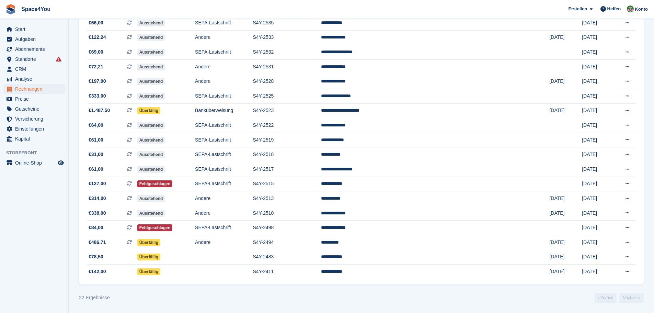
scroll to position [158, 0]
click at [18, 49] on span "Abonnements" at bounding box center [35, 49] width 41 height 10
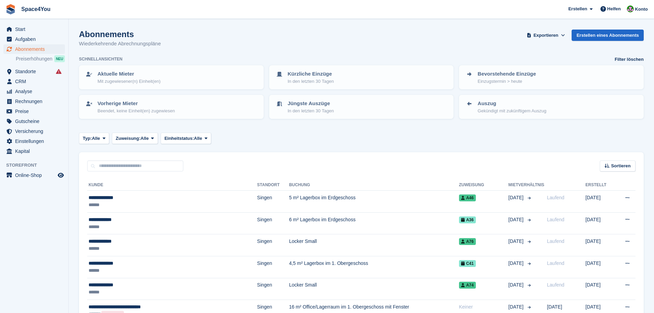
click at [131, 166] on input "text" at bounding box center [135, 165] width 96 height 11
type input "******"
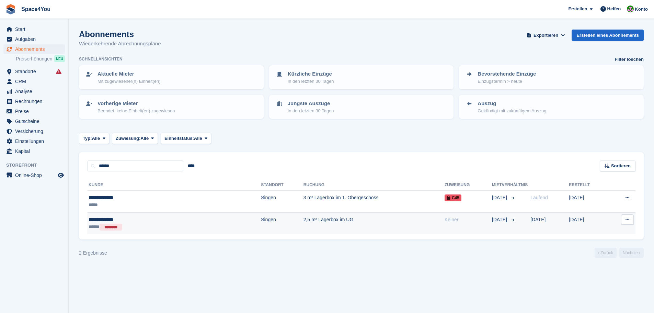
click at [143, 218] on div "**********" at bounding box center [134, 219] width 91 height 7
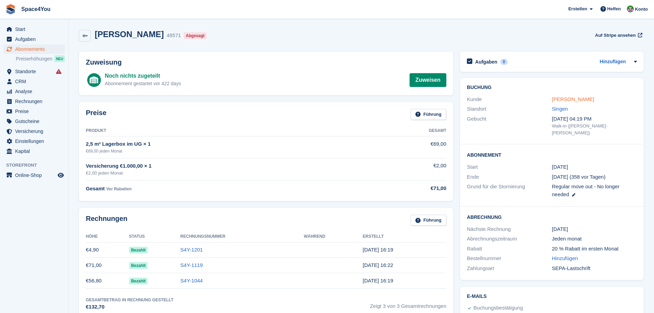
click at [555, 99] on link "[PERSON_NAME]" at bounding box center [573, 99] width 42 height 6
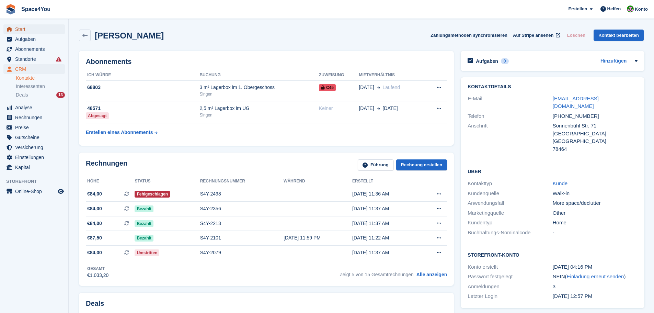
click at [29, 30] on span "Start" at bounding box center [35, 29] width 41 height 10
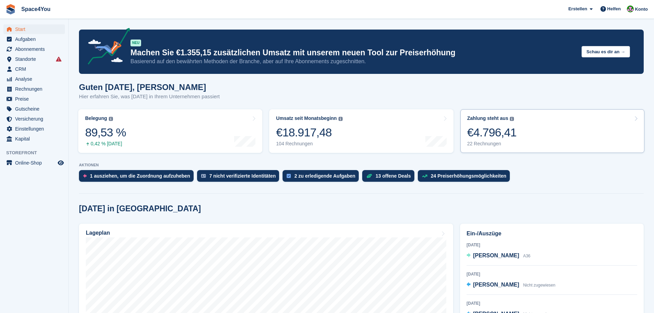
click at [496, 125] on div "€4.796,41" at bounding box center [491, 132] width 49 height 14
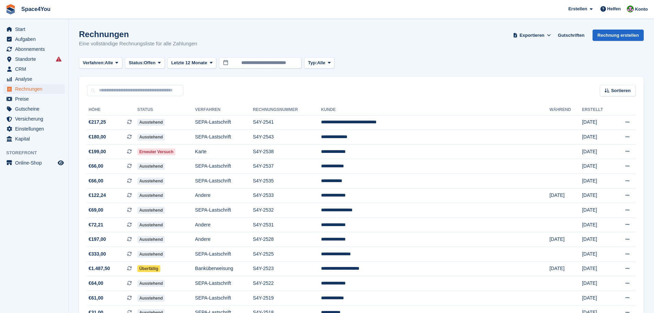
click at [159, 30] on h1 "Rechnungen" at bounding box center [138, 34] width 118 height 9
drag, startPoint x: 207, startPoint y: 44, endPoint x: 7, endPoint y: 8, distance: 203.0
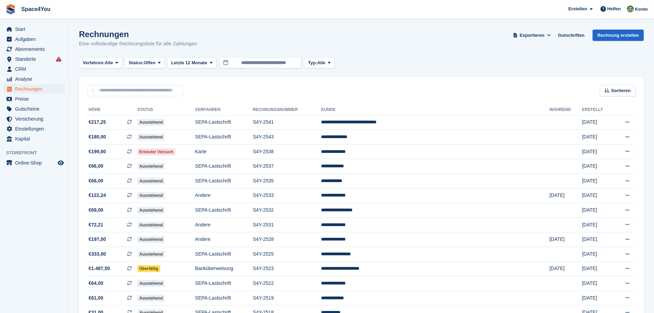
click at [7, 8] on div "Space4You Erstellen Abonnement Rechnung Kontakt Deal Rabatt Seite Helfen Chat-S…" at bounding box center [327, 235] width 654 height 471
click at [163, 35] on h1 "Rechnungen" at bounding box center [138, 34] width 118 height 9
drag, startPoint x: 202, startPoint y: 44, endPoint x: 2, endPoint y: 14, distance: 202.0
click at [2, 14] on div "Space4You Erstellen Abonnement Rechnung Kontakt Deal Rabatt Seite Helfen Chat-S…" at bounding box center [327, 235] width 654 height 471
click at [128, 22] on section "Rechnungen Eine vollständige Rechnungsliste für alle Zahlungen Exportieren Expo…" at bounding box center [361, 235] width 585 height 471
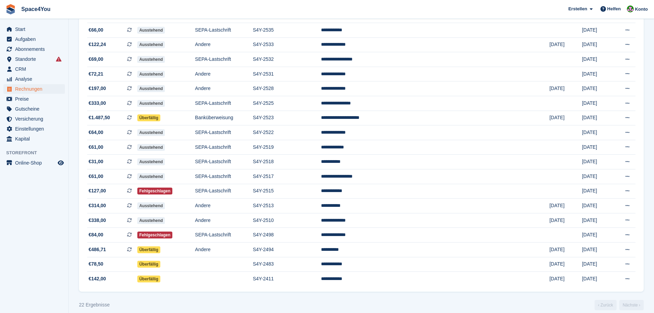
scroll to position [158, 0]
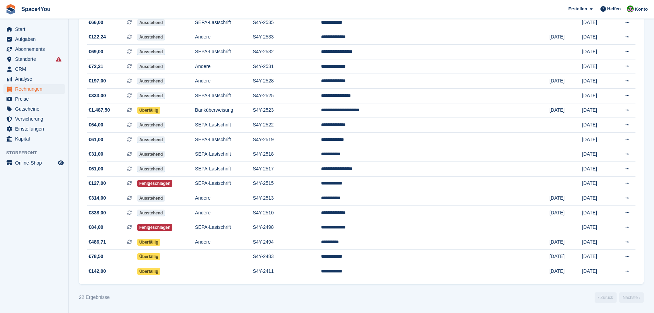
click at [37, 221] on aside "Start Aufgaben Abonnements Abonnements Abonnements Preiserhöhungen NEU Preiserh…" at bounding box center [34, 158] width 68 height 278
click at [38, 219] on aside "Start Aufgaben Abonnements Abonnements Abonnements Preiserhöhungen NEU Preiserh…" at bounding box center [34, 158] width 68 height 278
click at [97, 215] on span "€338,00" at bounding box center [98, 212] width 18 height 7
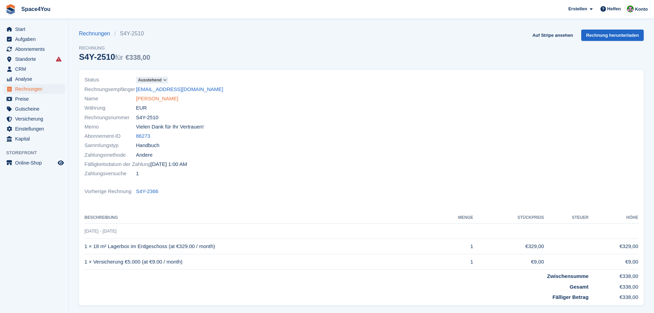
click at [166, 101] on link "[PERSON_NAME]" at bounding box center [157, 99] width 42 height 8
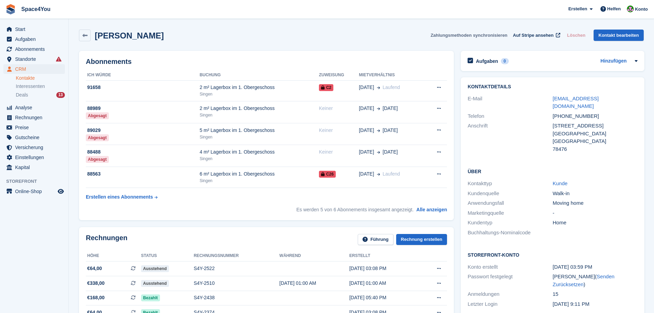
click at [457, 34] on button "Zahlungsmethoden synchronisieren" at bounding box center [468, 35] width 77 height 11
click at [37, 32] on span "Start" at bounding box center [35, 29] width 41 height 10
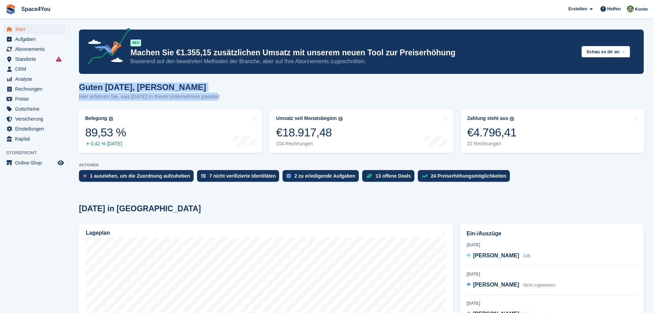
drag, startPoint x: 216, startPoint y: 97, endPoint x: 79, endPoint y: 89, distance: 137.5
drag, startPoint x: 79, startPoint y: 89, endPoint x: 231, endPoint y: 102, distance: 153.3
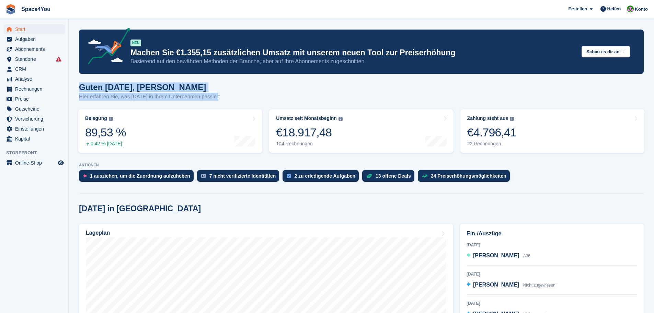
click at [231, 102] on div "Guten Morgen, Luca-André Hier erfahren Sie, was heute in Ihrem Unternehmen pass…" at bounding box center [361, 95] width 565 height 26
click at [153, 97] on p "Hier erfahren Sie, was [DATE] in Ihrem Unternehmen passiert" at bounding box center [149, 97] width 141 height 8
click at [273, 99] on div "Guten Morgen, Luca-André Hier erfahren Sie, was heute in Ihrem Unternehmen pass…" at bounding box center [361, 95] width 565 height 26
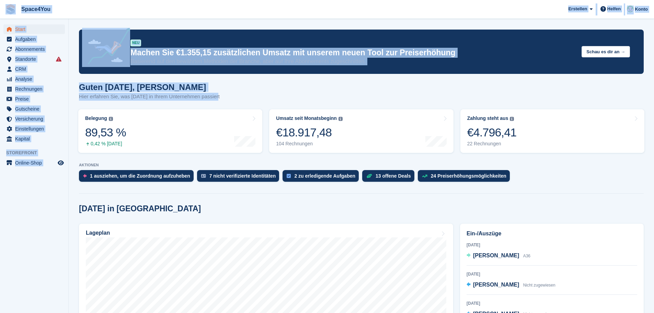
drag, startPoint x: 216, startPoint y: 98, endPoint x: 0, endPoint y: 15, distance: 231.6
click at [113, 8] on span "Space4You Erstellen Abonnement Rechnung Kontakt Deal Rabatt Seite Helfen Chat-S…" at bounding box center [327, 9] width 654 height 19
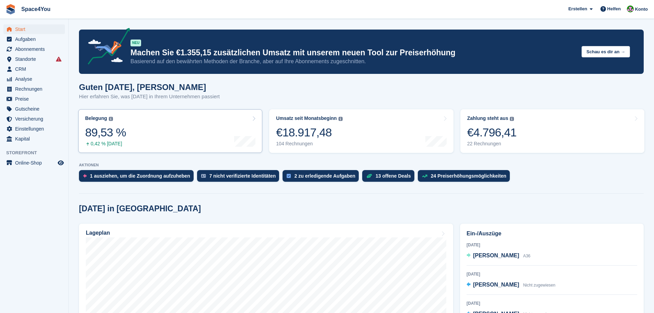
click at [136, 125] on link "Belegung Flächenprozentsatz aller aktuell belegten Einheiten. Beinhaltet Einhei…" at bounding box center [170, 131] width 184 height 44
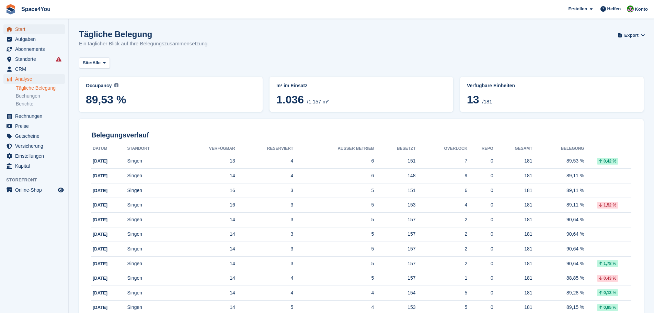
click at [41, 30] on span "Start" at bounding box center [35, 29] width 41 height 10
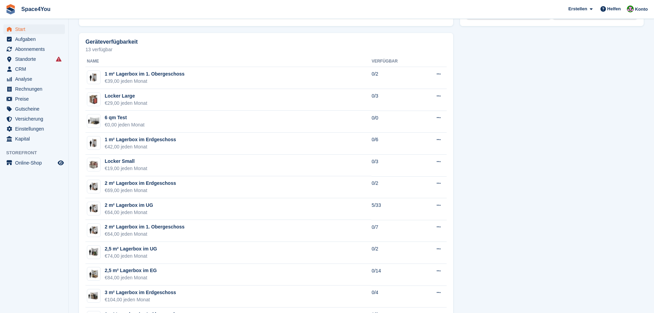
scroll to position [378, 0]
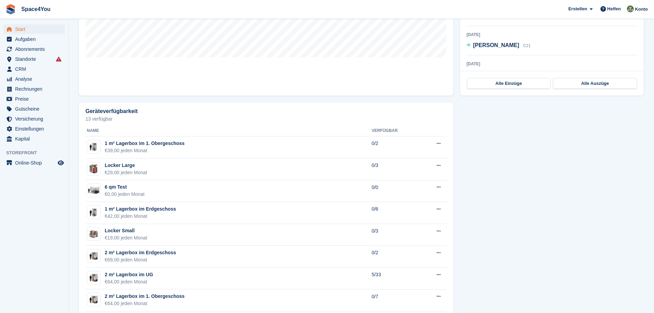
scroll to position [303, 0]
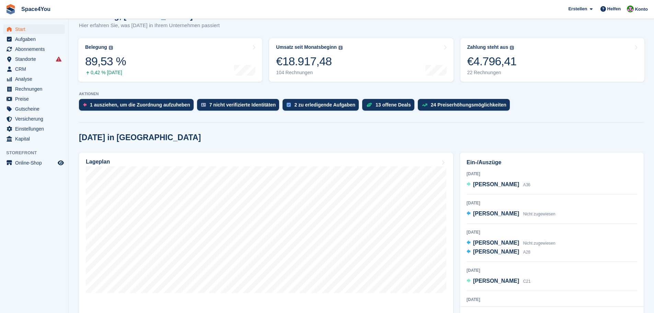
scroll to position [0, 0]
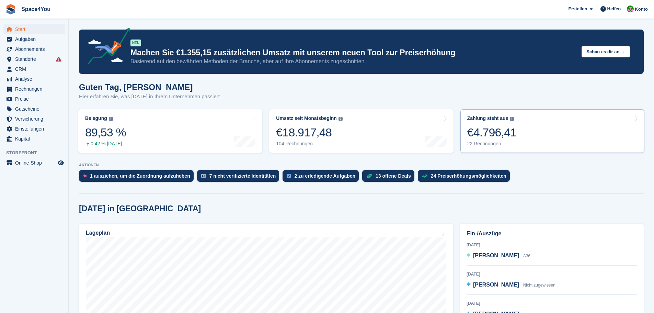
click at [520, 133] on link "Zahlung steht aus Der gesamte ausstehende Saldo aller offenen Rechnungen. Der g…" at bounding box center [552, 131] width 184 height 44
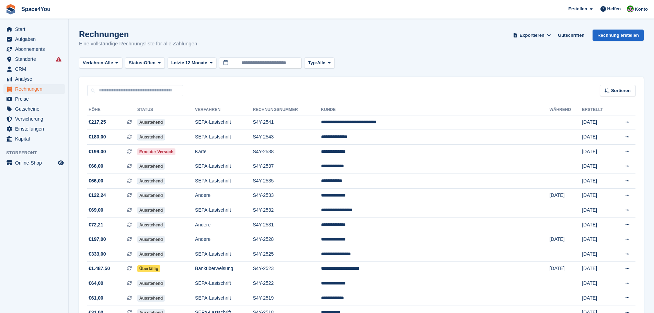
click at [144, 41] on p "Eine vollständige Rechnungsliste für alle Zahlungen" at bounding box center [138, 44] width 118 height 8
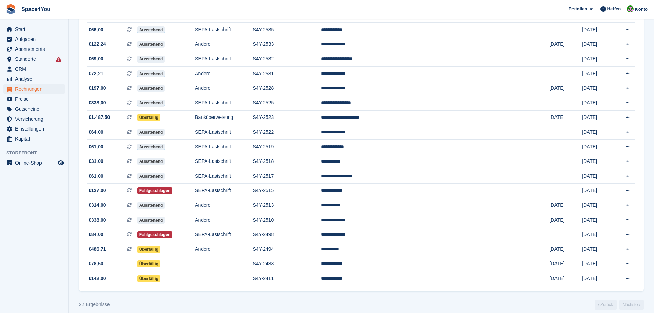
scroll to position [158, 0]
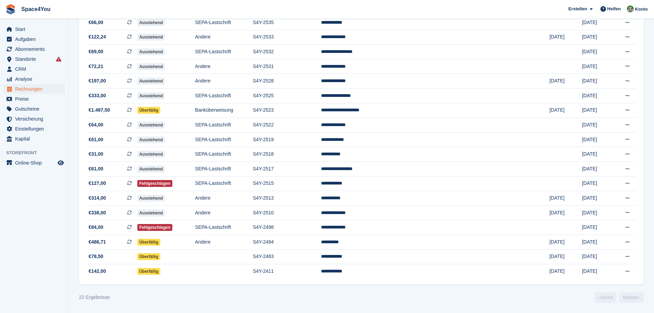
click at [19, 223] on aside "Start Aufgaben Abonnements Abonnements Abonnements Preiserhöhungen NEU Preiserh…" at bounding box center [34, 158] width 68 height 278
click at [62, 198] on aside "Start Aufgaben Abonnements Abonnements Abonnements Preiserhöhungen NEU Preiserh…" at bounding box center [34, 158] width 68 height 278
click at [30, 217] on aside "Start Aufgaben Abonnements Abonnements Abonnements Preiserhöhungen NEU Preiserh…" at bounding box center [34, 158] width 68 height 278
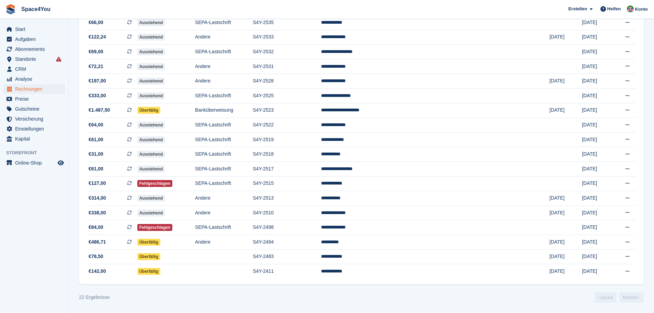
click at [30, 217] on aside "Start Aufgaben Abonnements Abonnements Abonnements Preiserhöhungen NEU Preiserh…" at bounding box center [34, 158] width 68 height 278
click at [64, 230] on aside "Start Aufgaben Abonnements Abonnements Abonnements Preiserhöhungen NEU Preiserh…" at bounding box center [34, 158] width 68 height 278
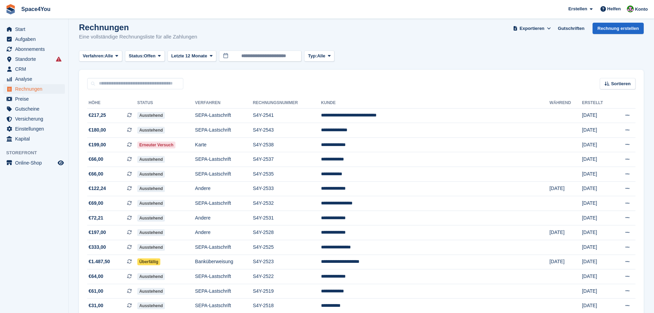
scroll to position [0, 0]
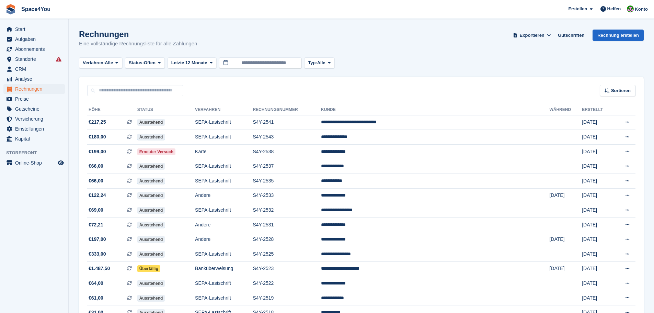
click at [47, 220] on aside "Start Aufgaben Abonnements Abonnements Abonnements Preiserhöhungen NEU Preiserh…" at bounding box center [34, 158] width 68 height 278
drag, startPoint x: 208, startPoint y: 46, endPoint x: 3, endPoint y: 11, distance: 207.9
click at [3, 11] on div "Space4You Erstellen Abonnement Rechnung Kontakt Deal Rabatt Seite Helfen Chat-S…" at bounding box center [327, 235] width 654 height 471
click at [137, 37] on h1 "Rechnungen" at bounding box center [138, 34] width 118 height 9
drag, startPoint x: 197, startPoint y: 44, endPoint x: 5, endPoint y: 7, distance: 195.1
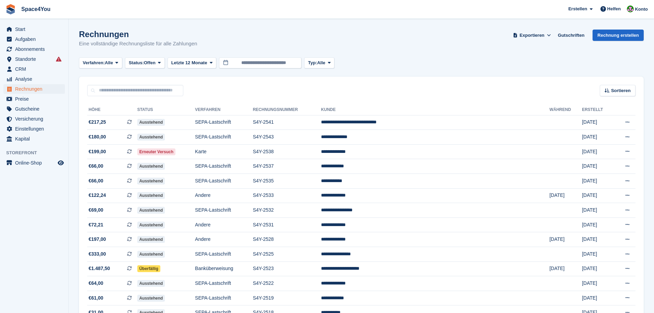
click at [5, 7] on div "Space4You Erstellen Abonnement Rechnung Kontakt Deal Rabatt Seite Helfen Chat-S…" at bounding box center [327, 235] width 654 height 471
click at [119, 12] on span "Space4You Erstellen Abonnement Rechnung Kontakt Deal Rabatt Seite Helfen Chat-S…" at bounding box center [327, 9] width 654 height 19
drag, startPoint x: 79, startPoint y: 32, endPoint x: 215, endPoint y: 40, distance: 135.5
click at [215, 40] on div "Rechnungen Eine vollständige Rechnungsliste für alle Zahlungen Exportieren Expo…" at bounding box center [361, 43] width 565 height 26
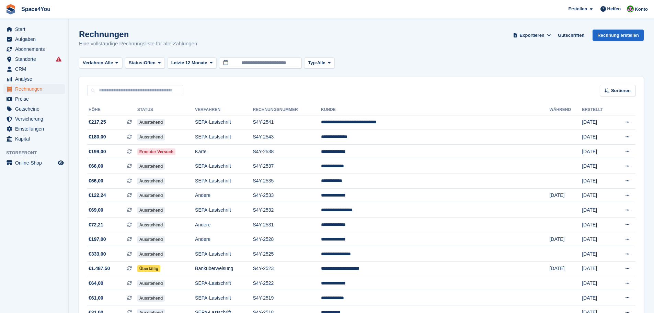
drag, startPoint x: 200, startPoint y: 45, endPoint x: 0, endPoint y: 14, distance: 202.4
click at [0, 14] on div "Space4You Erstellen Abonnement Rechnung Kontakt Deal Rabatt Seite Helfen Chat-S…" at bounding box center [327, 235] width 654 height 471
click at [217, 27] on section "Rechnungen Eine vollständige Rechnungsliste für alle Zahlungen Exportieren Expo…" at bounding box center [361, 235] width 585 height 471
drag, startPoint x: 204, startPoint y: 40, endPoint x: 5, endPoint y: 13, distance: 199.9
click at [5, 13] on div "Space4You Erstellen Abonnement Rechnung Kontakt Deal Rabatt Seite Helfen Chat-S…" at bounding box center [327, 235] width 654 height 471
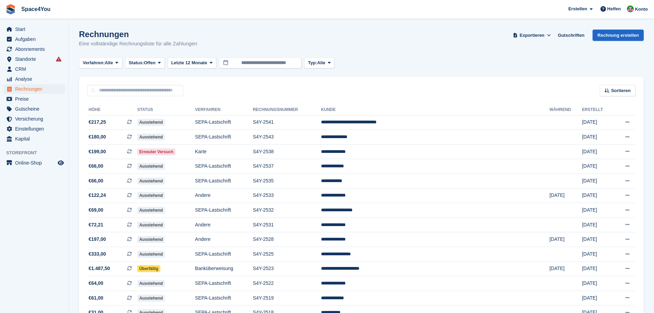
click at [152, 42] on p "Eine vollständige Rechnungsliste für alle Zahlungen" at bounding box center [138, 44] width 118 height 8
drag, startPoint x: 82, startPoint y: 36, endPoint x: 195, endPoint y: 41, distance: 113.0
click at [195, 41] on div "Rechnungen Eine vollständige Rechnungsliste für alle Zahlungen" at bounding box center [138, 39] width 118 height 18
click at [195, 41] on p "Eine vollständige Rechnungsliste für alle Zahlungen" at bounding box center [138, 44] width 118 height 8
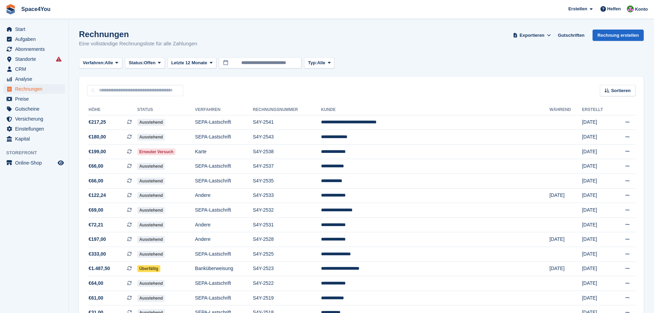
click at [195, 41] on p "Eine vollständige Rechnungsliste für alle Zahlungen" at bounding box center [138, 44] width 118 height 8
click at [196, 41] on div "Rechnungen Eine vollständige Rechnungsliste für alle Zahlungen Exportieren Expo…" at bounding box center [361, 43] width 565 height 26
click at [241, 120] on td "SEPA-Lastschrift" at bounding box center [224, 122] width 58 height 15
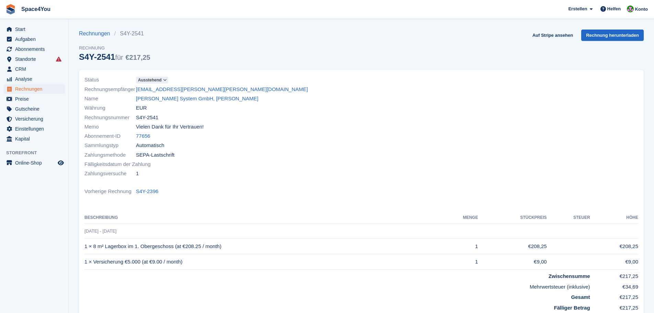
click at [212, 104] on div "Währung EUR" at bounding box center [220, 107] width 273 height 9
click at [206, 100] on link "[PERSON_NAME] System GmbH, [PERSON_NAME]" at bounding box center [197, 99] width 123 height 8
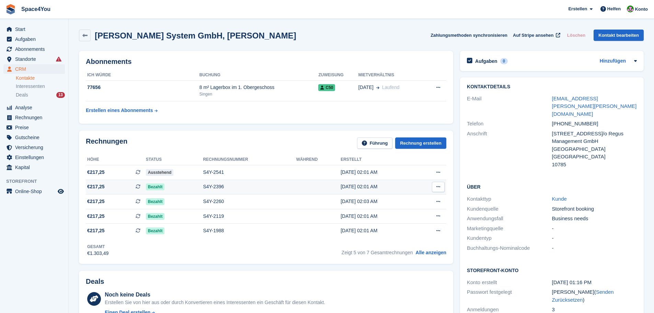
click at [110, 189] on span "€217,25 Dies ist eine wiederkehrende Abonnementrechnung." at bounding box center [116, 186] width 60 height 7
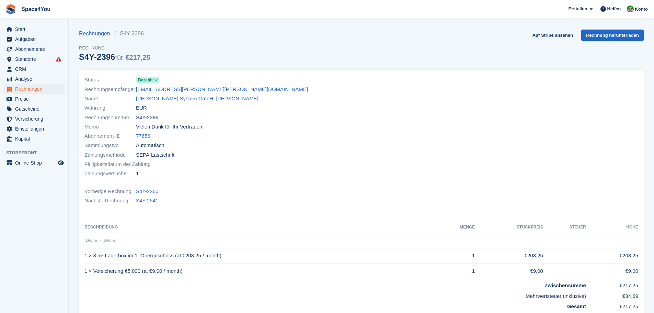
click at [165, 51] on div "Rechnungen S4Y-2396 Rechnung S4Y-2396 für €217,25 Auf Stripe ansehen Rechnung h…" at bounding box center [361, 50] width 565 height 40
click at [177, 54] on div "Rechnungen S4Y-2396 Rechnung S4Y-2396 für €217,25 Auf Stripe ansehen Rechnung h…" at bounding box center [361, 50] width 565 height 40
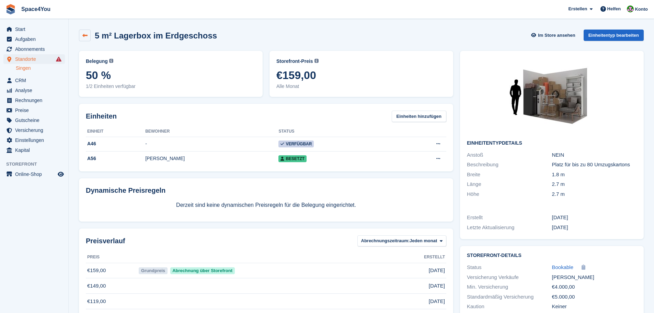
click at [85, 39] on link at bounding box center [85, 36] width 12 height 12
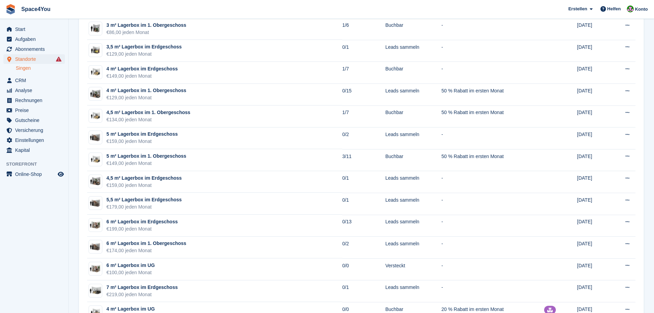
scroll to position [309, 0]
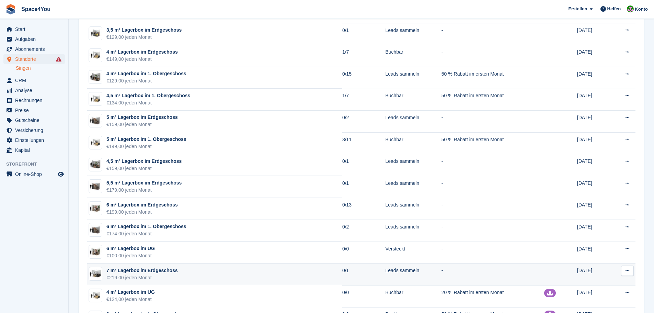
click at [167, 275] on div "€219,00 jeden Monat" at bounding box center [141, 277] width 71 height 7
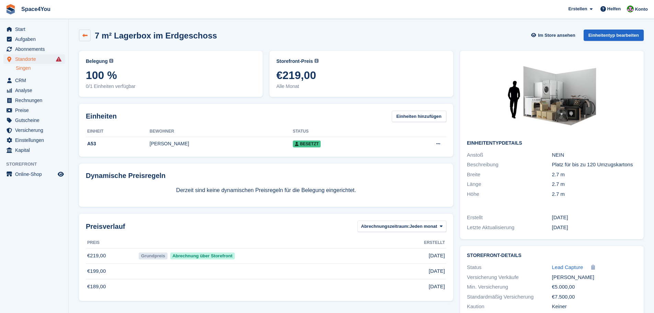
click at [81, 40] on link at bounding box center [85, 36] width 12 height 12
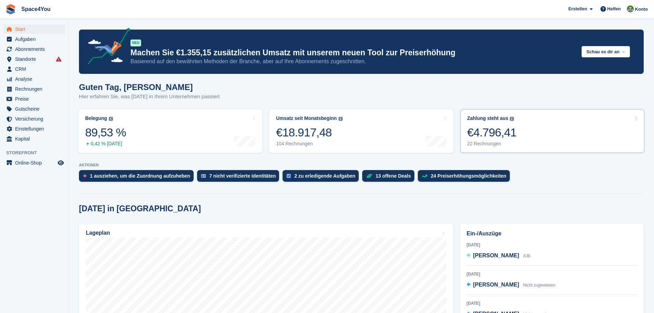
click at [533, 140] on link "Zahlung steht aus Der gesamte ausstehende Saldo aller offenen Rechnungen. €4.79…" at bounding box center [552, 131] width 184 height 44
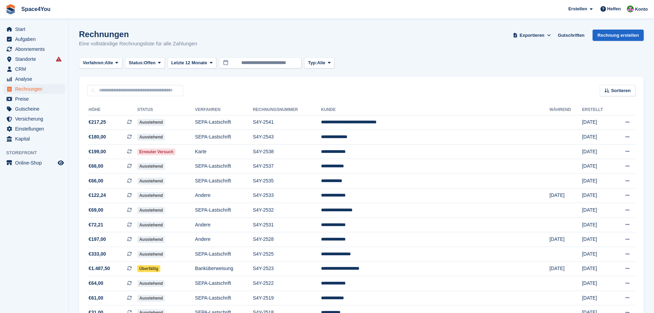
drag, startPoint x: 74, startPoint y: 36, endPoint x: 217, endPoint y: 44, distance: 143.0
click at [217, 44] on section "Rechnungen Eine vollständige Rechnungsliste für alle Zahlungen Exportieren Expo…" at bounding box center [361, 235] width 585 height 471
click at [217, 44] on div "Rechnungen Eine vollständige Rechnungsliste für alle Zahlungen Exportieren Expo…" at bounding box center [361, 43] width 565 height 26
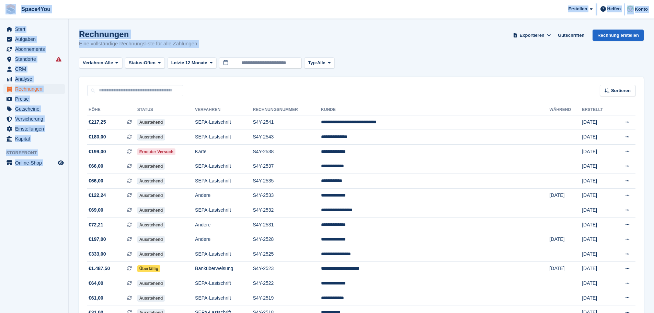
drag, startPoint x: 217, startPoint y: 44, endPoint x: 4, endPoint y: 9, distance: 216.3
click at [4, 9] on div "Space4You Erstellen Abonnement Rechnung Kontakt Deal Rabatt Seite Helfen Chat-S…" at bounding box center [327, 235] width 654 height 471
click at [185, 33] on h1 "Rechnungen" at bounding box center [138, 34] width 118 height 9
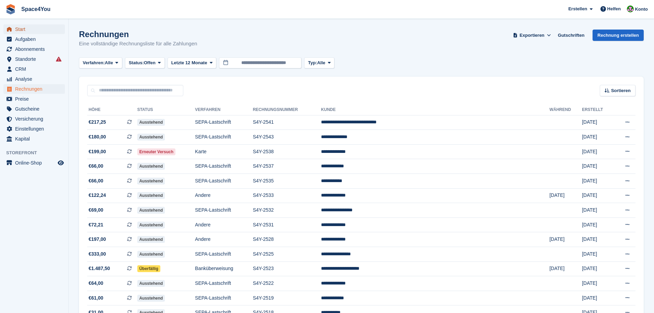
click at [26, 28] on span "Start" at bounding box center [35, 29] width 41 height 10
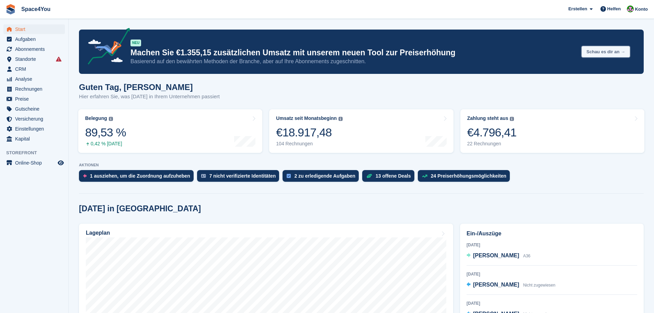
click at [598, 52] on button "Schau es dir an →" at bounding box center [605, 51] width 48 height 11
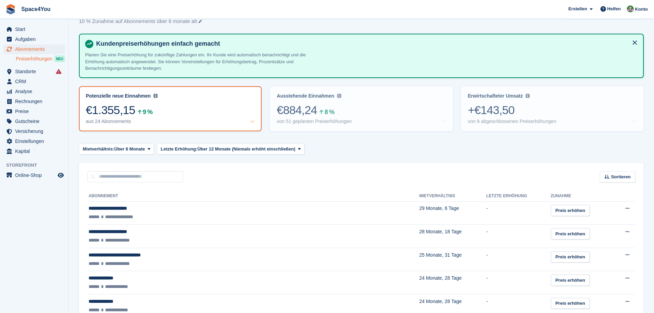
scroll to position [34, 0]
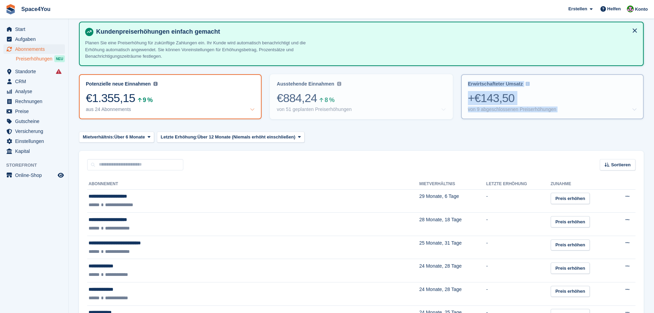
drag, startPoint x: 607, startPoint y: 131, endPoint x: 462, endPoint y: 85, distance: 151.6
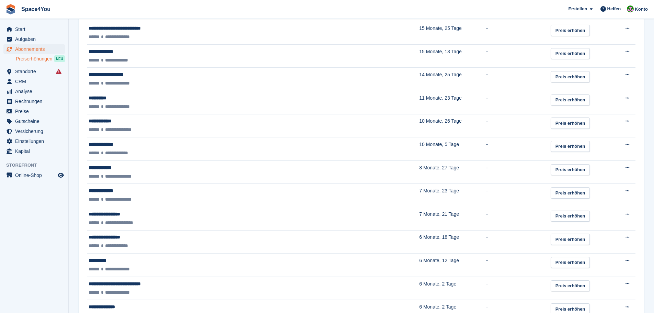
scroll to position [502, 0]
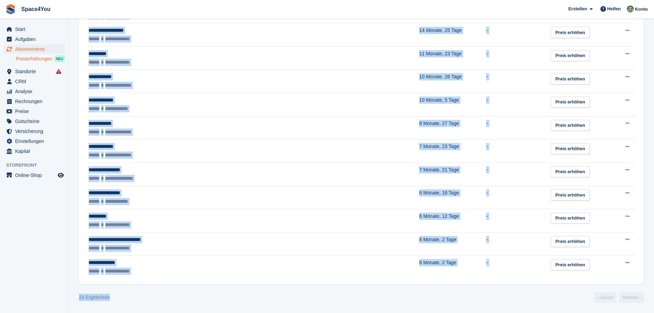
drag, startPoint x: 102, startPoint y: 298, endPoint x: 60, endPoint y: 300, distance: 41.9
click at [140, 294] on div "24 Ergebnisse ‹ Zurück Nächste ›" at bounding box center [361, 297] width 565 height 10
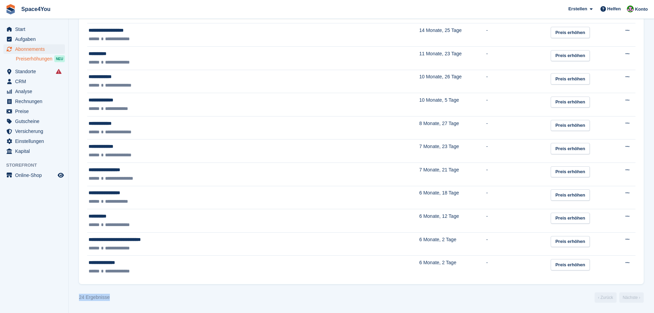
drag, startPoint x: 104, startPoint y: 297, endPoint x: 78, endPoint y: 300, distance: 26.5
drag, startPoint x: 78, startPoint y: 300, endPoint x: 107, endPoint y: 296, distance: 29.0
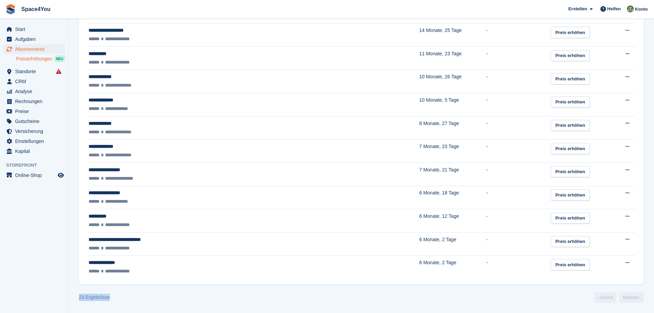
click at [107, 296] on div "24 Ergebnisse" at bounding box center [94, 296] width 31 height 7
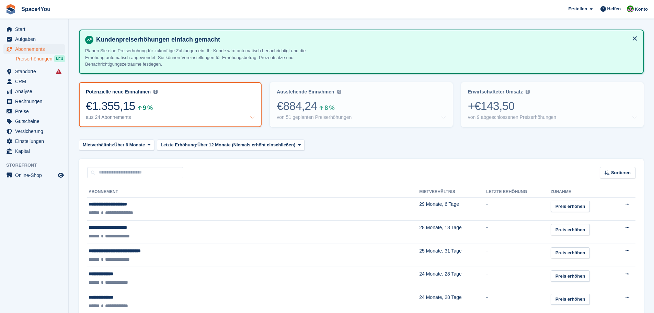
scroll to position [0, 0]
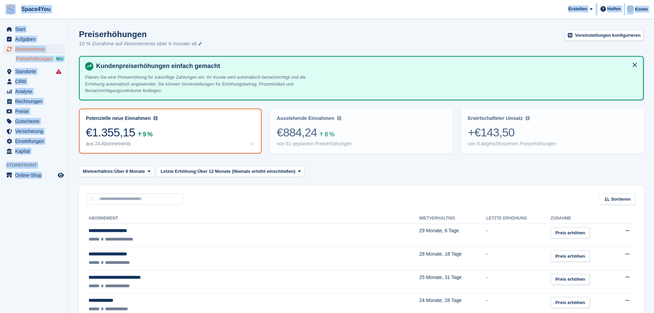
drag, startPoint x: 56, startPoint y: 193, endPoint x: 9, endPoint y: 13, distance: 186.2
click at [7, 215] on aside "Start Aufgaben Abonnements Abonnements Abonnements Preiserhöhungen NEU Preiserh…" at bounding box center [34, 158] width 68 height 278
drag, startPoint x: 53, startPoint y: 201, endPoint x: 5, endPoint y: 13, distance: 194.1
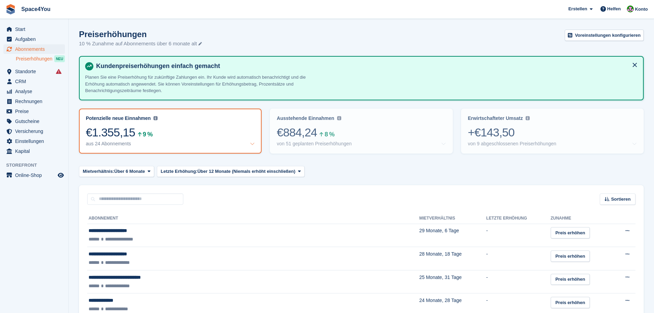
click at [288, 34] on div "Preiserhöhungen 10 % Zunahme auf Abonnements über 6 monate alt Voreinstellungen…" at bounding box center [361, 43] width 565 height 26
click at [24, 37] on span "Aufgaben" at bounding box center [35, 39] width 41 height 10
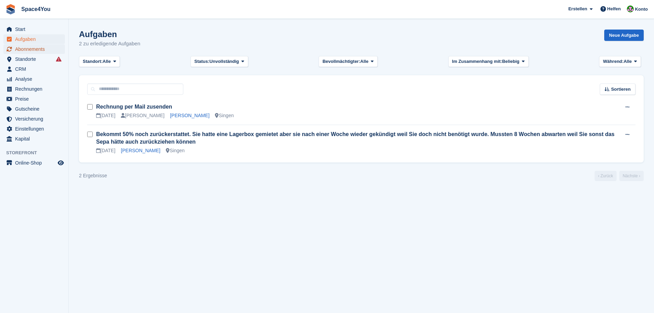
click at [41, 50] on span "Abonnements" at bounding box center [35, 49] width 41 height 10
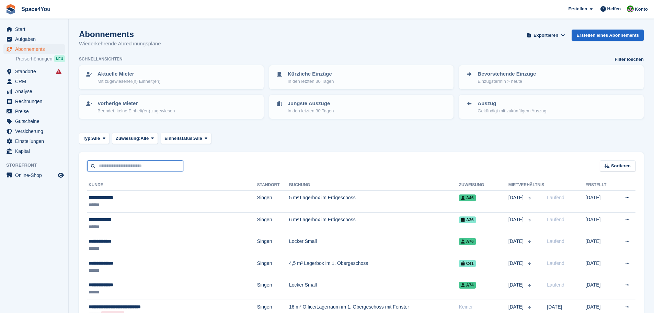
click at [147, 167] on input "text" at bounding box center [135, 165] width 96 height 11
type input "*****"
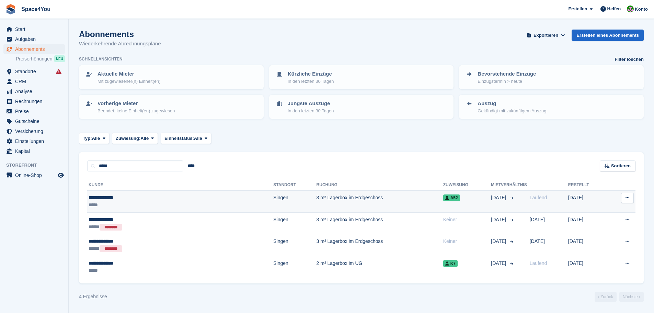
click at [115, 198] on div "**********" at bounding box center [137, 197] width 96 height 7
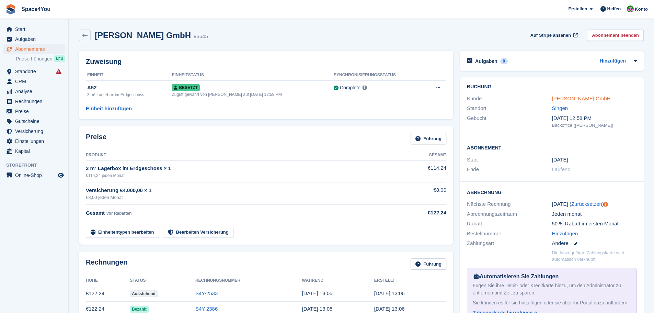
click at [580, 95] on link "Max Kiene GmbH" at bounding box center [581, 98] width 59 height 6
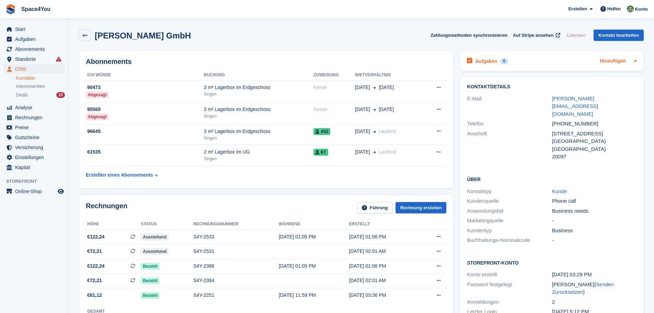
click at [616, 64] on link "Hinzufügen" at bounding box center [613, 61] width 26 height 8
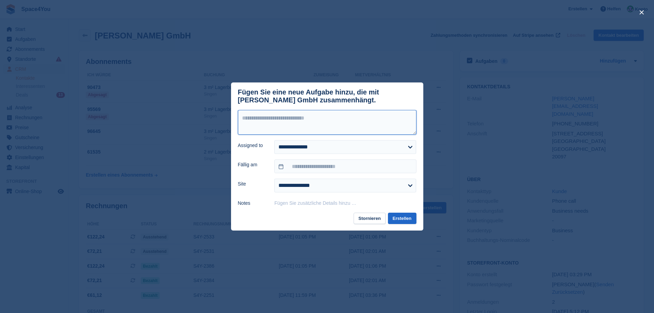
click at [326, 131] on textarea at bounding box center [327, 122] width 178 height 25
type textarea "**********"
click at [334, 151] on select "**********" at bounding box center [345, 147] width 142 height 14
select select "****"
click at [274, 141] on select "**********" at bounding box center [345, 147] width 142 height 14
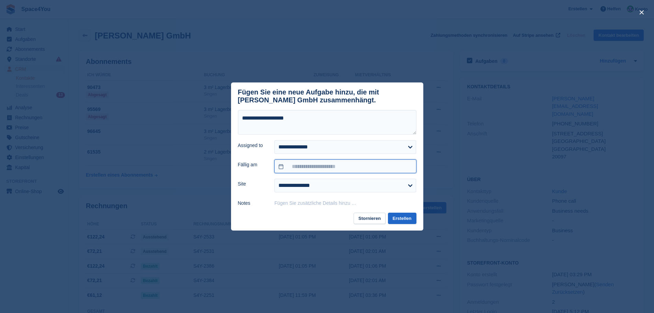
click at [326, 169] on input "text" at bounding box center [345, 166] width 142 height 14
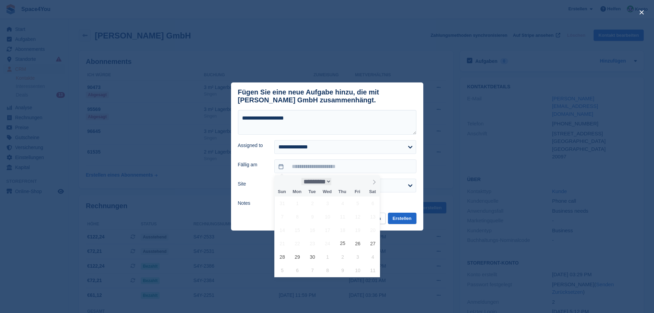
click at [329, 184] on select "********* ******* ******** ********" at bounding box center [316, 181] width 30 height 7
select select "*"
click at [301, 178] on select "********* ******* ******** ********" at bounding box center [316, 181] width 30 height 7
click at [313, 239] on span "21" at bounding box center [312, 242] width 13 height 13
type input "**********"
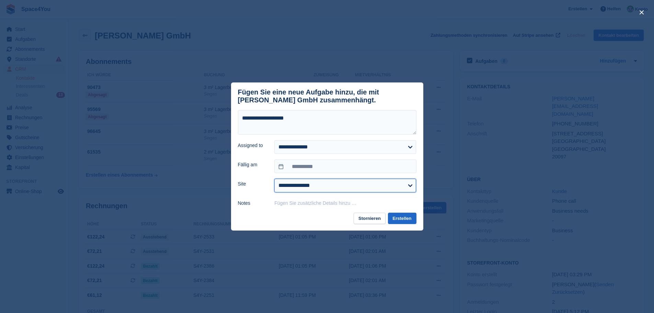
click at [323, 191] on select "**********" at bounding box center [345, 185] width 142 height 14
select select "***"
click at [274, 180] on select "**********" at bounding box center [345, 185] width 142 height 14
click at [401, 222] on button "Erstellen" at bounding box center [402, 217] width 28 height 11
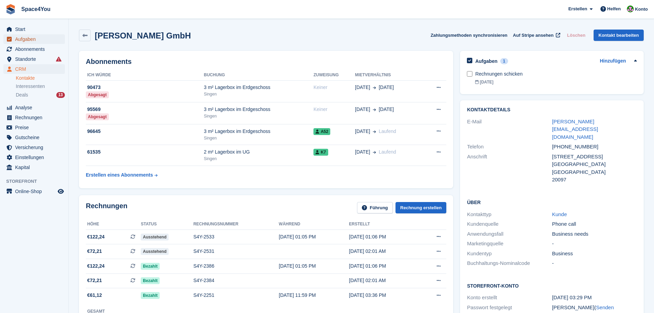
click at [23, 39] on span "Aufgaben" at bounding box center [35, 39] width 41 height 10
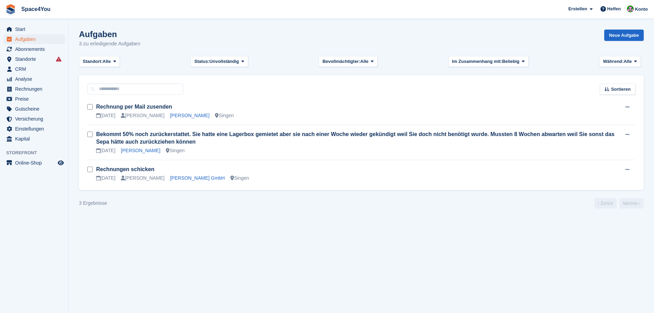
drag, startPoint x: 151, startPoint y: 41, endPoint x: 0, endPoint y: 11, distance: 153.9
click at [0, 11] on div "Space4You Erstellen Abonnement Rechnung Kontakt Deal Rabatt Seite Helfen Chat-S…" at bounding box center [327, 156] width 654 height 313
click at [218, 38] on div "Aufgaben 3 zu erledigende Aufgaben Neue Aufgabe" at bounding box center [361, 43] width 565 height 26
drag, startPoint x: 107, startPoint y: 203, endPoint x: 74, endPoint y: 205, distance: 33.4
click at [74, 205] on section "Aufgaben 3 zu erledigende Aufgaben Neue Aufgabe Standort: Alle Alle Singen Kein…" at bounding box center [361, 156] width 585 height 313
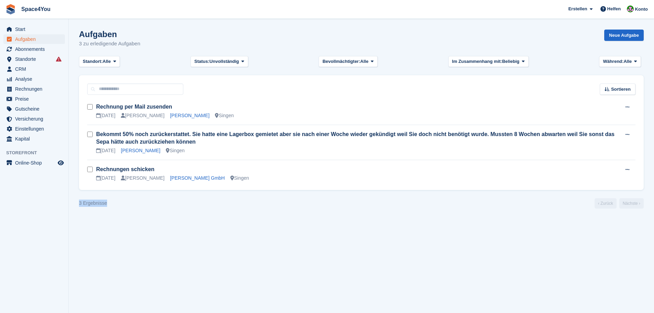
click at [120, 203] on div "3 Ergebnisse ‹ Zurück Nächste ›" at bounding box center [361, 203] width 565 height 10
drag, startPoint x: 117, startPoint y: 208, endPoint x: 76, endPoint y: 208, distance: 41.2
click at [76, 208] on section "Aufgaben 3 zu erledigende Aufgaben Neue Aufgabe Standort: Alle Alle Singen Kein…" at bounding box center [361, 156] width 585 height 313
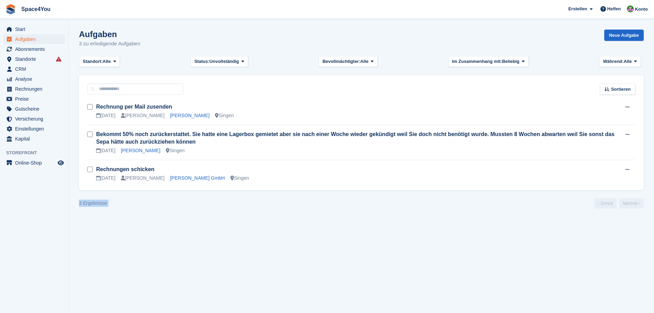
click at [76, 208] on section "Aufgaben 3 zu erledigende Aufgaben Neue Aufgabe Standort: Alle Alle Singen Kein…" at bounding box center [361, 156] width 585 height 313
click at [120, 207] on div "3 Ergebnisse ‹ Zurück Nächste ›" at bounding box center [361, 203] width 565 height 10
drag, startPoint x: 117, startPoint y: 203, endPoint x: 76, endPoint y: 209, distance: 40.9
click at [76, 209] on section "Aufgaben 3 zu erledigende Aufgaben Neue Aufgabe Standort: Alle Alle Singen Kein…" at bounding box center [361, 156] width 585 height 313
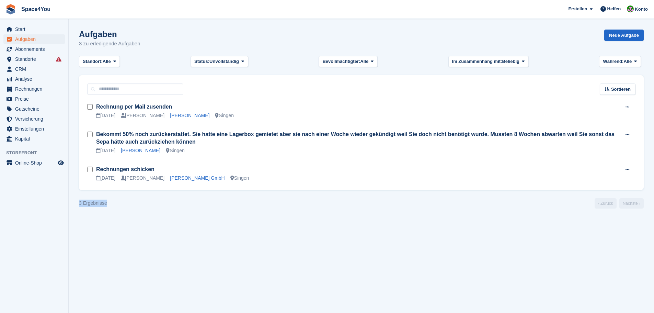
click at [76, 209] on section "Aufgaben 3 zu erledigende Aufgaben Neue Aufgabe Standort: Alle Alle Singen Kein…" at bounding box center [361, 156] width 585 height 313
drag, startPoint x: 79, startPoint y: 205, endPoint x: 120, endPoint y: 206, distance: 40.9
click at [120, 206] on div "3 Ergebnisse ‹ Zurück Nächste ›" at bounding box center [361, 203] width 565 height 10
drag, startPoint x: 117, startPoint y: 204, endPoint x: 78, endPoint y: 207, distance: 39.3
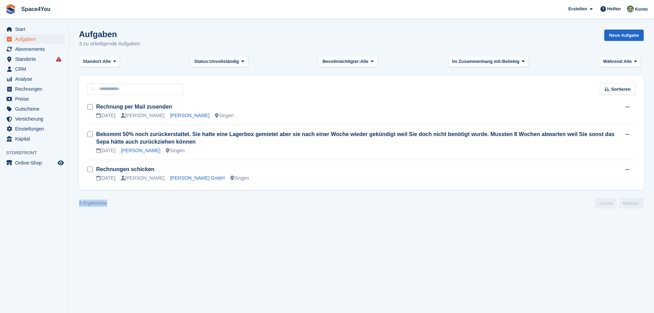
click at [78, 207] on section "Aufgaben 3 zu erledigende Aufgaben Neue Aufgabe Standort: Alle Alle Singen Kein…" at bounding box center [361, 156] width 585 height 313
drag, startPoint x: 77, startPoint y: 206, endPoint x: 132, endPoint y: 205, distance: 56.0
click at [132, 205] on section "Aufgaben 3 zu erledigende Aufgaben Neue Aufgabe Standort: Alle Alle Singen Kein…" at bounding box center [361, 156] width 585 height 313
click at [132, 205] on div "3 Ergebnisse ‹ Zurück Nächste ›" at bounding box center [361, 203] width 565 height 10
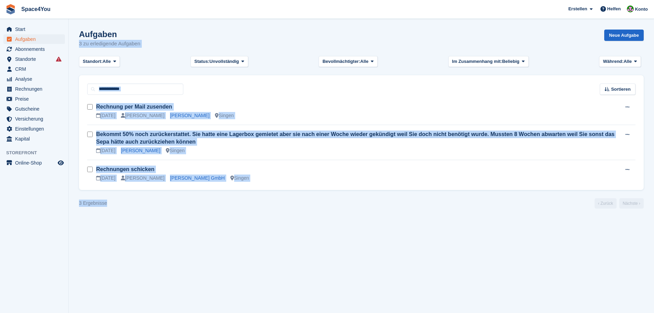
drag, startPoint x: 124, startPoint y: 201, endPoint x: 229, endPoint y: 37, distance: 194.2
click at [229, 37] on turbo-frame "Aufgaben 3 zu erledigende Aufgaben Neue Aufgabe Standort: Alle Alle Singen Kein…" at bounding box center [361, 119] width 565 height 179
click at [229, 37] on div "Aufgaben 3 zu erledigende Aufgaben Neue Aufgabe" at bounding box center [361, 43] width 565 height 26
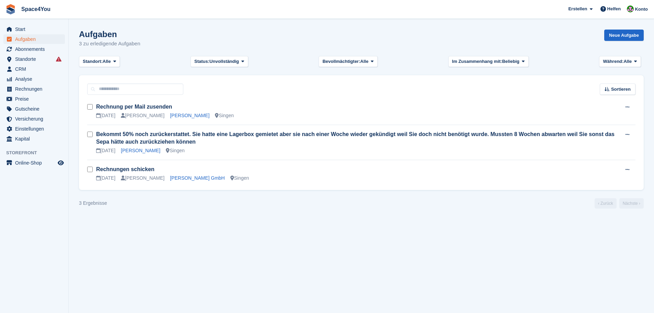
drag, startPoint x: 165, startPoint y: 45, endPoint x: 7, endPoint y: 15, distance: 161.5
click at [7, 15] on div "Space4You Erstellen Abonnement Rechnung Kontakt Deal Rabatt Seite Helfen Chat-S…" at bounding box center [327, 156] width 654 height 313
click at [68, 7] on span "Space4You Erstellen Abonnement Rechnung Kontakt Deal Rabatt Seite Helfen Chat-S…" at bounding box center [327, 9] width 654 height 19
drag, startPoint x: 145, startPoint y: 47, endPoint x: 10, endPoint y: 7, distance: 141.1
click at [10, 7] on div "Space4You Erstellen Abonnement Rechnung Kontakt Deal Rabatt Seite Helfen Chat-S…" at bounding box center [327, 156] width 654 height 313
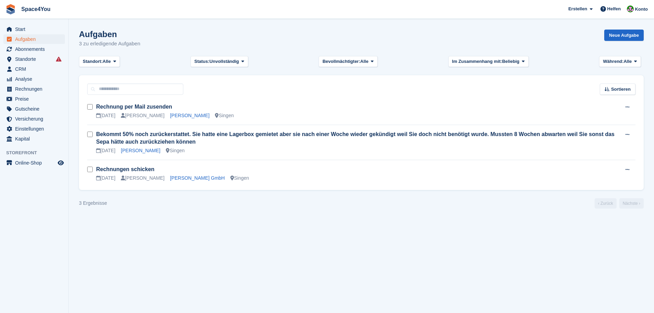
click at [136, 13] on span "Space4You Erstellen Abonnement Rechnung Kontakt Deal Rabatt Seite Helfen Chat-S…" at bounding box center [327, 9] width 654 height 19
click at [135, 150] on link "Inna Nungesser" at bounding box center [140, 150] width 39 height 5
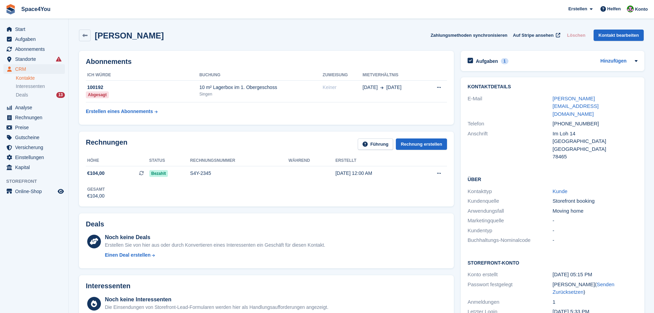
drag, startPoint x: 173, startPoint y: 36, endPoint x: 0, endPoint y: 12, distance: 174.6
click at [215, 32] on div "Inna Nungesser Zahlungsmethoden synchronisieren Auf Stripe ansehen Löschen Kont…" at bounding box center [361, 36] width 565 height 12
drag, startPoint x: 158, startPoint y: 34, endPoint x: 0, endPoint y: 8, distance: 160.1
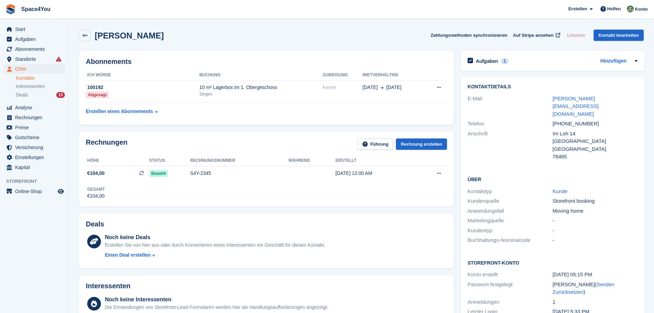
click at [159, 35] on div "Inna Nungesser Zahlungsmethoden synchronisieren Auf Stripe ansehen Löschen Kont…" at bounding box center [361, 36] width 565 height 12
click at [9, 257] on aside "Start Aufgaben Abonnements Abonnements Abonnements Preiserhöhungen NEU Preiserh…" at bounding box center [34, 158] width 68 height 278
click at [173, 47] on div "Inna Nungesser Zahlungsmethoden synchronisieren Auf Stripe ansehen Löschen Kont…" at bounding box center [361, 36] width 571 height 21
drag, startPoint x: 159, startPoint y: 37, endPoint x: 2, endPoint y: 16, distance: 158.5
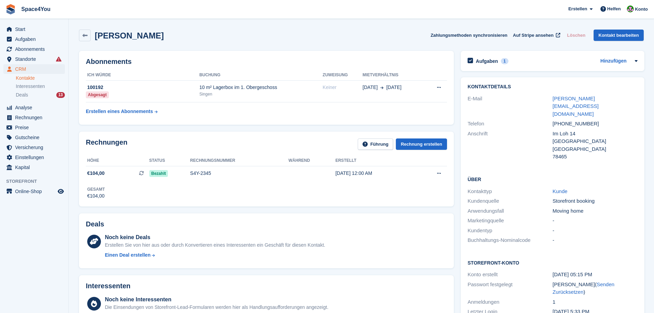
click at [187, 39] on div "Inna Nungesser Zahlungsmethoden synchronisieren Auf Stripe ansehen Löschen Kont…" at bounding box center [361, 36] width 565 height 12
click at [35, 28] on span "Start" at bounding box center [35, 29] width 41 height 10
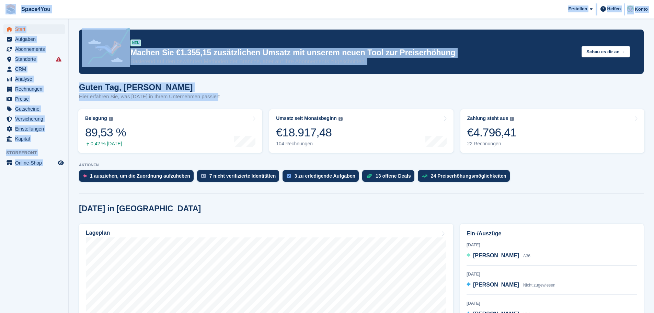
drag, startPoint x: 234, startPoint y: 93, endPoint x: 7, endPoint y: 5, distance: 244.4
click at [284, 83] on div "Guten Tag, [PERSON_NAME] erfahren Sie, was [DATE] in Ihrem Unternehmen passiert" at bounding box center [361, 95] width 565 height 26
drag, startPoint x: 218, startPoint y: 99, endPoint x: 2, endPoint y: 16, distance: 231.8
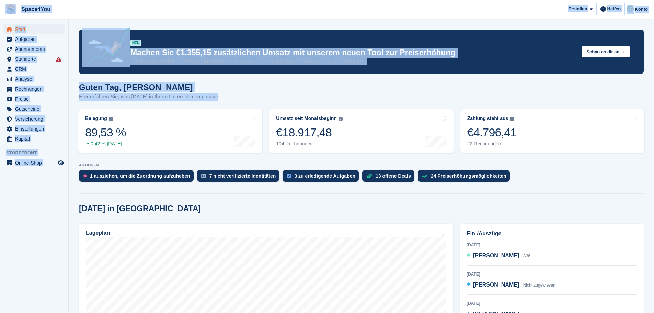
click at [287, 90] on div "Guten Tag, [PERSON_NAME] erfahren Sie, was [DATE] in Ihrem Unternehmen passiert" at bounding box center [361, 95] width 565 height 26
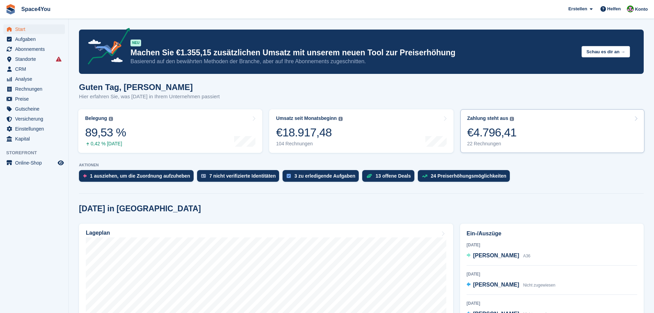
click at [598, 142] on link "Zahlung steht aus Der gesamte ausstehende Saldo aller offenen Rechnungen. €4.79…" at bounding box center [552, 131] width 184 height 44
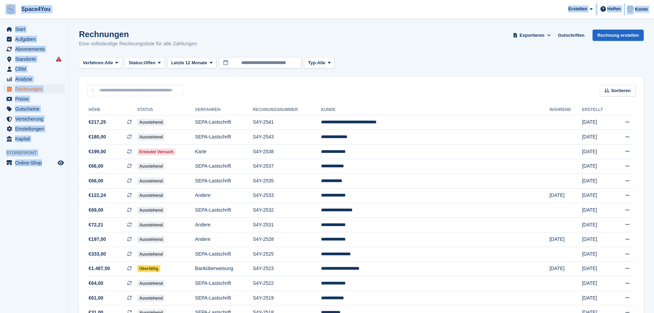
drag, startPoint x: 62, startPoint y: 172, endPoint x: 4, endPoint y: 15, distance: 167.8
click at [4, 15] on div "Space4You [GEOGRAPHIC_DATA] Abonnement Rechnung Kontakt Deal [GEOGRAPHIC_DATA] …" at bounding box center [327, 235] width 654 height 471
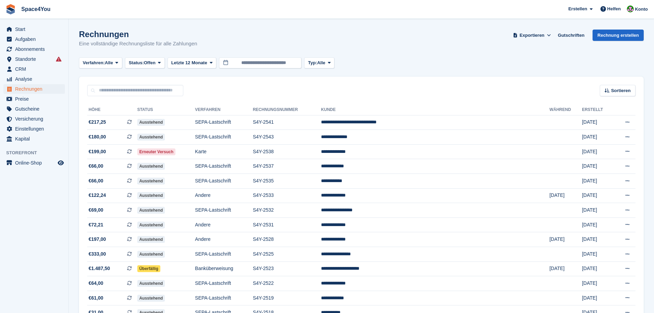
click at [115, 33] on h1 "Rechnungen" at bounding box center [138, 34] width 118 height 9
drag, startPoint x: 146, startPoint y: 34, endPoint x: 221, endPoint y: 41, distance: 75.9
click at [221, 41] on div "Rechnungen Eine vollständige Rechnungsliste für alle Zahlungen Exportieren Expo…" at bounding box center [361, 43] width 565 height 26
drag, startPoint x: 203, startPoint y: 45, endPoint x: 0, endPoint y: 11, distance: 206.0
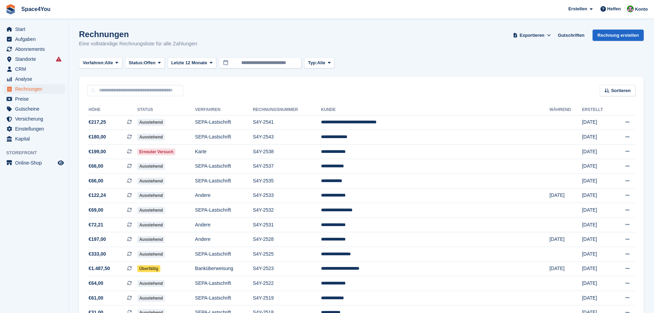
click at [0, 11] on div "Space4You [GEOGRAPHIC_DATA] Abonnement Rechnung Kontakt Deal [GEOGRAPHIC_DATA] …" at bounding box center [327, 235] width 654 height 471
click at [190, 34] on h1 "Rechnungen" at bounding box center [138, 34] width 118 height 9
click at [38, 213] on aside "Start Aufgaben Abonnements Abonnements Abonnements Preiserhöhungen NEU Preiserh…" at bounding box center [34, 158] width 68 height 278
click at [32, 29] on span "Start" at bounding box center [35, 29] width 41 height 10
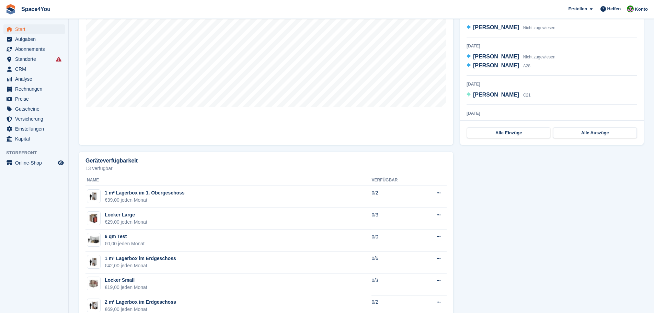
scroll to position [514, 0]
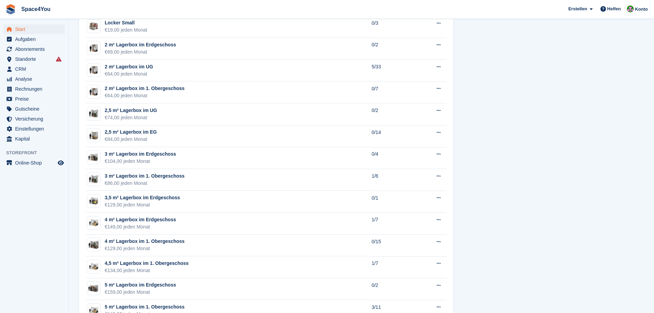
drag, startPoint x: 560, startPoint y: 140, endPoint x: 561, endPoint y: 195, distance: 55.3
